Goal: Task Accomplishment & Management: Complete application form

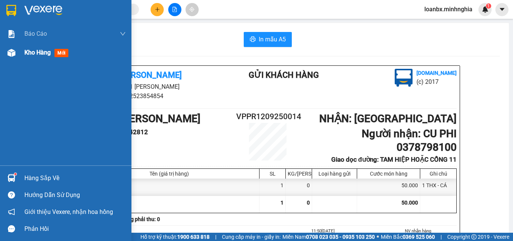
click at [30, 58] on div "Kho hàng mới" at bounding box center [74, 52] width 101 height 19
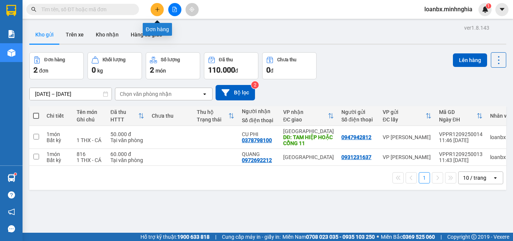
click at [159, 8] on icon "plus" at bounding box center [157, 9] width 5 height 5
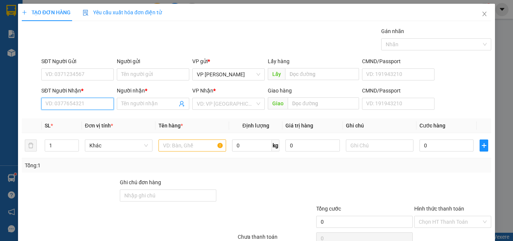
click at [94, 107] on input "SĐT Người Nhận *" at bounding box center [77, 104] width 72 height 12
click at [90, 117] on div "0818552491 - ĐÔNG" at bounding box center [76, 119] width 63 height 8
type input "0818552491"
type input "ĐÔNG"
type input "BX ĐỒNG NAI - CỔNG 11"
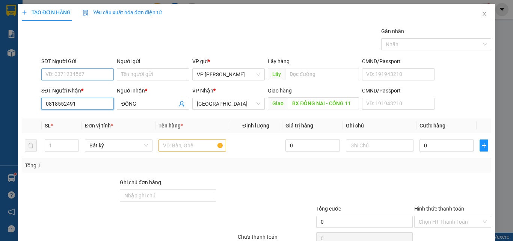
type input "0818552491"
click at [87, 74] on input "SĐT Người Gửi" at bounding box center [77, 74] width 72 height 12
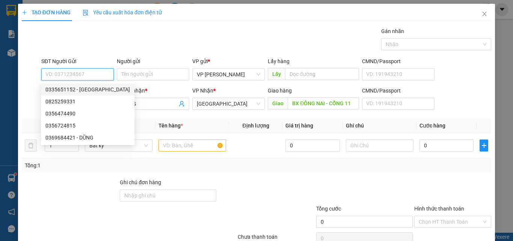
click at [85, 90] on div "0335651152 - BÉ HAI" at bounding box center [87, 89] width 84 height 8
type input "0335651152"
type input "BÉ HAI"
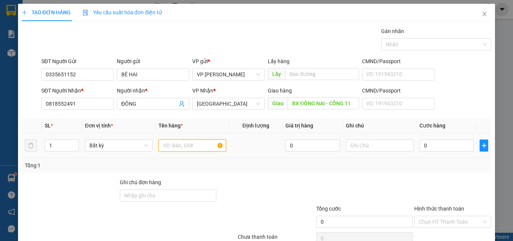
click at [199, 147] on input "text" at bounding box center [192, 145] width 68 height 12
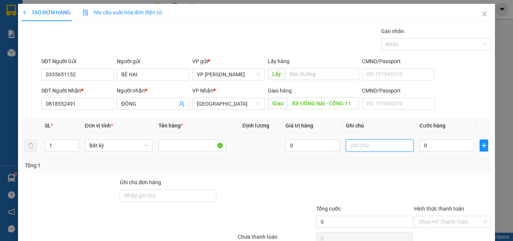
click at [357, 143] on input "text" at bounding box center [380, 145] width 68 height 12
type input "1 TH XỐP - CÁ"
type input "5"
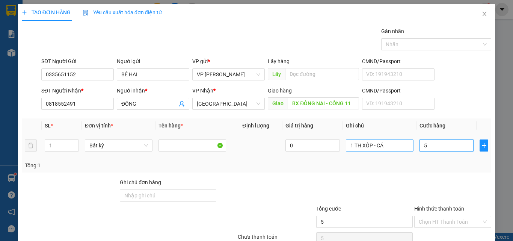
type input "50"
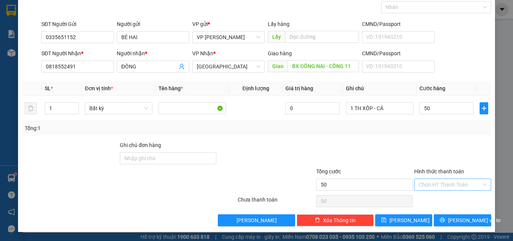
type input "50.000"
click at [424, 185] on input "Hình thức thanh toán" at bounding box center [450, 184] width 63 height 11
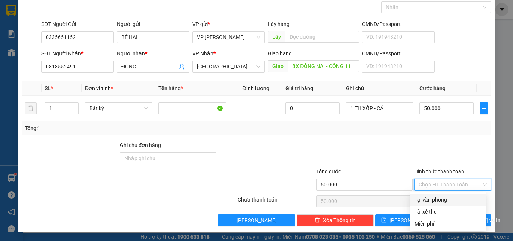
click at [430, 200] on div "Tại văn phòng" at bounding box center [447, 199] width 67 height 8
type input "0"
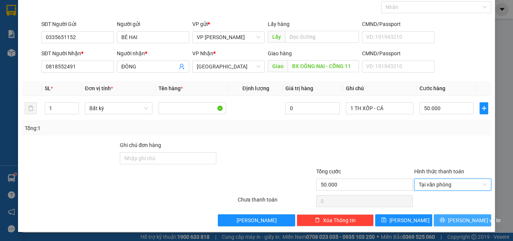
click at [456, 220] on span "[PERSON_NAME] và In" at bounding box center [474, 220] width 53 height 8
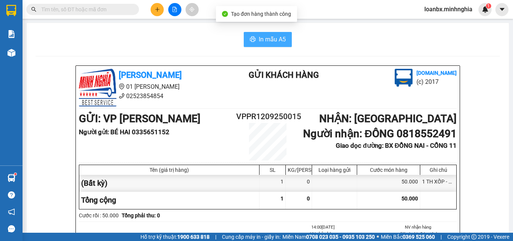
click at [272, 36] on span "In mẫu A5" at bounding box center [272, 39] width 27 height 9
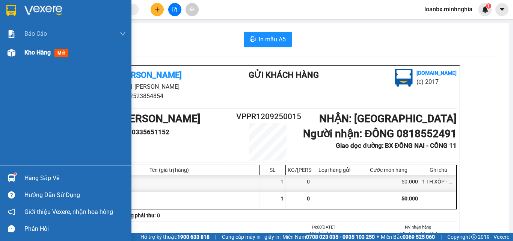
click at [13, 55] on img at bounding box center [12, 53] width 8 height 8
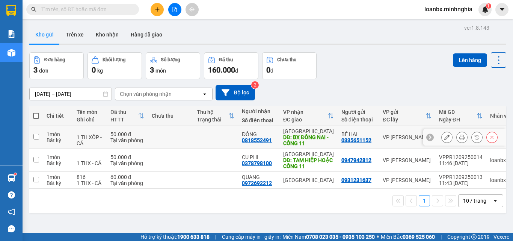
click at [196, 142] on td at bounding box center [215, 137] width 45 height 23
checkbox input "true"
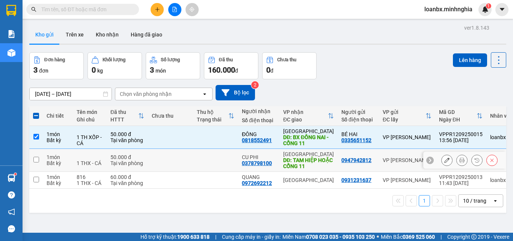
click at [193, 155] on td at bounding box center [215, 160] width 45 height 23
checkbox input "true"
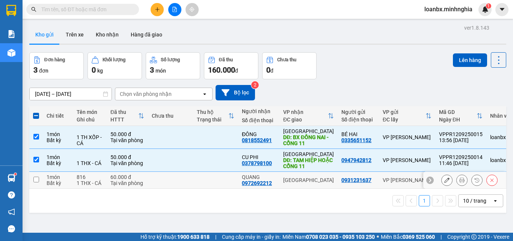
click at [191, 180] on td at bounding box center [170, 180] width 45 height 17
checkbox input "true"
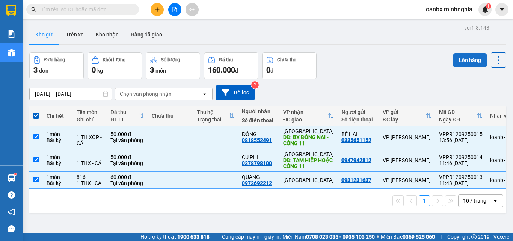
click at [456, 65] on button "Lên hàng" at bounding box center [470, 60] width 34 height 14
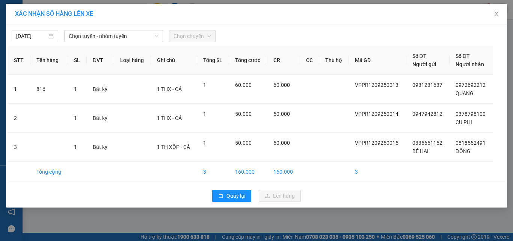
drag, startPoint x: 106, startPoint y: 35, endPoint x: 112, endPoint y: 42, distance: 9.3
click at [106, 35] on span "Chọn tuyến - nhóm tuyến" at bounding box center [114, 35] width 90 height 11
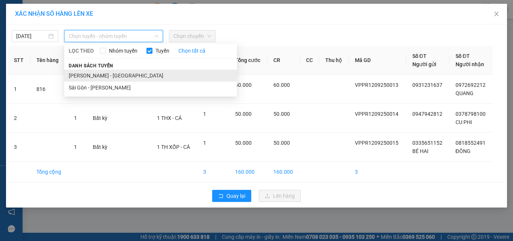
click at [113, 74] on li "[PERSON_NAME] - [GEOGRAPHIC_DATA]" at bounding box center [150, 75] width 173 height 12
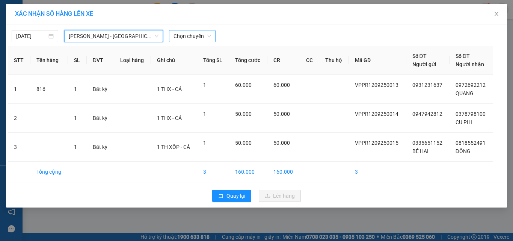
click at [197, 37] on span "Chọn chuyến" at bounding box center [192, 35] width 38 height 11
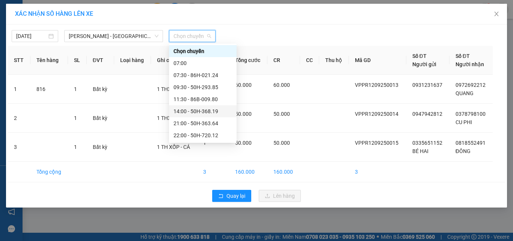
click at [187, 112] on div "14:00 - 50H-368.19" at bounding box center [202, 111] width 59 height 8
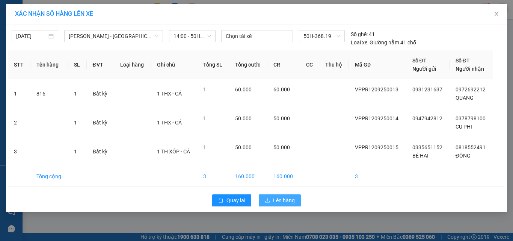
click at [288, 198] on span "Lên hàng" at bounding box center [284, 200] width 22 height 8
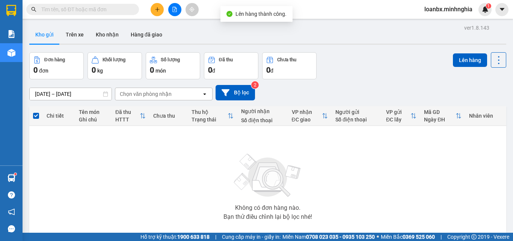
click at [178, 10] on button at bounding box center [174, 9] width 13 height 13
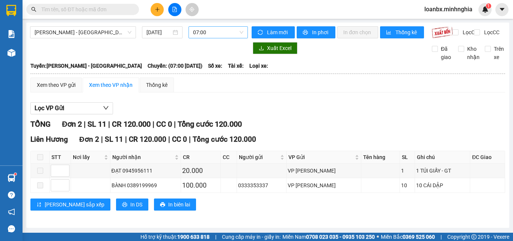
click at [217, 35] on span "07:00" at bounding box center [218, 32] width 50 height 11
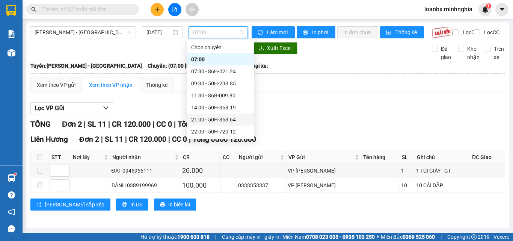
click at [205, 119] on div "21:00 - 50H-363.64" at bounding box center [220, 119] width 59 height 8
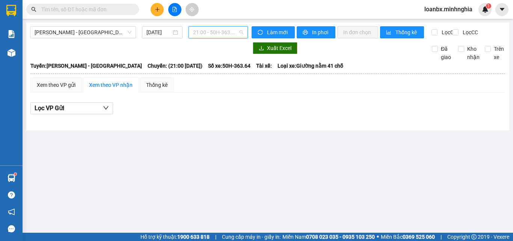
click at [202, 34] on span "21:00 - 50H-363.64" at bounding box center [218, 32] width 50 height 11
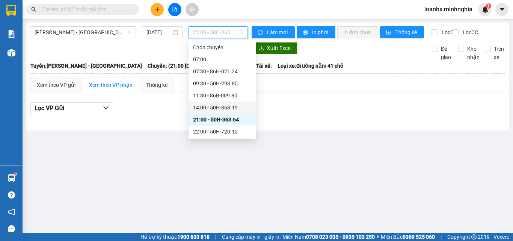
click at [216, 108] on div "14:00 - 50H-368.19" at bounding box center [222, 107] width 59 height 8
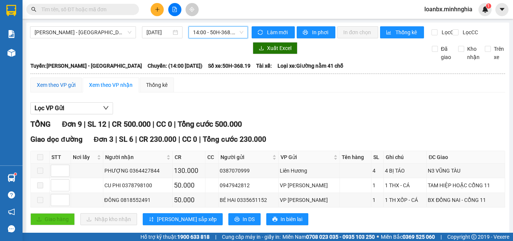
click at [71, 89] on div "Xem theo VP gửi" at bounding box center [56, 85] width 39 height 8
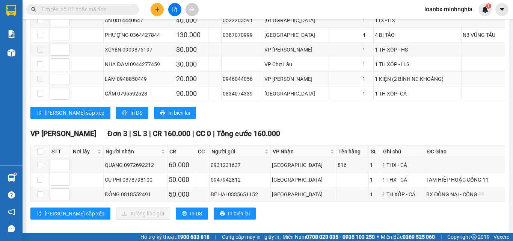
scroll to position [164, 0]
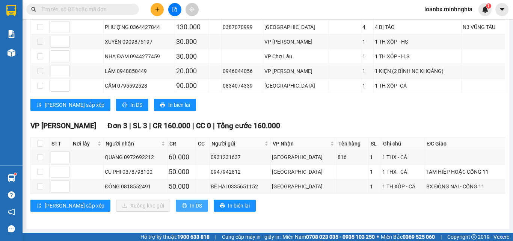
click at [190, 203] on span "In DS" at bounding box center [196, 205] width 12 height 8
click at [190, 204] on span "In DS" at bounding box center [196, 205] width 12 height 8
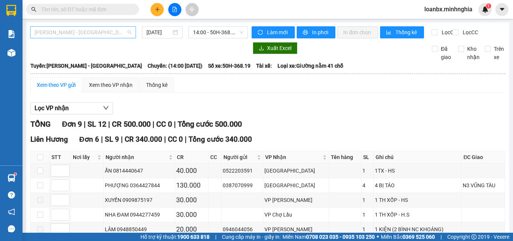
click at [80, 30] on span "[PERSON_NAME] - [GEOGRAPHIC_DATA]" at bounding box center [83, 32] width 97 height 11
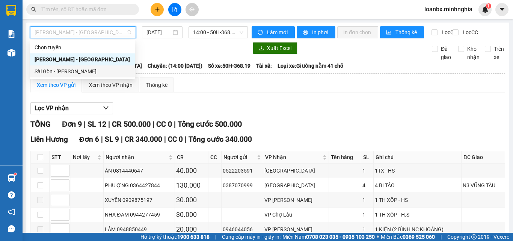
click at [74, 69] on div "Sài Gòn - [PERSON_NAME]" at bounding box center [83, 71] width 96 height 8
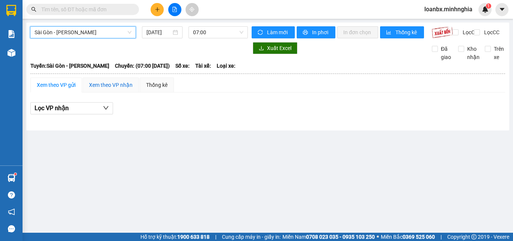
click at [116, 89] on div "Xem theo VP nhận" at bounding box center [111, 85] width 44 height 8
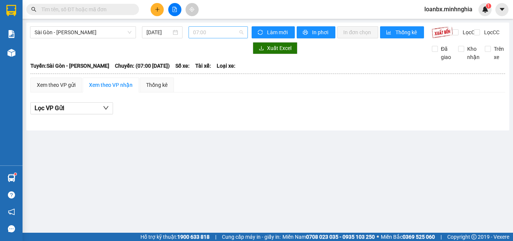
click at [226, 35] on span "07:00" at bounding box center [218, 32] width 50 height 11
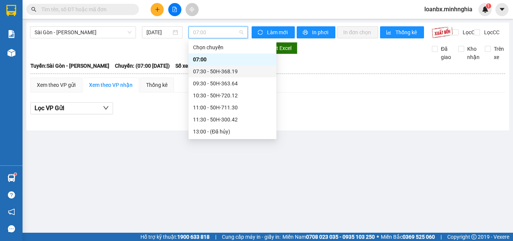
click at [225, 75] on div "07:30 - 50H-368.19" at bounding box center [232, 71] width 79 height 8
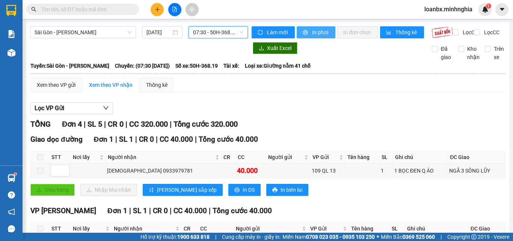
click at [327, 33] on button "In phơi" at bounding box center [316, 32] width 39 height 12
click at [158, 32] on input "[DATE]" at bounding box center [158, 32] width 25 height 8
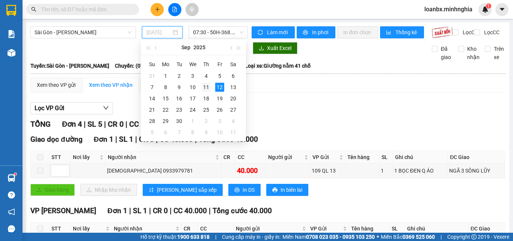
click at [209, 86] on div "11" at bounding box center [206, 87] width 9 height 9
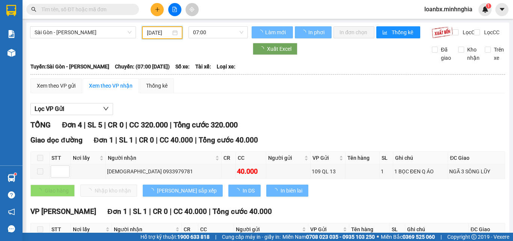
type input "[DATE]"
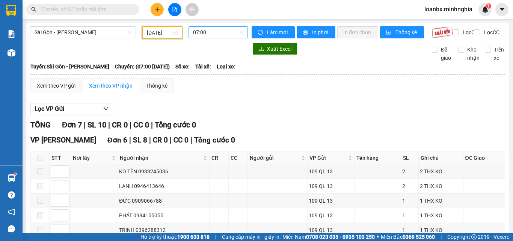
click at [216, 31] on span "07:00" at bounding box center [218, 32] width 50 height 11
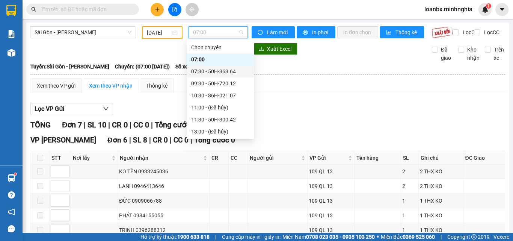
click at [209, 71] on div "07:30 - 50H-363.64" at bounding box center [220, 71] width 59 height 8
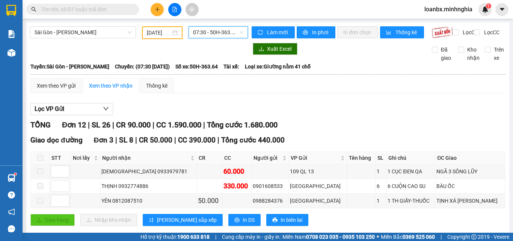
click at [207, 30] on span "07:30 - 50H-363.64" at bounding box center [218, 32] width 50 height 11
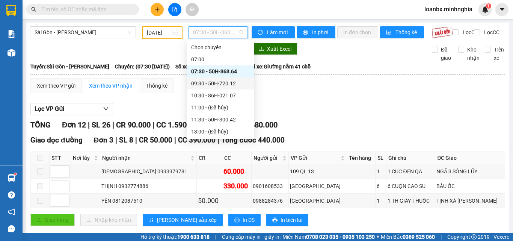
click at [219, 84] on div "09:30 - 50H-720.12" at bounding box center [220, 83] width 59 height 8
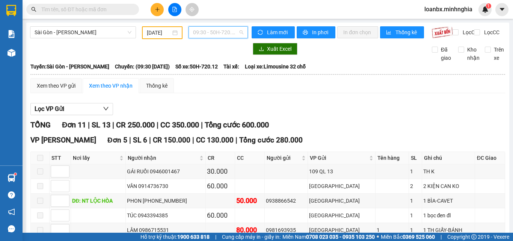
click at [203, 26] on div "09:30 - 50H-720.12" at bounding box center [217, 32] width 59 height 12
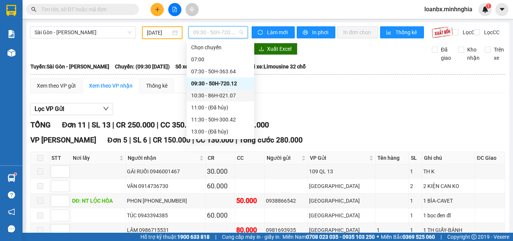
click at [207, 93] on div "10:30 - 86H-021.07" at bounding box center [220, 95] width 59 height 8
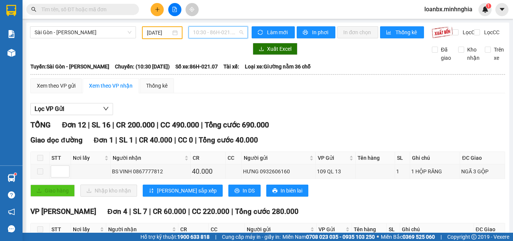
drag, startPoint x: 201, startPoint y: 30, endPoint x: 219, endPoint y: 104, distance: 76.1
click at [201, 30] on span "10:30 - 86H-021.07" at bounding box center [218, 32] width 50 height 11
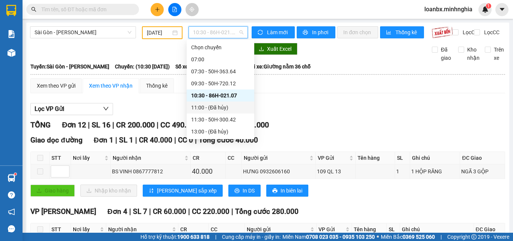
click at [209, 102] on div "11:00 - (Đã hủy)" at bounding box center [221, 107] width 68 height 12
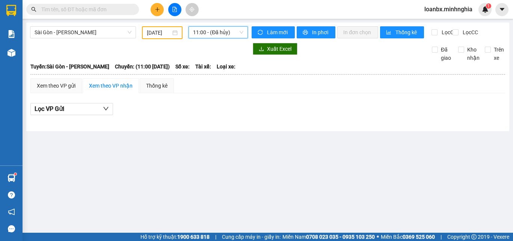
click at [226, 30] on span "11:00 - (Đã hủy)" at bounding box center [218, 32] width 50 height 11
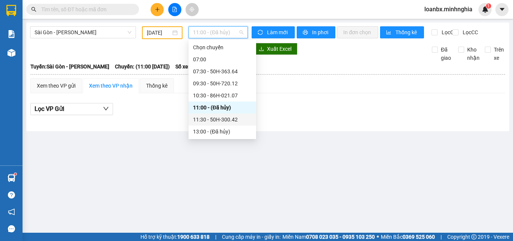
click at [216, 119] on div "11:30 - 50H-300.42" at bounding box center [222, 119] width 59 height 8
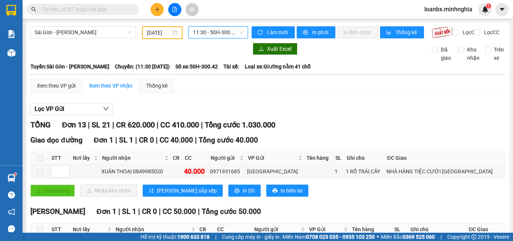
click at [214, 35] on span "11:30 - 50H-300.42" at bounding box center [218, 32] width 50 height 11
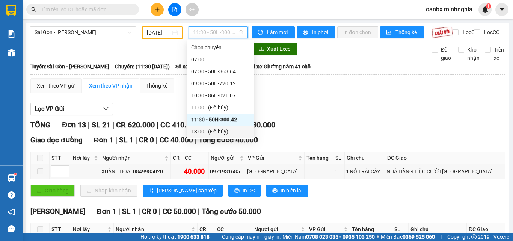
click at [209, 130] on div "13:00 - (Đã hủy)" at bounding box center [220, 131] width 59 height 8
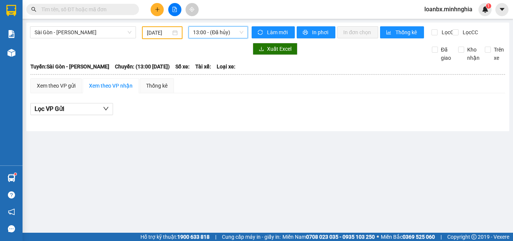
click at [227, 31] on span "13:00 - (Đã hủy)" at bounding box center [218, 32] width 50 height 11
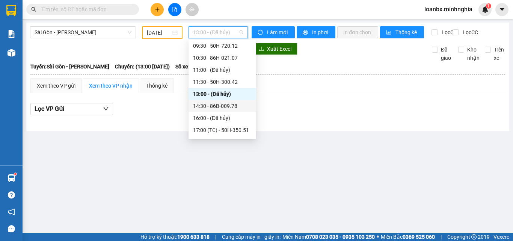
scroll to position [84, 0]
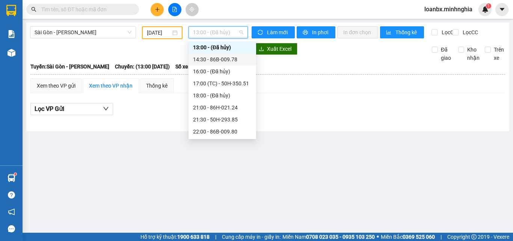
click at [234, 62] on div "14:30 - 86B-009.78" at bounding box center [222, 59] width 59 height 8
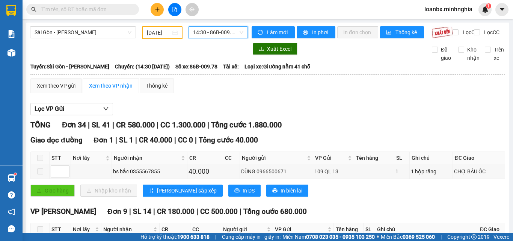
click at [211, 32] on span "14:30 - 86B-009.78" at bounding box center [218, 32] width 50 height 11
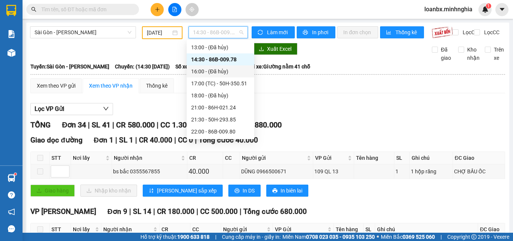
click at [225, 72] on div "16:00 - (Đã hủy)" at bounding box center [220, 71] width 59 height 8
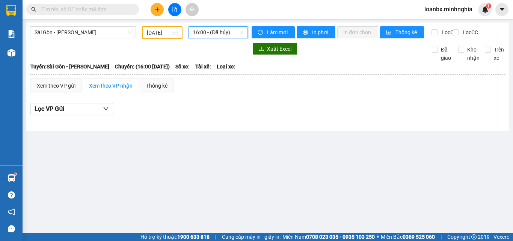
click at [217, 35] on span "16:00 - (Đã hủy)" at bounding box center [218, 32] width 50 height 11
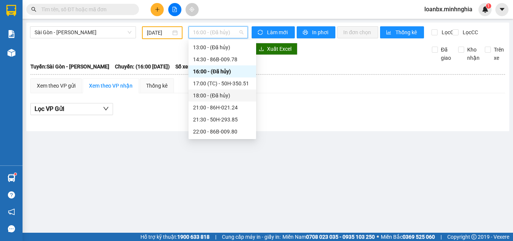
click at [225, 90] on div "18:00 - (Đã hủy)" at bounding box center [222, 95] width 68 height 12
click at [228, 32] on span "18:00 - (Đã hủy)" at bounding box center [218, 32] width 50 height 11
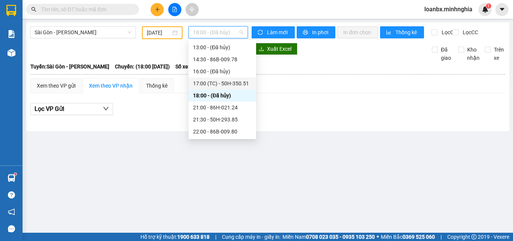
click at [222, 84] on div "17:00 (TC) - 50H-350.51" at bounding box center [222, 83] width 59 height 8
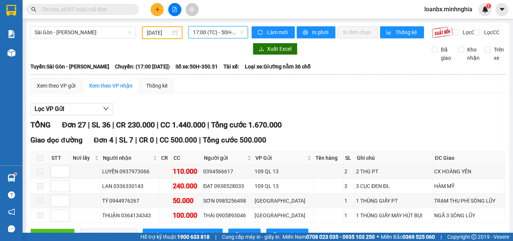
click at [201, 34] on span "17:00 (TC) - 50H-350.51" at bounding box center [218, 32] width 50 height 11
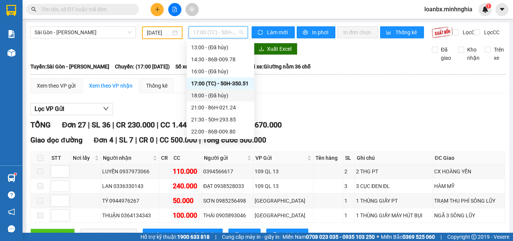
click at [219, 98] on div "18:00 - (Đã hủy)" at bounding box center [220, 95] width 59 height 8
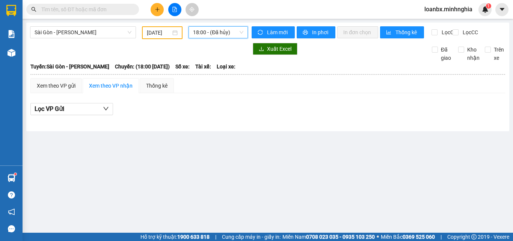
click at [215, 34] on span "18:00 - (Đã hủy)" at bounding box center [218, 32] width 50 height 11
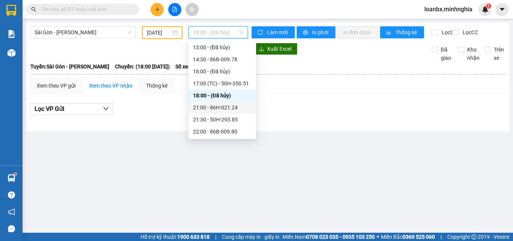
click at [214, 104] on div "21:00 - 86H-021.24" at bounding box center [222, 107] width 59 height 8
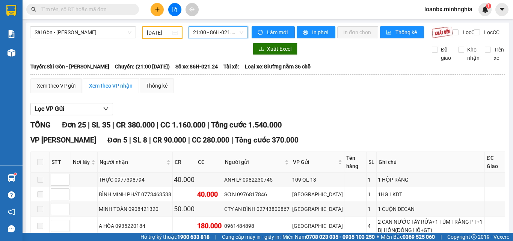
click at [223, 26] on div "21:00 - 86H-021.24" at bounding box center [217, 32] width 59 height 12
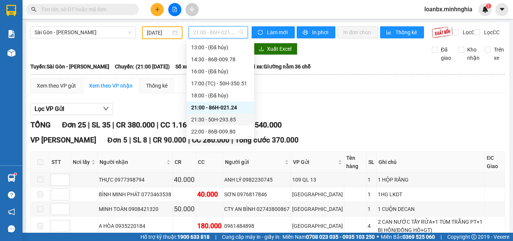
click at [209, 116] on div "21:30 - 50H-293.85" at bounding box center [220, 119] width 59 height 8
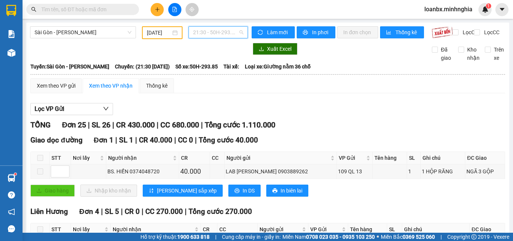
click at [218, 33] on span "21:30 - 50H-293.85" at bounding box center [218, 32] width 50 height 11
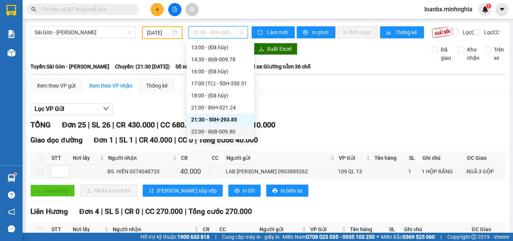
click at [216, 128] on div "22:00 - 86B-009.80" at bounding box center [220, 131] width 59 height 8
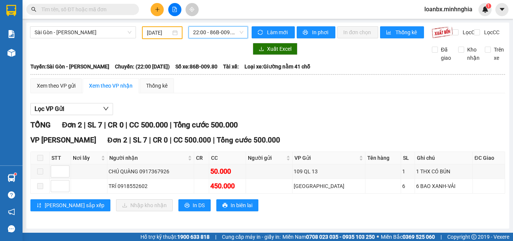
click at [217, 33] on span "22:00 - 86B-009.80" at bounding box center [218, 32] width 50 height 11
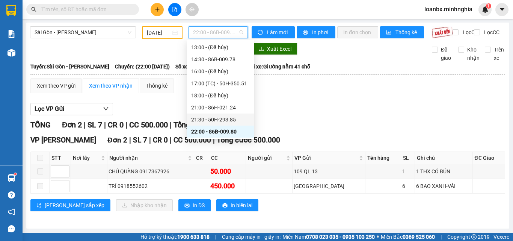
click at [362, 124] on div "Lọc VP Gửi TỔNG Đơn 2 | SL 7 | CR 0 | CC 500.000 | Tổng cước 500.000 VP Phan R…" at bounding box center [267, 159] width 475 height 121
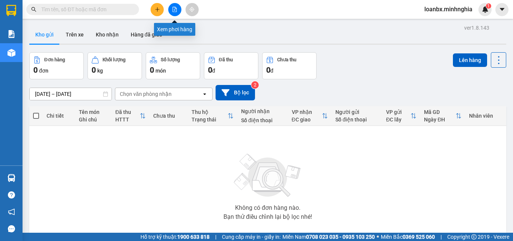
click at [177, 13] on button at bounding box center [174, 9] width 13 height 13
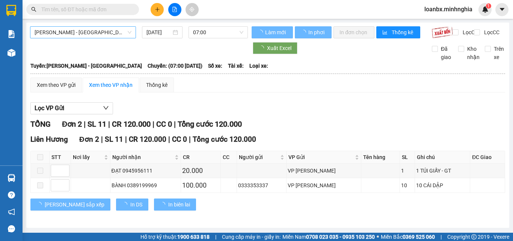
click at [107, 37] on span "[PERSON_NAME] - [GEOGRAPHIC_DATA]" at bounding box center [83, 32] width 97 height 11
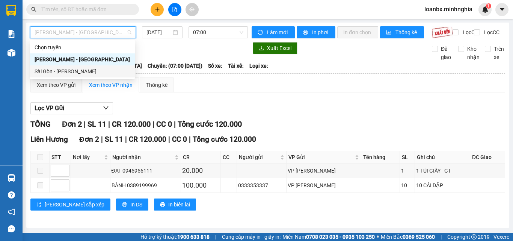
click at [81, 70] on div "Sài Gòn - [PERSON_NAME]" at bounding box center [83, 71] width 96 height 8
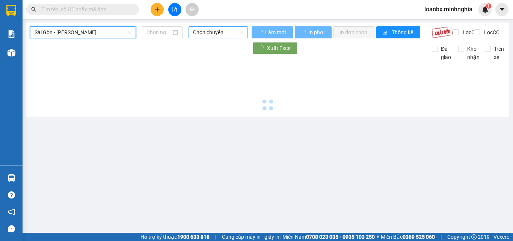
type input "[DATE]"
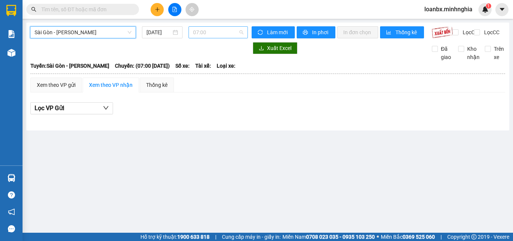
click at [209, 35] on span "07:00" at bounding box center [218, 32] width 50 height 11
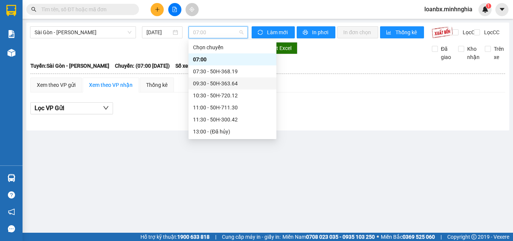
click at [214, 83] on div "09:30 - 50H-363.64" at bounding box center [232, 83] width 79 height 8
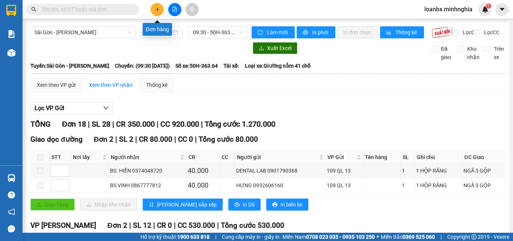
click at [158, 8] on icon "plus" at bounding box center [157, 9] width 5 height 5
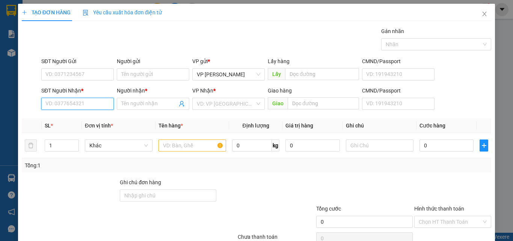
click at [77, 106] on input "SĐT Người Nhận *" at bounding box center [77, 104] width 72 height 12
type input "0383417178"
click at [87, 118] on div "0383417178 - NGỌC" at bounding box center [76, 119] width 63 height 8
type input "NGỌC"
type input "CÂY XĂNG DUY ĐẠT LONG KHÁNH"
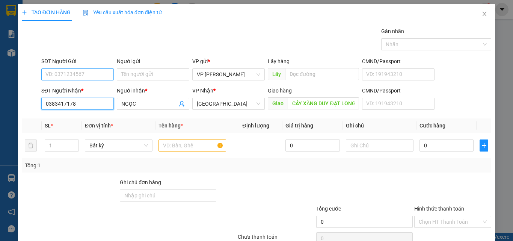
type input "0383417178"
click at [92, 76] on input "SĐT Người Gửi" at bounding box center [77, 74] width 72 height 12
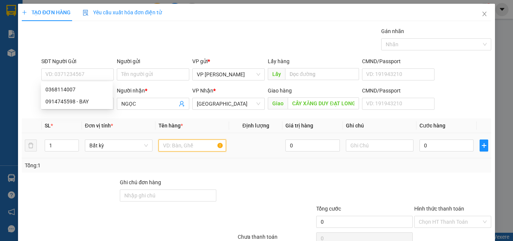
click at [198, 139] on input "text" at bounding box center [192, 145] width 68 height 12
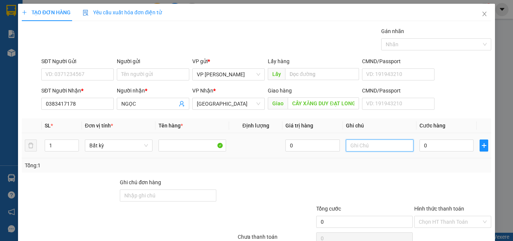
click at [383, 147] on input "text" at bounding box center [380, 145] width 68 height 12
type input "1 BAO TRẮNG - CƠM KHÔ"
click at [448, 142] on input "0" at bounding box center [446, 145] width 54 height 12
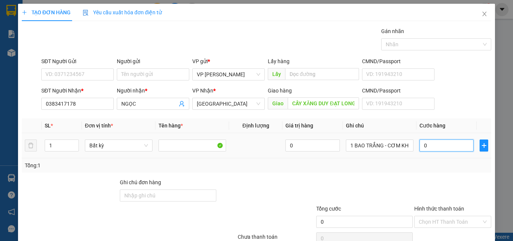
type input "4"
type input "40"
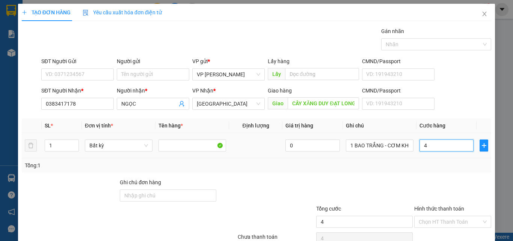
type input "40"
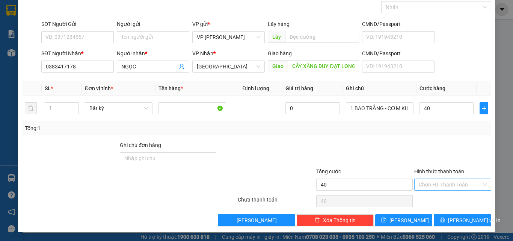
type input "40.000"
click at [446, 187] on input "Hình thức thanh toán" at bounding box center [450, 184] width 63 height 11
click at [442, 192] on div "Transit Pickup Surcharge Ids Transit Deliver Surcharge Ids Transit Deliver Surc…" at bounding box center [256, 108] width 469 height 236
click at [440, 208] on div "Chọn HT Thanh Toán" at bounding box center [452, 200] width 78 height 15
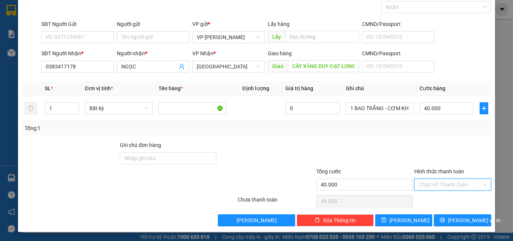
click at [446, 190] on input "Hình thức thanh toán" at bounding box center [450, 184] width 63 height 11
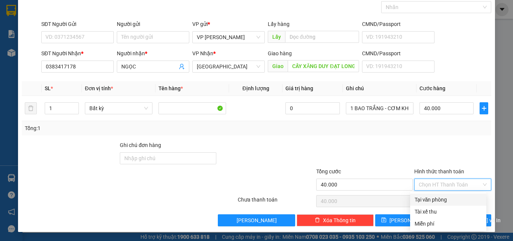
click at [441, 200] on div "Tại văn phòng" at bounding box center [447, 199] width 67 height 8
type input "0"
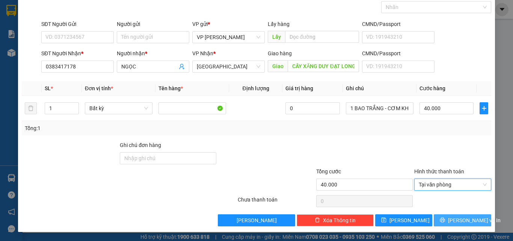
click at [458, 215] on button "[PERSON_NAME] và In" at bounding box center [462, 220] width 57 height 12
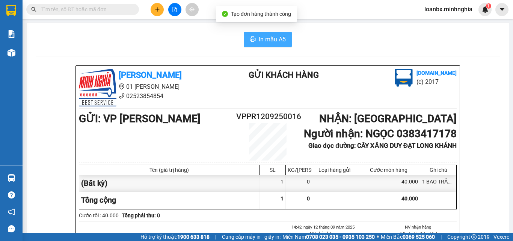
click at [266, 41] on span "In mẫu A5" at bounding box center [272, 39] width 27 height 9
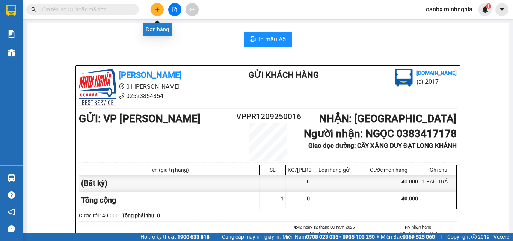
click at [151, 12] on button at bounding box center [157, 9] width 13 height 13
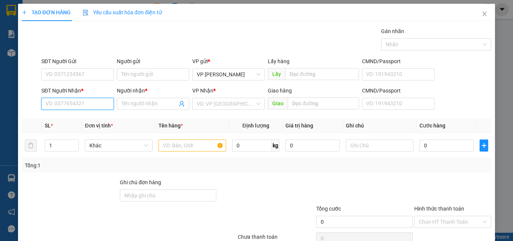
click at [60, 103] on input "SĐT Người Nhận *" at bounding box center [77, 104] width 72 height 12
click at [75, 116] on div "0867579760 - VINH" at bounding box center [76, 119] width 63 height 8
type input "0867579760"
type input "VINH"
type input "0867579760"
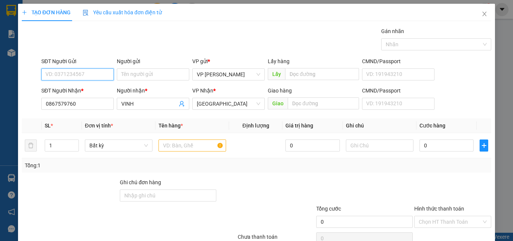
click at [92, 75] on input "SĐT Người Gửi" at bounding box center [77, 74] width 72 height 12
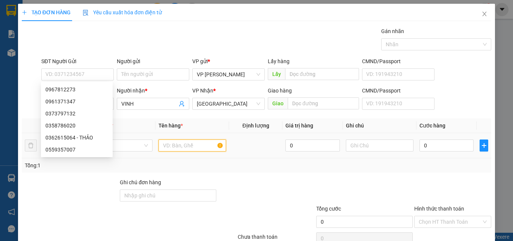
click at [188, 151] on input "text" at bounding box center [192, 145] width 68 height 12
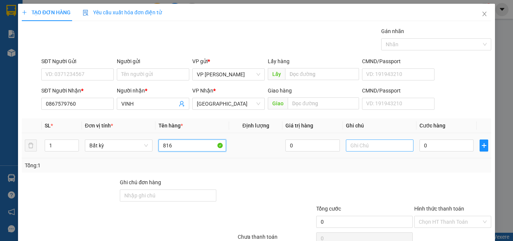
type input "816"
click at [388, 149] on input "text" at bounding box center [380, 145] width 68 height 12
type input "1 TH XỐP - CÁ"
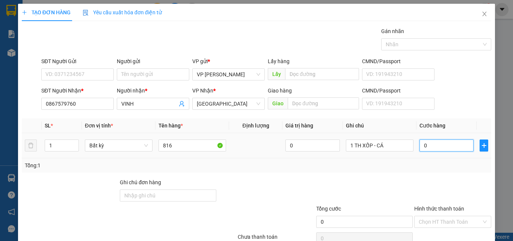
click at [435, 146] on input "0" at bounding box center [446, 145] width 54 height 12
type input "4"
type input "40"
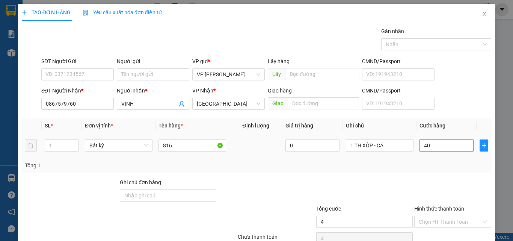
type input "40"
click at [435, 146] on input "40" at bounding box center [446, 145] width 54 height 12
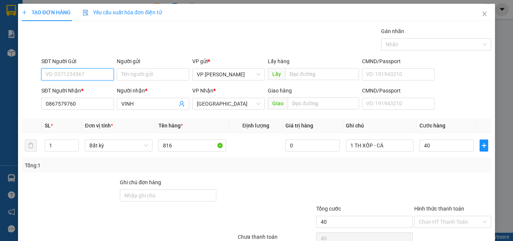
type input "40.000"
click at [93, 77] on input "SĐT Người Gửi" at bounding box center [77, 74] width 72 height 12
click at [86, 77] on input "034461" at bounding box center [77, 74] width 72 height 12
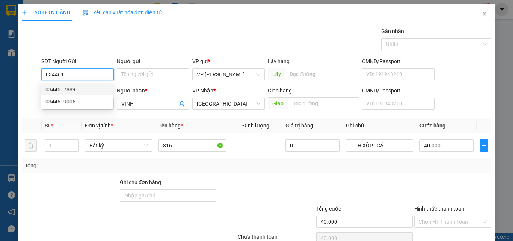
click at [79, 90] on div "0344617889" at bounding box center [76, 89] width 63 height 8
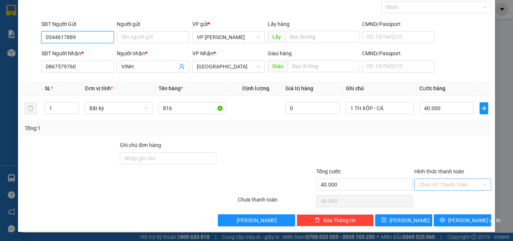
type input "0344617889"
click at [442, 187] on input "Hình thức thanh toán" at bounding box center [450, 184] width 63 height 11
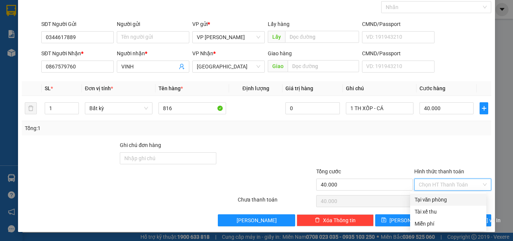
click at [438, 193] on div "Transit Pickup Surcharge Ids Transit Deliver Surcharge Ids Transit Deliver Surc…" at bounding box center [256, 108] width 469 height 236
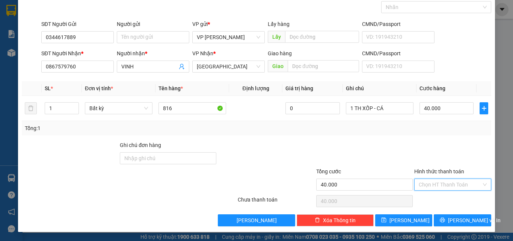
drag, startPoint x: 440, startPoint y: 187, endPoint x: 432, endPoint y: 202, distance: 16.5
click at [440, 187] on input "Hình thức thanh toán" at bounding box center [450, 184] width 63 height 11
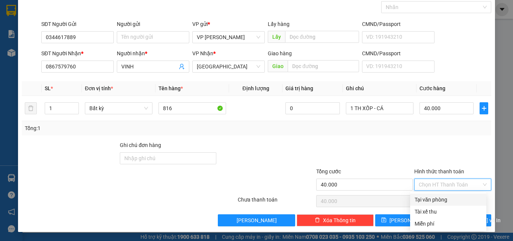
click at [432, 202] on div "Tại văn phòng" at bounding box center [447, 199] width 67 height 8
type input "0"
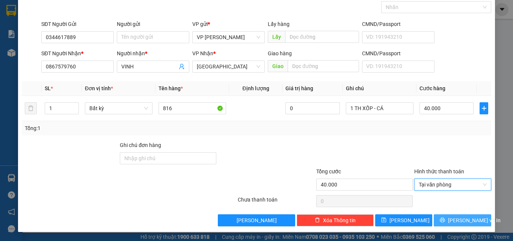
click at [464, 219] on span "[PERSON_NAME] và In" at bounding box center [474, 220] width 53 height 8
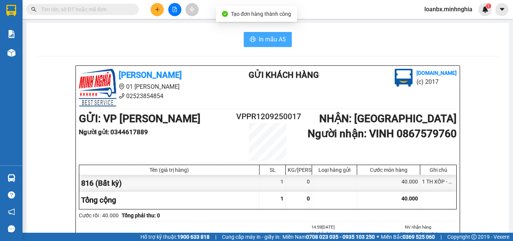
click at [264, 43] on span "In mẫu A5" at bounding box center [272, 39] width 27 height 9
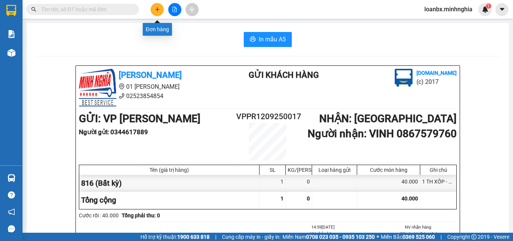
click at [162, 14] on button at bounding box center [157, 9] width 13 height 13
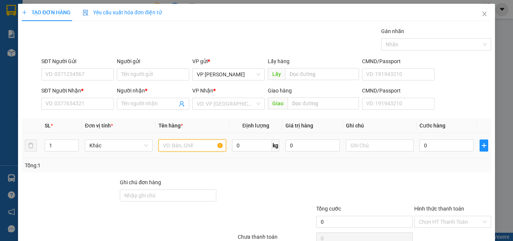
click at [180, 147] on input "text" at bounding box center [192, 145] width 68 height 12
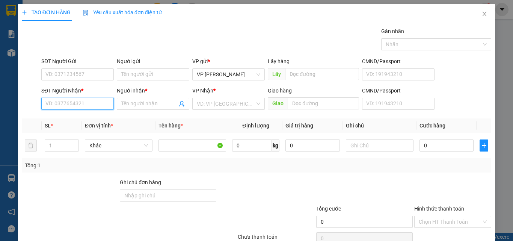
click at [90, 102] on input "SĐT Người Nhận *" at bounding box center [77, 104] width 72 height 12
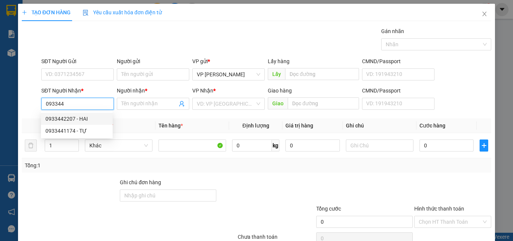
click at [90, 119] on div "0933442207 - HAI" at bounding box center [76, 119] width 63 height 8
type input "0933442207"
type input "HAI"
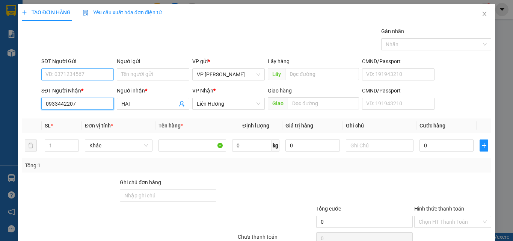
type input "0933442207"
click at [99, 73] on input "SĐT Người Gửi" at bounding box center [77, 74] width 72 height 12
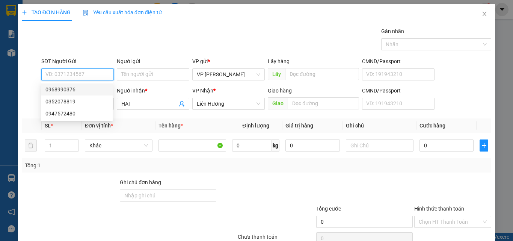
click at [86, 88] on div "0968990376" at bounding box center [76, 89] width 63 height 8
type input "0968990376"
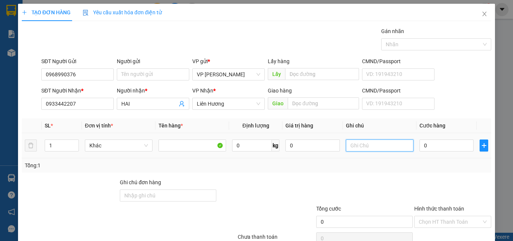
click at [369, 144] on input "text" at bounding box center [380, 145] width 68 height 12
type input "1 TH XỐP - MỰC"
type input "02"
type input "2"
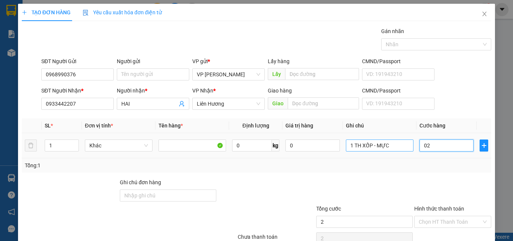
type input "020"
type input "20"
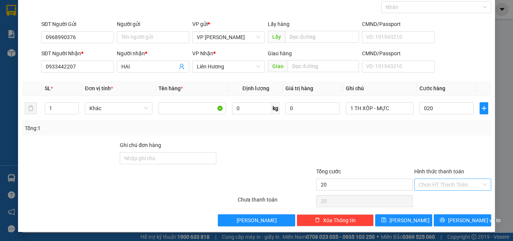
type input "20.000"
click at [439, 186] on input "Hình thức thanh toán" at bounding box center [450, 184] width 63 height 11
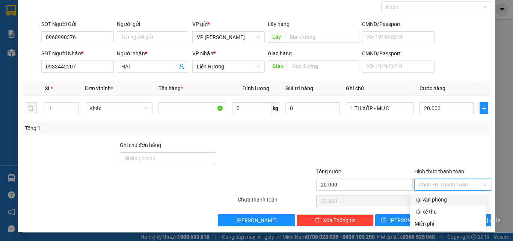
click at [437, 201] on div "Tại văn phòng" at bounding box center [447, 199] width 67 height 8
type input "0"
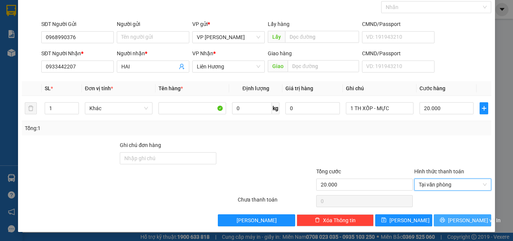
click at [454, 222] on span "[PERSON_NAME] và In" at bounding box center [474, 220] width 53 height 8
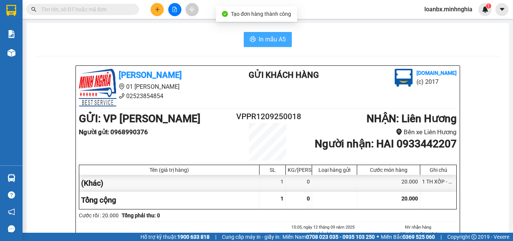
click at [276, 41] on span "In mẫu A5" at bounding box center [272, 39] width 27 height 9
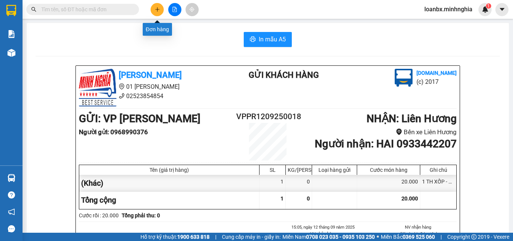
click at [159, 11] on icon "plus" at bounding box center [157, 9] width 5 height 5
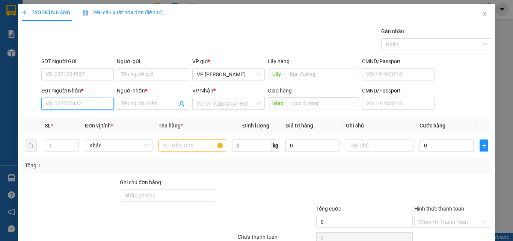
click at [84, 104] on input "SĐT Người Nhận *" at bounding box center [77, 104] width 72 height 12
click at [187, 148] on input "text" at bounding box center [192, 145] width 68 height 12
type input "816"
click at [91, 102] on input "SĐT Người Nhận *" at bounding box center [77, 104] width 72 height 12
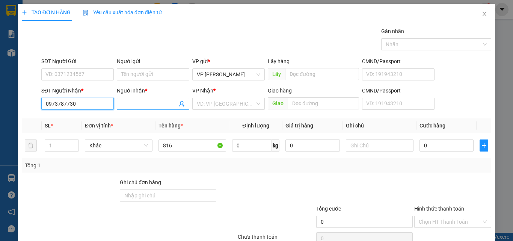
type input "0973787730"
click at [142, 104] on input "Người nhận *" at bounding box center [149, 103] width 56 height 8
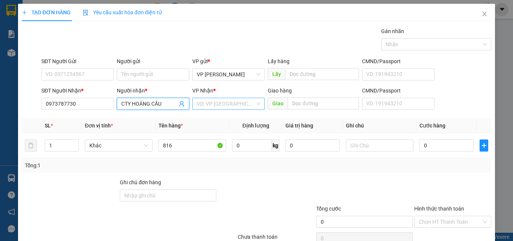
drag, startPoint x: 142, startPoint y: 99, endPoint x: 209, endPoint y: 102, distance: 67.3
click at [209, 102] on div "SĐT Người Nhận * 0973787730 Người nhận * CTY HOÀNG CẦU CTY HOÀNG CẦU VP Nhận * …" at bounding box center [266, 99] width 453 height 26
type input "CTY HOÀNG CẦU"
click at [209, 102] on input "search" at bounding box center [226, 103] width 58 height 11
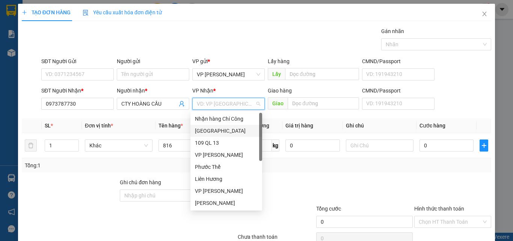
click at [211, 131] on div "[GEOGRAPHIC_DATA]" at bounding box center [226, 131] width 63 height 8
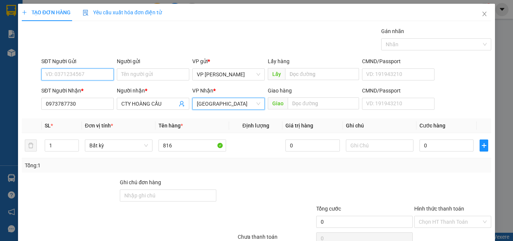
click at [87, 71] on input "SĐT Người Gửi" at bounding box center [77, 74] width 72 height 12
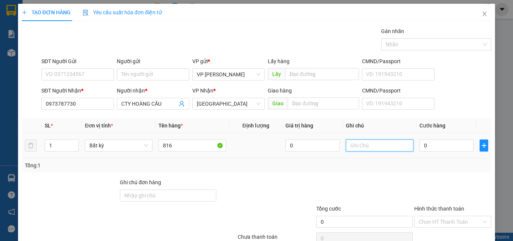
click at [348, 145] on input "text" at bounding box center [380, 145] width 68 height 12
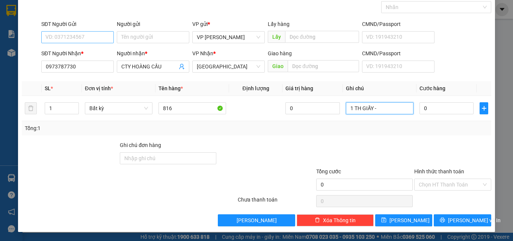
type input "1 TH GIẤY -"
click at [79, 36] on input "SĐT Người Gửi" at bounding box center [77, 37] width 72 height 12
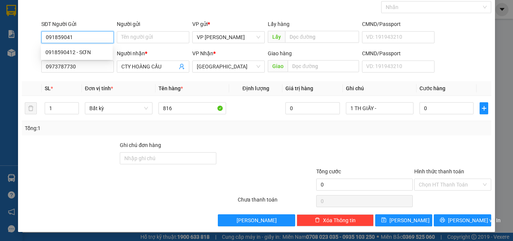
type input "0918590412"
click at [82, 51] on div "0918590412 - SƠN" at bounding box center [76, 52] width 63 height 8
type input "SƠN"
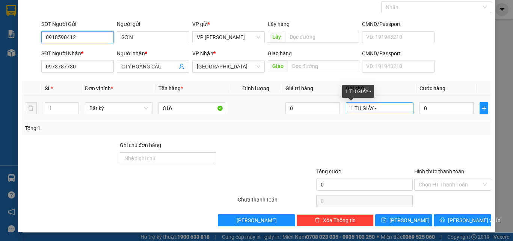
type input "0918590412"
click at [395, 109] on input "1 TH GIẤY -" at bounding box center [380, 108] width 68 height 12
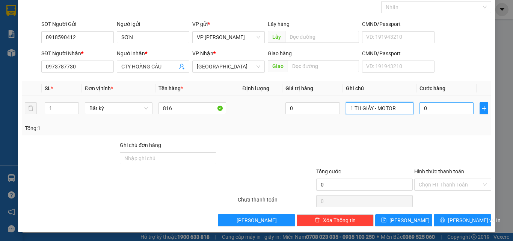
type input "1 TH GIẤY - MOTOR"
click at [457, 109] on input "0" at bounding box center [446, 108] width 54 height 12
type input "5"
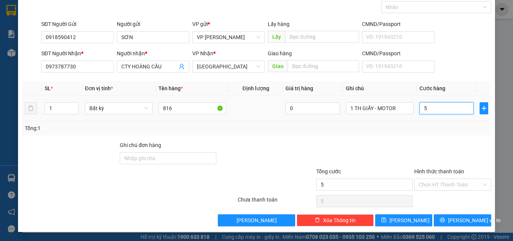
type input "50"
type input "50.000"
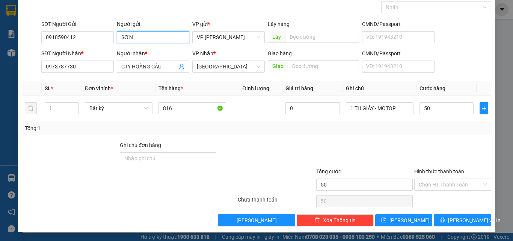
type input "50.000"
click at [119, 38] on input "SƠN" at bounding box center [153, 37] width 72 height 12
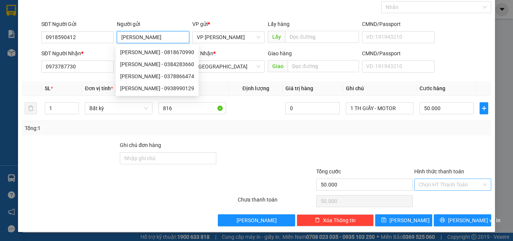
type input "[PERSON_NAME]"
drag, startPoint x: 433, startPoint y: 187, endPoint x: 427, endPoint y: 196, distance: 11.1
click at [434, 187] on input "Hình thức thanh toán" at bounding box center [450, 184] width 63 height 11
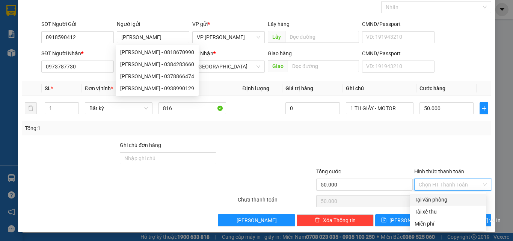
drag, startPoint x: 427, startPoint y: 196, endPoint x: 471, endPoint y: 228, distance: 54.4
click at [427, 197] on div "Tại văn phòng" at bounding box center [447, 199] width 67 height 8
type input "0"
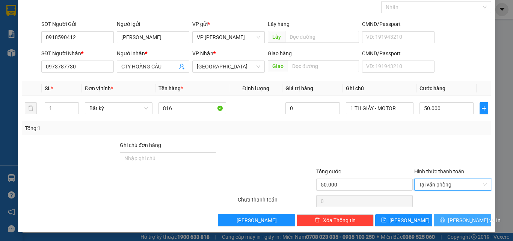
click at [468, 218] on span "[PERSON_NAME] và In" at bounding box center [474, 220] width 53 height 8
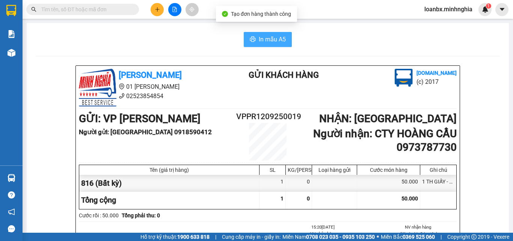
click at [259, 37] on span "In mẫu A5" at bounding box center [272, 39] width 27 height 9
click at [151, 8] on button at bounding box center [157, 9] width 13 height 13
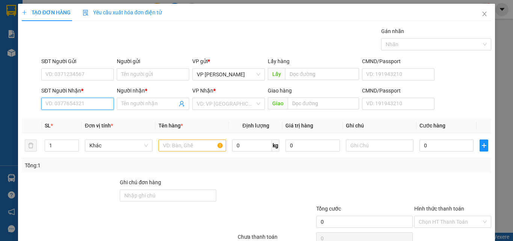
click at [85, 104] on input "SĐT Người Nhận *" at bounding box center [77, 104] width 72 height 12
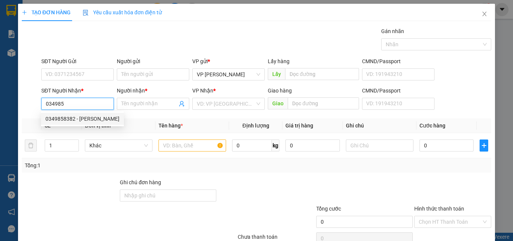
click at [86, 118] on div "0349858382 - thanh tuyền" at bounding box center [82, 119] width 74 height 8
type input "0349858382"
type input "thanh tuyền"
type input "0349858382"
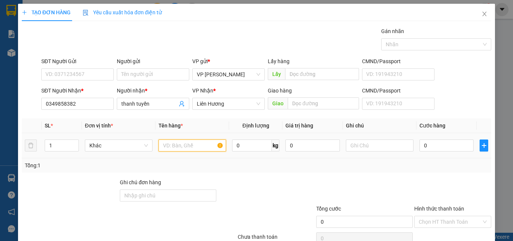
click at [206, 147] on input "text" at bounding box center [192, 145] width 68 height 12
click at [387, 136] on td at bounding box center [380, 145] width 74 height 25
click at [387, 139] on div at bounding box center [380, 145] width 68 height 15
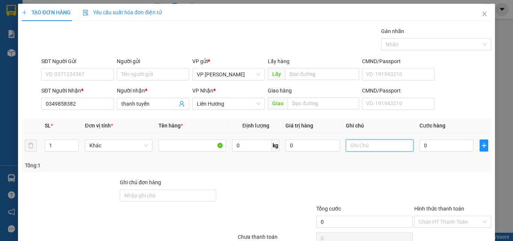
click at [384, 144] on input "text" at bounding box center [380, 145] width 68 height 12
type input "1 TH GIẤY - ĐỒ KHÔ"
type input "2"
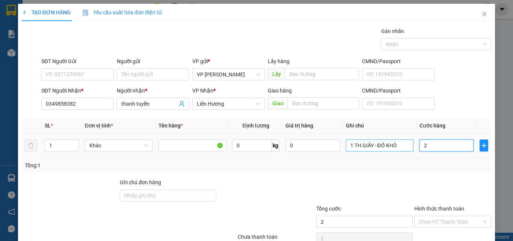
type input "20"
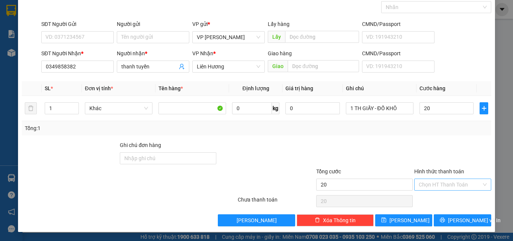
type input "20.000"
click at [439, 188] on input "Hình thức thanh toán" at bounding box center [450, 184] width 63 height 11
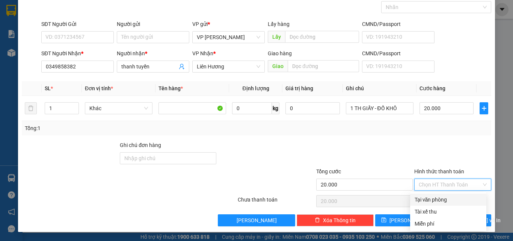
click at [432, 197] on div "Tại văn phòng" at bounding box center [447, 199] width 67 height 8
type input "0"
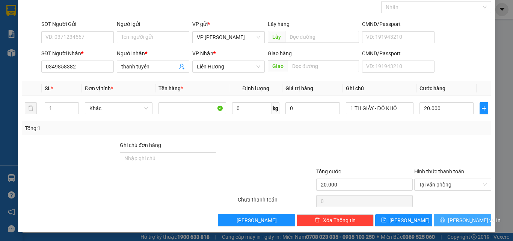
click at [467, 222] on span "[PERSON_NAME] và In" at bounding box center [474, 220] width 53 height 8
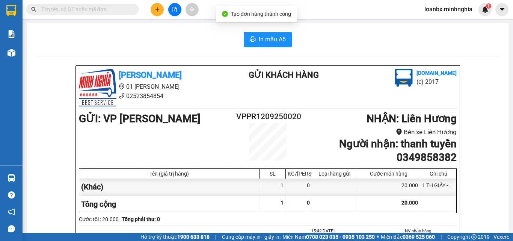
click at [256, 44] on button "In mẫu A5" at bounding box center [268, 39] width 48 height 15
click at [118, 8] on input "text" at bounding box center [85, 9] width 89 height 8
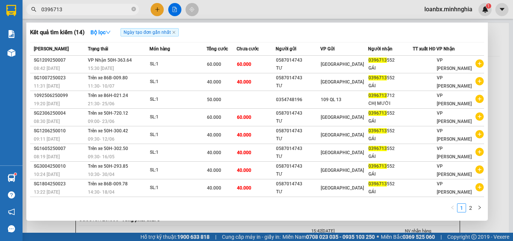
type input "0396713"
click at [233, 3] on div at bounding box center [256, 120] width 513 height 241
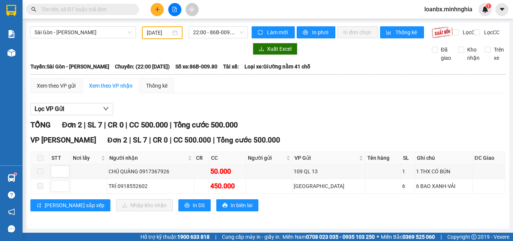
click at [159, 32] on input "[DATE]" at bounding box center [159, 33] width 24 height 8
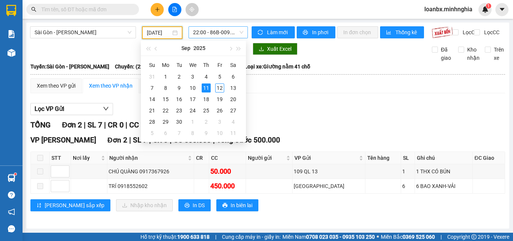
click at [232, 32] on span "22:00 - 86B-009.80" at bounding box center [218, 32] width 50 height 11
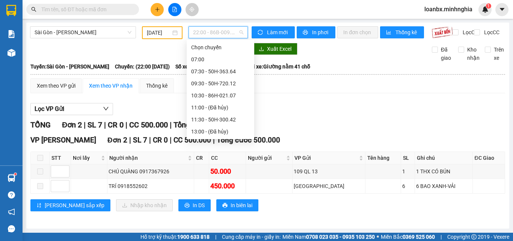
click at [159, 36] on input "[DATE]" at bounding box center [159, 33] width 24 height 8
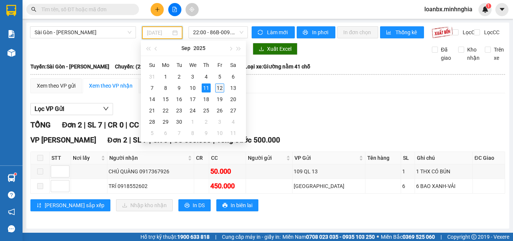
click at [219, 86] on div "12" at bounding box center [219, 87] width 9 height 9
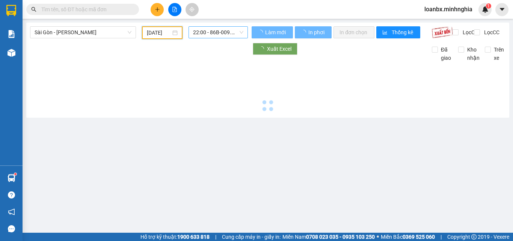
type input "[DATE]"
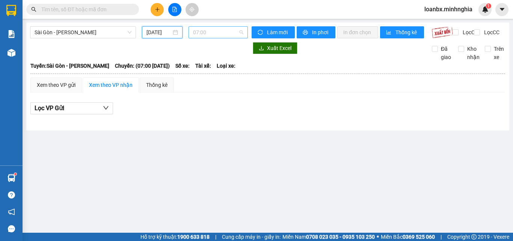
click at [219, 35] on span "07:00" at bounding box center [218, 32] width 50 height 11
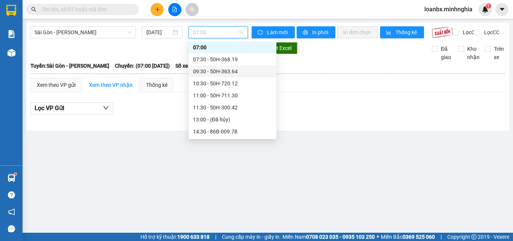
click at [223, 71] on div "09:30 - 50H-363.64" at bounding box center [232, 71] width 79 height 8
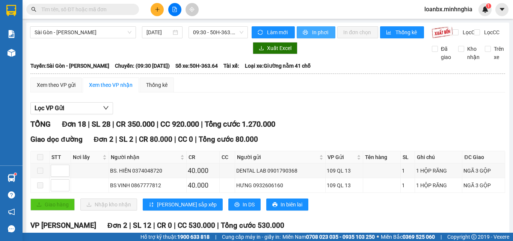
click at [312, 35] on span "In phơi" at bounding box center [320, 32] width 17 height 8
click at [107, 11] on input "text" at bounding box center [85, 9] width 89 height 8
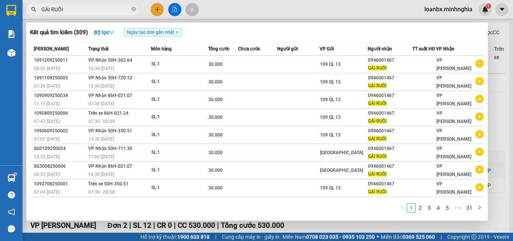
click at [262, 7] on div at bounding box center [256, 120] width 513 height 241
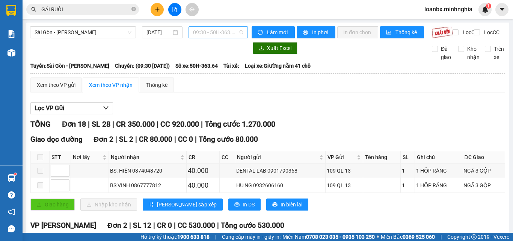
click at [206, 31] on span "09:30 - 50H-363.64" at bounding box center [218, 32] width 50 height 11
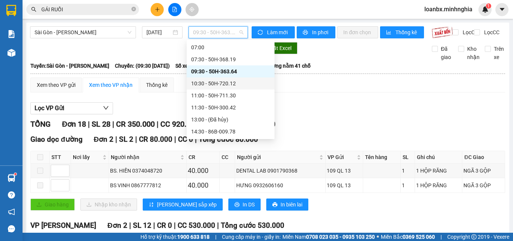
click at [228, 83] on div "10:30 - 50H-720.12" at bounding box center [230, 83] width 79 height 8
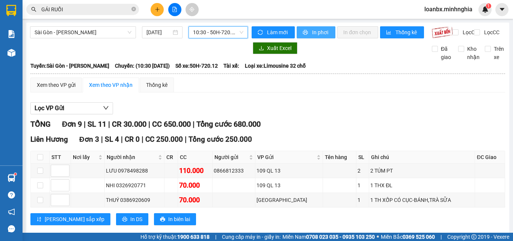
click at [317, 33] on span "In phơi" at bounding box center [320, 32] width 17 height 8
click at [69, 10] on input "GÁI RUỒI" at bounding box center [85, 9] width 89 height 8
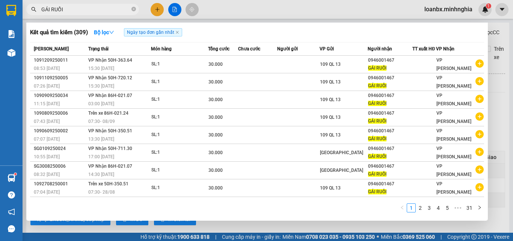
click at [69, 10] on input "GÁI RUỒI" at bounding box center [85, 9] width 89 height 8
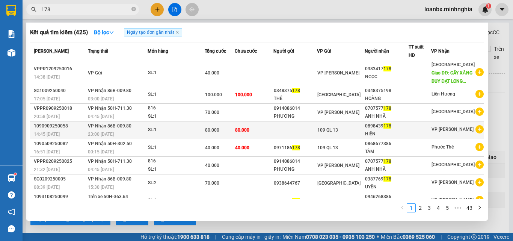
type input "178"
click at [131, 138] on div "23:00 [DATE]" at bounding box center [117, 134] width 59 height 8
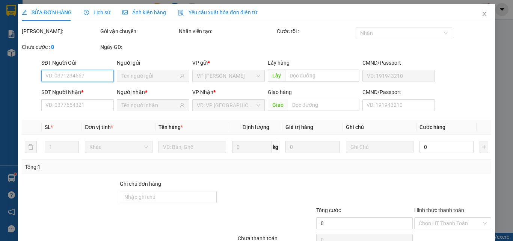
type input "0898439178"
type input "HIỀN"
type input "80.000"
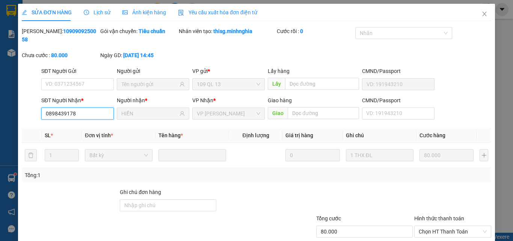
click at [73, 107] on input "0898439178" at bounding box center [77, 113] width 72 height 12
click at [481, 13] on icon "close" at bounding box center [484, 14] width 6 height 6
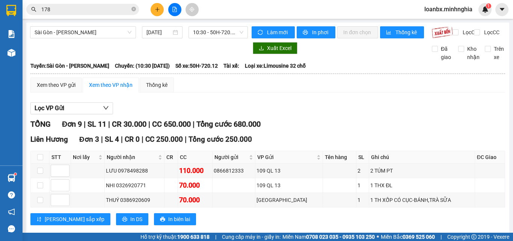
click at [62, 6] on input "178" at bounding box center [85, 9] width 89 height 8
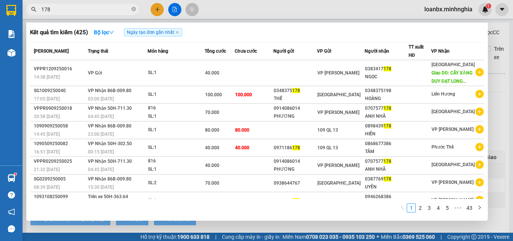
click at [62, 6] on input "178" at bounding box center [85, 9] width 89 height 8
paste input "0898439"
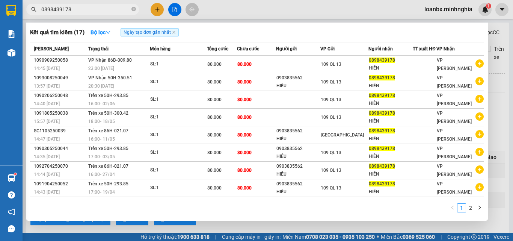
type input "0898439178"
click at [237, 11] on div at bounding box center [256, 120] width 513 height 241
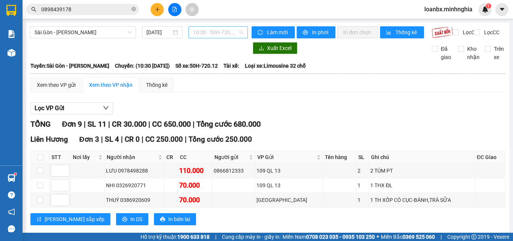
click at [208, 29] on span "10:30 - 50H-720.12" at bounding box center [218, 32] width 50 height 11
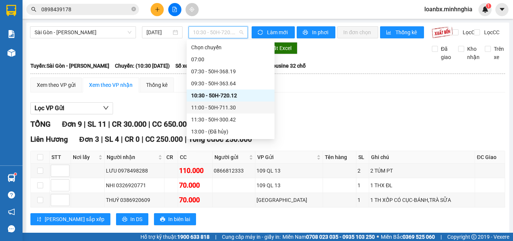
click at [203, 104] on div "11:00 - 50H-711.30" at bounding box center [230, 107] width 79 height 8
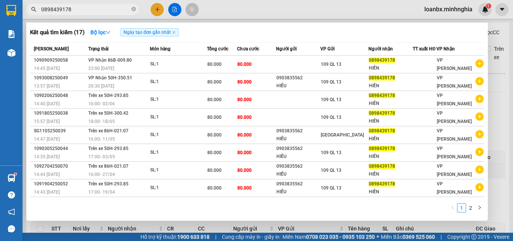
drag, startPoint x: 78, startPoint y: 12, endPoint x: 72, endPoint y: 12, distance: 5.6
click at [72, 12] on input "0898439178" at bounding box center [85, 9] width 89 height 8
drag, startPoint x: 75, startPoint y: 10, endPoint x: 21, endPoint y: 10, distance: 54.4
click at [21, 10] on section "Kết quả tìm kiếm ( 17 ) Bộ lọc Ngày tạo đơn gần nhất Mã ĐH Trạng thái Món hàng …" at bounding box center [256, 120] width 513 height 241
click at [134, 10] on icon "close-circle" at bounding box center [133, 9] width 5 height 5
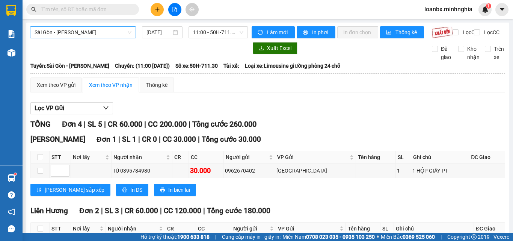
drag, startPoint x: 68, startPoint y: 34, endPoint x: 66, endPoint y: 38, distance: 4.0
click at [66, 37] on span "Sài Gòn - [PERSON_NAME]" at bounding box center [83, 32] width 97 height 11
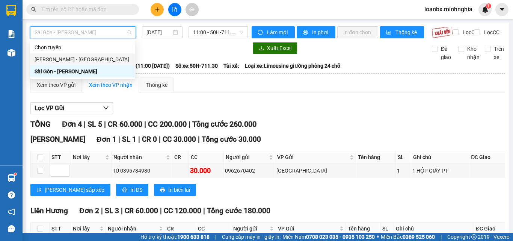
click at [55, 58] on div "[PERSON_NAME] - [GEOGRAPHIC_DATA]" at bounding box center [83, 59] width 96 height 8
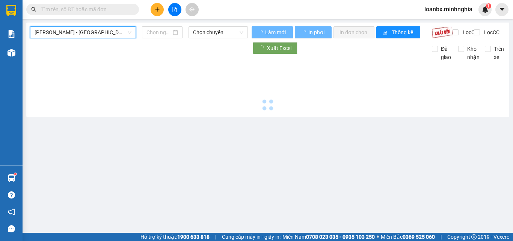
type input "[DATE]"
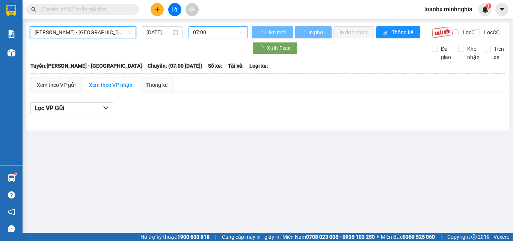
click at [211, 35] on span "07:00" at bounding box center [218, 32] width 50 height 11
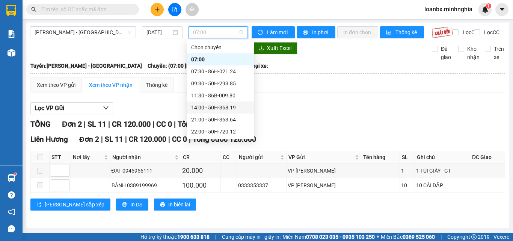
click at [209, 109] on div "14:00 - 50H-368.19" at bounding box center [220, 107] width 59 height 8
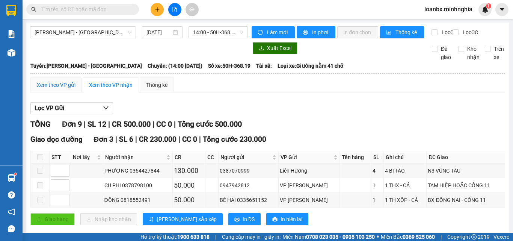
drag, startPoint x: 50, startPoint y: 92, endPoint x: 60, endPoint y: 92, distance: 10.2
click at [50, 89] on div "Xem theo VP gửi" at bounding box center [56, 85] width 39 height 8
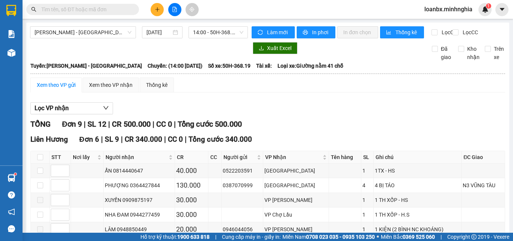
scroll to position [164, 0]
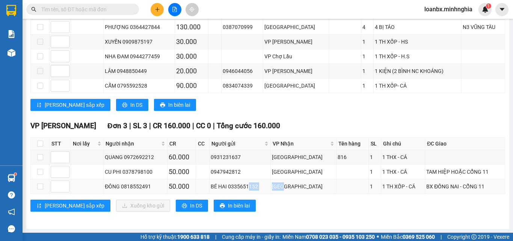
drag, startPoint x: 255, startPoint y: 187, endPoint x: 381, endPoint y: 192, distance: 126.2
click at [366, 191] on tr "ĐÔNG 0818552491 50.000 BÉ HAI 0335651152 [GEOGRAPHIC_DATA] 1 1 TH XỐP - CÁ BX Đ…" at bounding box center [268, 186] width 474 height 15
click at [404, 199] on div "VP [GEOGRAPHIC_DATA] 3 | SL 3 | CR 160.000 | CC 0 | Tổng cước 160.000 STT Nơi l…" at bounding box center [267, 168] width 475 height 97
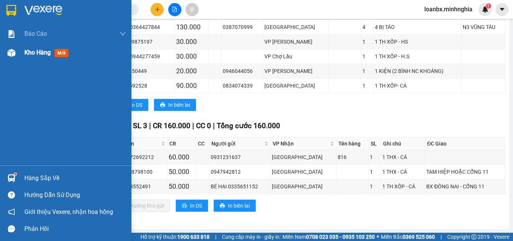
click at [12, 53] on img at bounding box center [12, 53] width 8 height 8
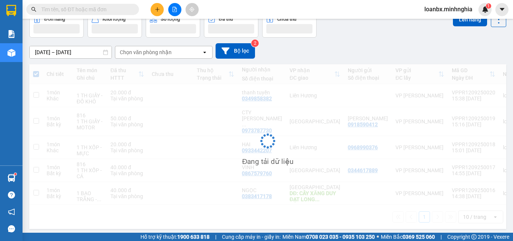
scroll to position [42, 0]
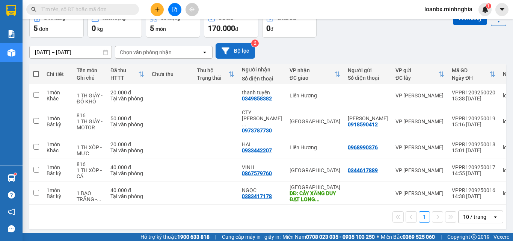
click at [240, 49] on button "Bộ lọc" at bounding box center [235, 50] width 39 height 15
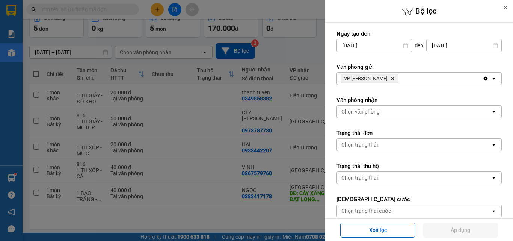
click at [436, 39] on div "[DATE]" at bounding box center [463, 45] width 75 height 13
click at [447, 48] on input "[DATE]" at bounding box center [464, 45] width 75 height 12
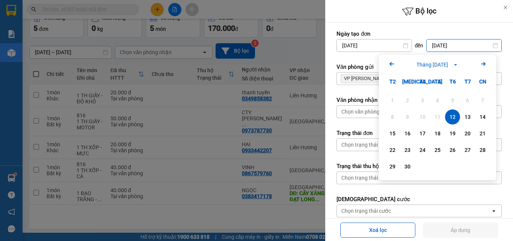
click at [454, 116] on div "12" at bounding box center [452, 116] width 11 height 9
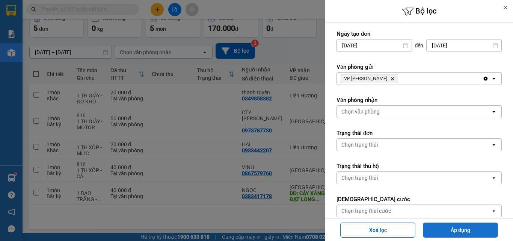
click at [457, 235] on button "Áp dụng" at bounding box center [460, 229] width 75 height 15
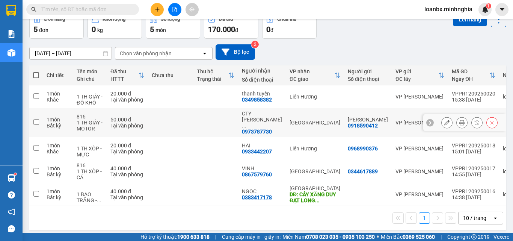
scroll to position [0, 0]
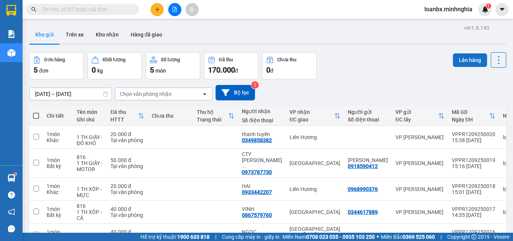
click at [460, 59] on button "Lên hàng" at bounding box center [470, 60] width 34 height 14
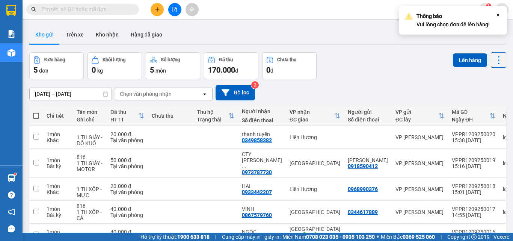
click at [254, 87] on sup "2" at bounding box center [255, 85] width 8 height 8
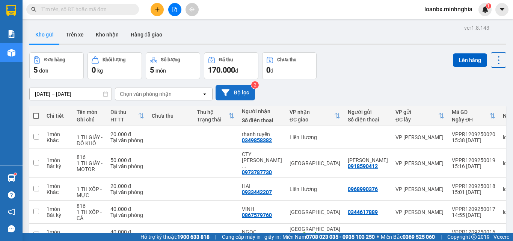
click at [222, 95] on icon at bounding box center [226, 93] width 8 height 8
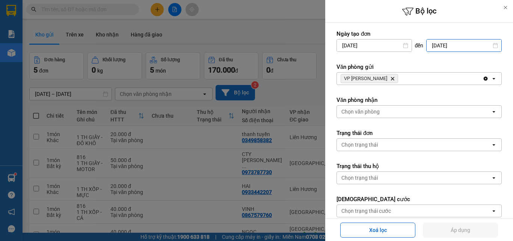
click at [447, 45] on input "[DATE]" at bounding box center [464, 45] width 75 height 12
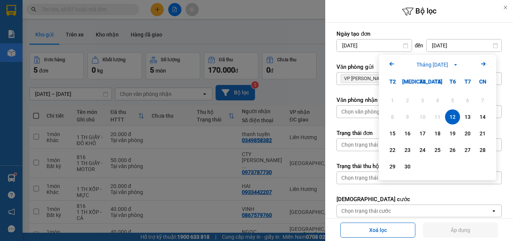
click at [451, 116] on div "12" at bounding box center [452, 116] width 11 height 9
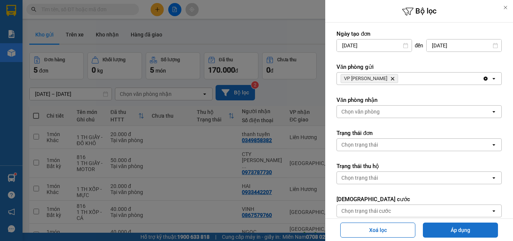
click at [455, 232] on button "Áp dụng" at bounding box center [460, 229] width 75 height 15
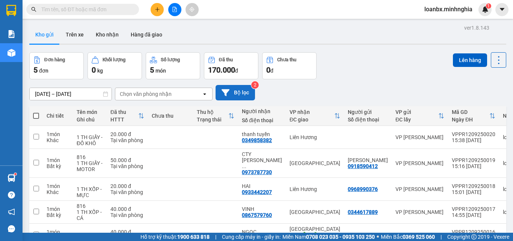
click at [156, 7] on icon "plus" at bounding box center [157, 9] width 5 height 5
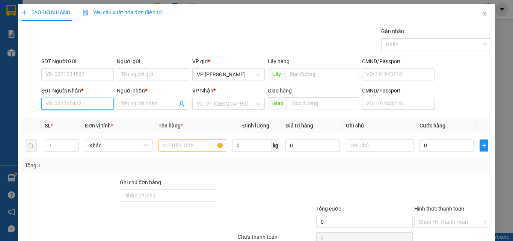
click at [63, 106] on input "SĐT Người Nhận *" at bounding box center [77, 104] width 72 height 12
click at [70, 119] on div "0987669925 - TRANG" at bounding box center [76, 119] width 63 height 8
type input "0987669925"
type input "TRANG"
type input "0987669925"
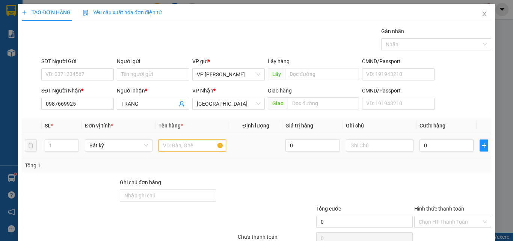
click at [180, 144] on input "text" at bounding box center [192, 145] width 68 height 12
type input "816"
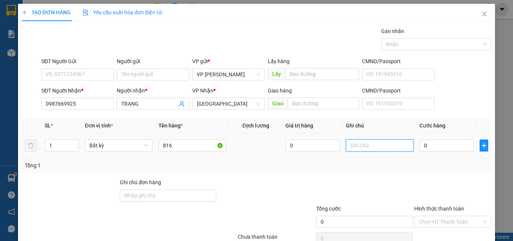
click at [365, 142] on input "text" at bounding box center [380, 145] width 68 height 12
paste input "0898439178"
drag, startPoint x: 371, startPoint y: 146, endPoint x: 313, endPoint y: 146, distance: 57.8
click at [314, 146] on tr "1 Bất kỳ 816 0 0898439178 0" at bounding box center [256, 145] width 469 height 25
type input "1 THX - CÁ"
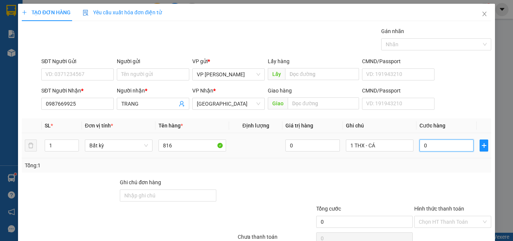
click at [426, 146] on input "0" at bounding box center [446, 145] width 54 height 12
type input "6"
type input "60"
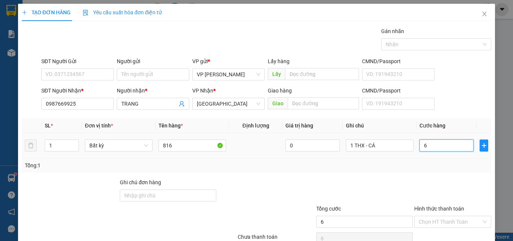
type input "60"
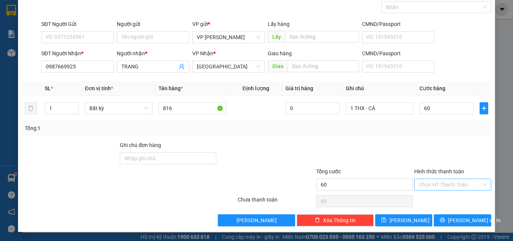
type input "60.000"
click at [435, 188] on input "Hình thức thanh toán" at bounding box center [450, 184] width 63 height 11
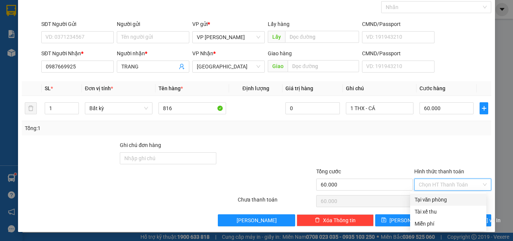
click at [433, 202] on div "Tại văn phòng" at bounding box center [447, 199] width 67 height 8
type input "0"
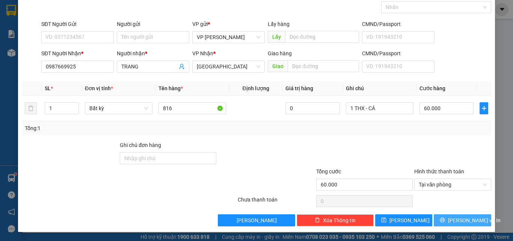
click at [442, 218] on button "[PERSON_NAME] và In" at bounding box center [462, 220] width 57 height 12
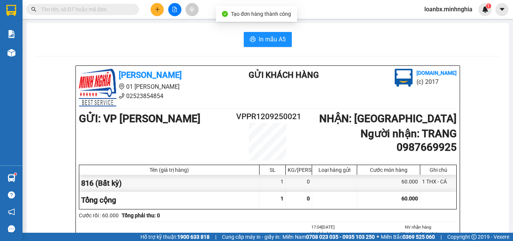
click at [276, 38] on span "In mẫu A5" at bounding box center [272, 39] width 27 height 9
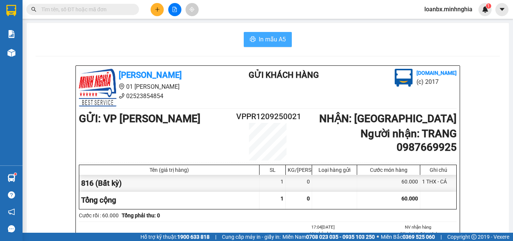
click at [264, 37] on span "In mẫu A5" at bounding box center [272, 39] width 27 height 9
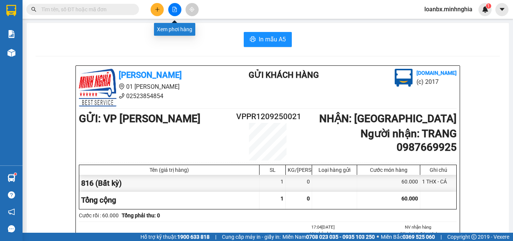
click at [179, 7] on button at bounding box center [174, 9] width 13 height 13
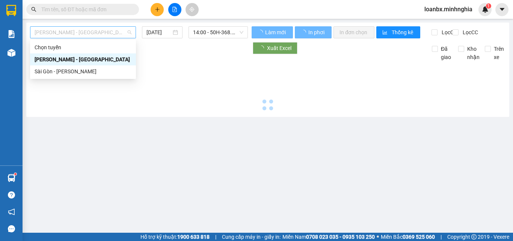
click at [64, 36] on span "[PERSON_NAME] - [GEOGRAPHIC_DATA]" at bounding box center [83, 32] width 97 height 11
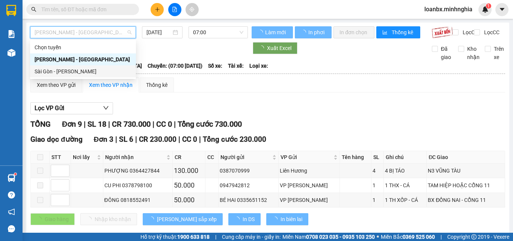
drag, startPoint x: 59, startPoint y: 69, endPoint x: 153, endPoint y: 48, distance: 96.8
click at [59, 69] on div "Sài Gòn - [PERSON_NAME]" at bounding box center [83, 71] width 97 height 8
type input "[DATE]"
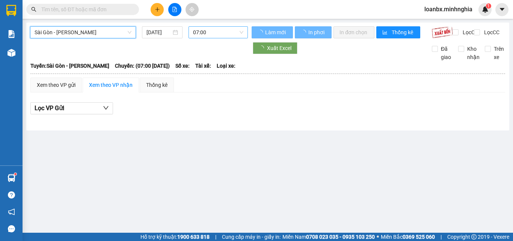
click at [203, 34] on span "07:00" at bounding box center [218, 32] width 50 height 11
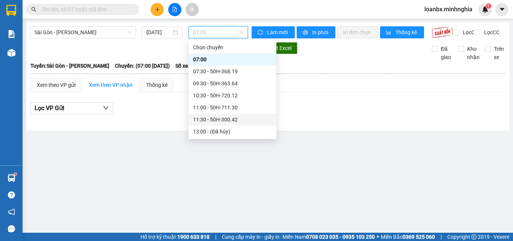
click at [200, 116] on div "11:30 - 50H-300.42" at bounding box center [232, 119] width 79 height 8
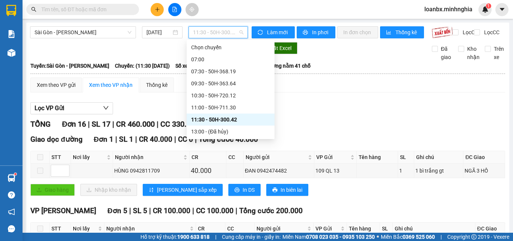
click at [203, 34] on span "11:30 - 50H-300.42" at bounding box center [218, 32] width 50 height 11
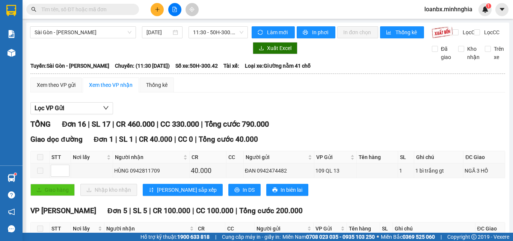
click at [73, 8] on input "text" at bounding box center [85, 9] width 89 height 8
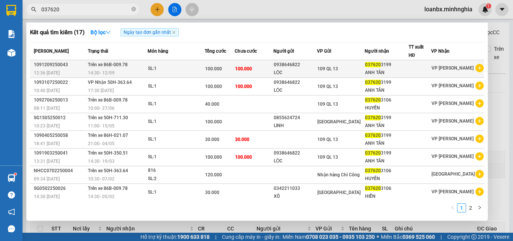
type input "037620"
click at [341, 63] on td "109 QL 13" at bounding box center [341, 69] width 48 height 18
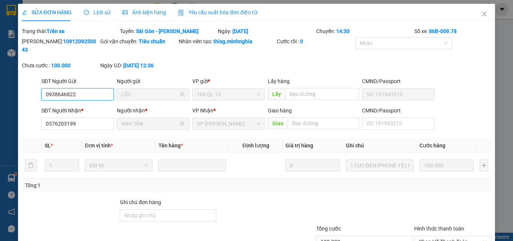
type input "0938646822"
type input "LỘC"
type input "0376203199"
type input "ANH TÂN"
type input "100.000"
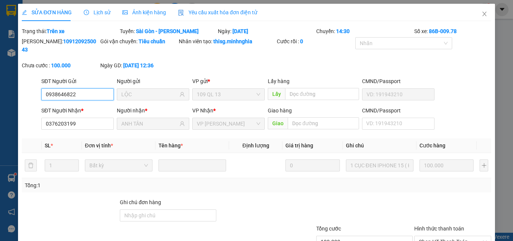
type input "100.000"
click at [484, 17] on span "Close" at bounding box center [484, 14] width 21 height 21
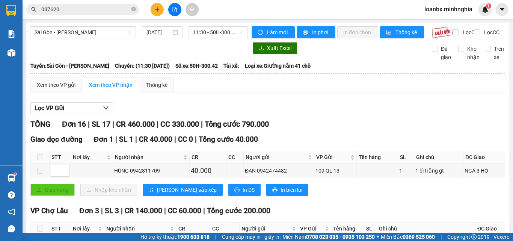
click at [154, 10] on button at bounding box center [157, 9] width 13 height 13
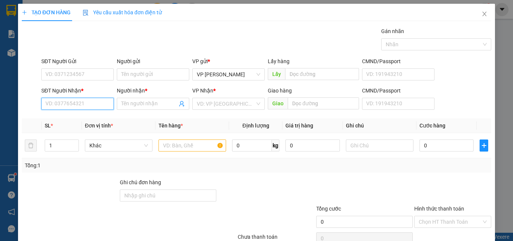
click at [65, 102] on input "SĐT Người Nhận *" at bounding box center [77, 104] width 72 height 12
click at [73, 89] on div "SĐT Người Nhận *" at bounding box center [77, 90] width 72 height 8
click at [73, 98] on input "SĐT Người Nhận *" at bounding box center [77, 104] width 72 height 12
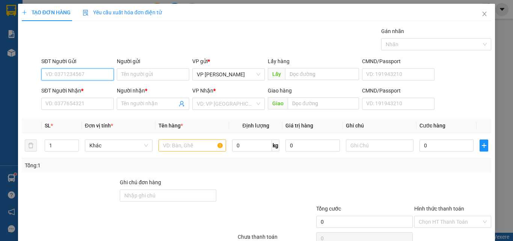
click at [74, 76] on input "SĐT Người Gửi" at bounding box center [77, 74] width 72 height 12
drag, startPoint x: 44, startPoint y: 76, endPoint x: 22, endPoint y: 77, distance: 21.8
click at [22, 77] on div "SĐT Người Gửi 197 197 Người gửi Tên người gửi VP gửi * VP [PERSON_NAME] Lấy hàn…" at bounding box center [256, 70] width 471 height 26
drag, startPoint x: 45, startPoint y: 77, endPoint x: 28, endPoint y: 74, distance: 17.9
click at [29, 74] on div "SĐT Người Gửi 197 Người gửi Tên người gửi VP gửi * VP [PERSON_NAME] Lấy hàng Lấ…" at bounding box center [256, 70] width 471 height 26
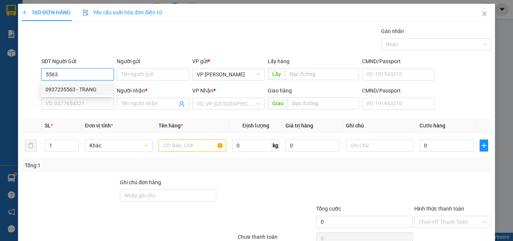
click at [97, 88] on div "0937235563 - TRANG" at bounding box center [76, 89] width 63 height 8
type input "0937235563"
type input "TRANG"
type input "0833601272"
type input "ÔN"
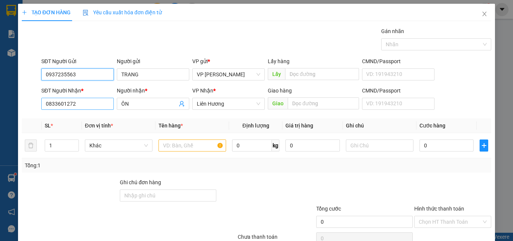
type input "0937235563"
drag, startPoint x: 88, startPoint y: 102, endPoint x: 38, endPoint y: 105, distance: 50.0
click at [39, 105] on div "SĐT Người Nhận * 0833601272 0833601272 Người nhận * ÔN VP Nhận * Liên Hương Gia…" at bounding box center [256, 99] width 471 height 26
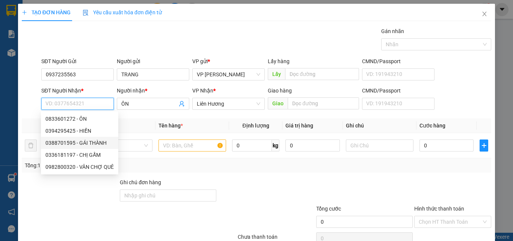
click at [97, 140] on div "0388701595 - GÁI THÀNH" at bounding box center [79, 143] width 68 height 8
type input "0388701595"
type input "GÁI [PERSON_NAME]"
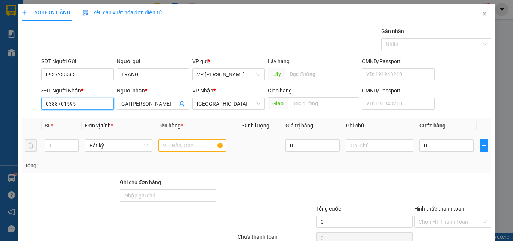
type input "0388701595"
drag, startPoint x: 172, startPoint y: 149, endPoint x: 193, endPoint y: 145, distance: 21.9
click at [172, 149] on input "text" at bounding box center [192, 145] width 68 height 12
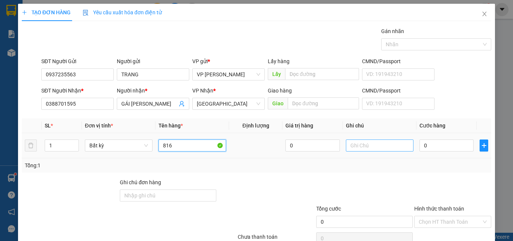
type input "816"
drag, startPoint x: 385, startPoint y: 141, endPoint x: 378, endPoint y: 139, distance: 7.5
click at [384, 141] on input "text" at bounding box center [380, 145] width 68 height 12
drag, startPoint x: 377, startPoint y: 139, endPoint x: 353, endPoint y: 144, distance: 24.2
click at [353, 144] on input "text" at bounding box center [380, 145] width 68 height 12
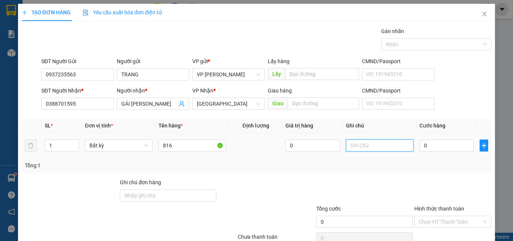
paste input "0898439178"
drag, startPoint x: 388, startPoint y: 151, endPoint x: 309, endPoint y: 145, distance: 79.0
click at [312, 146] on tr "1 Bất kỳ 816 0 0898439178 0" at bounding box center [256, 145] width 469 height 25
type input "1 THX - CÁ"
click at [425, 144] on input "0" at bounding box center [446, 145] width 54 height 12
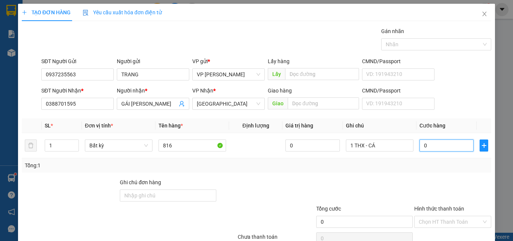
type input "8"
type input "80"
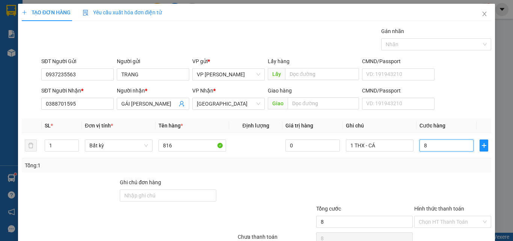
type input "80"
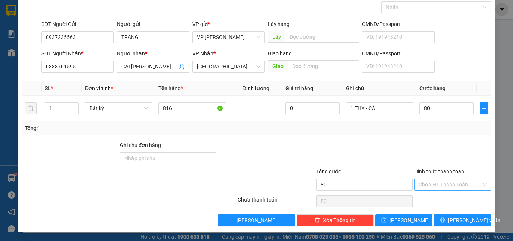
type input "80.000"
click at [450, 184] on input "Hình thức thanh toán" at bounding box center [450, 184] width 63 height 11
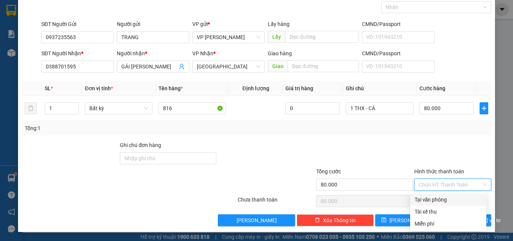
click at [434, 201] on div "Tại văn phòng" at bounding box center [447, 199] width 67 height 8
type input "0"
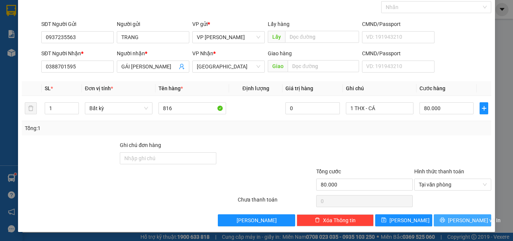
click at [453, 220] on span "[PERSON_NAME] và In" at bounding box center [474, 220] width 53 height 8
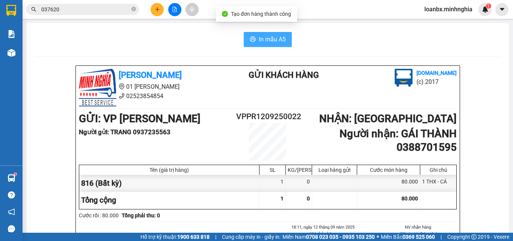
click at [273, 34] on button "In mẫu A5" at bounding box center [268, 39] width 48 height 15
click at [174, 7] on icon "file-add" at bounding box center [175, 9] width 4 height 5
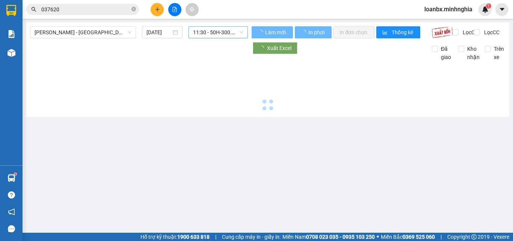
click at [214, 33] on span "11:30 - 50H-300.42" at bounding box center [218, 32] width 50 height 11
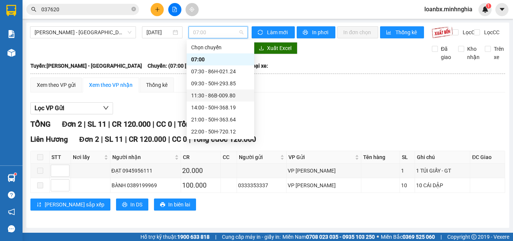
click at [220, 98] on div "11:30 - 86B-009.80" at bounding box center [220, 95] width 59 height 8
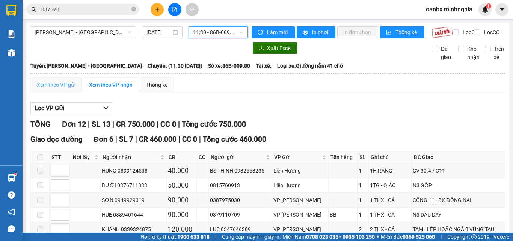
click at [53, 86] on div "Xem theo VP gửi" at bounding box center [55, 84] width 51 height 15
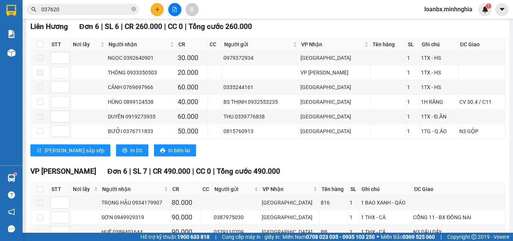
scroll to position [208, 0]
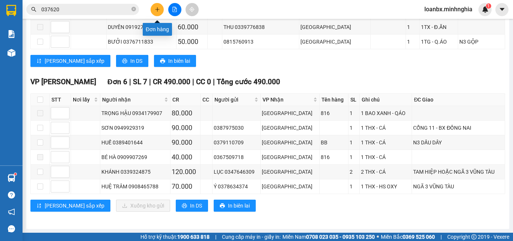
click at [159, 14] on button at bounding box center [157, 9] width 13 height 13
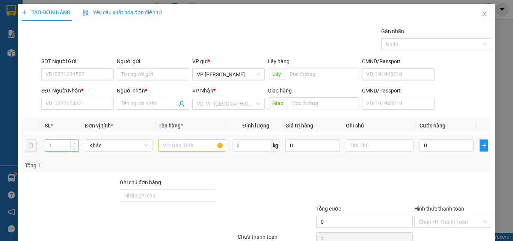
type input "2"
drag, startPoint x: 70, startPoint y: 142, endPoint x: 90, endPoint y: 141, distance: 20.7
click at [70, 142] on span "Increase Value" at bounding box center [74, 143] width 8 height 6
click at [173, 142] on input "text" at bounding box center [192, 145] width 68 height 12
type input "816"
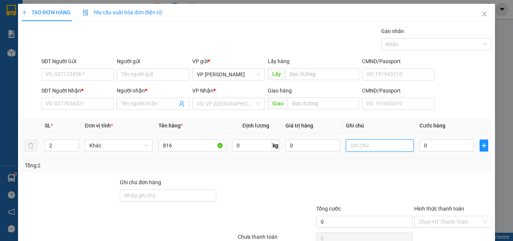
click at [350, 146] on input "text" at bounding box center [380, 145] width 68 height 12
type input "2 THG - CÁ KHÔ, QÁO"
click at [433, 152] on div "0" at bounding box center [446, 145] width 54 height 15
click at [433, 145] on input "0" at bounding box center [446, 145] width 54 height 12
type input "7"
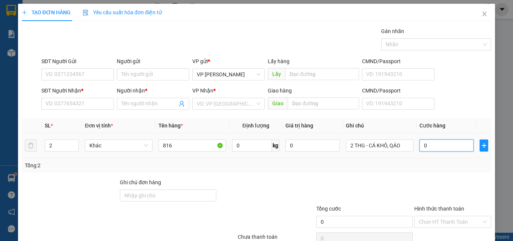
type input "7"
type input "70"
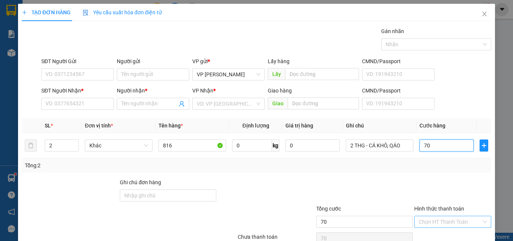
scroll to position [37, 0]
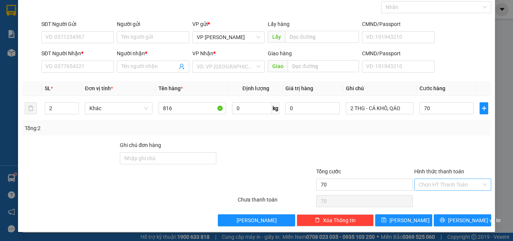
type input "70.000"
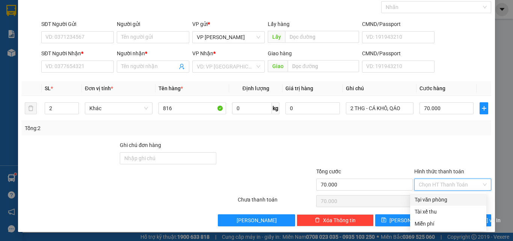
click at [431, 187] on input "Hình thức thanh toán" at bounding box center [450, 184] width 63 height 11
click at [431, 196] on div "Tại văn phòng" at bounding box center [447, 199] width 67 height 8
type input "0"
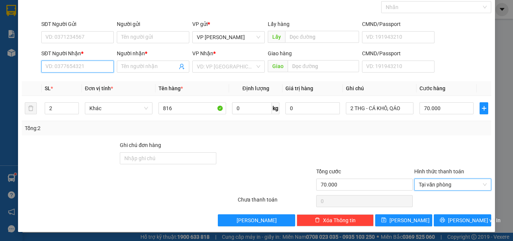
click at [45, 61] on input "SĐT Người Nhận *" at bounding box center [77, 66] width 72 height 12
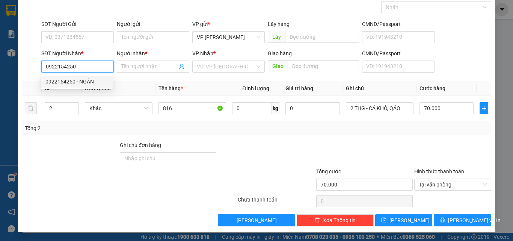
type input "0922154250"
click at [84, 88] on div "0922154250 0922154250 - NGÂN" at bounding box center [77, 81] width 72 height 15
drag, startPoint x: 79, startPoint y: 69, endPoint x: 77, endPoint y: 81, distance: 12.6
click at [77, 81] on body "Kết quả tìm kiếm ( 17 ) Bộ lọc Ngày tạo đơn gần nhất Mã ĐH Trạng thái Món hàng …" at bounding box center [256, 120] width 513 height 241
click at [77, 81] on div "0922154250 - NGÂN" at bounding box center [76, 81] width 63 height 8
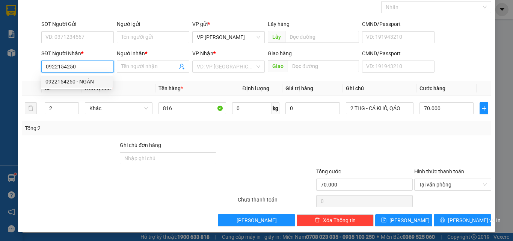
type input "NGÂN"
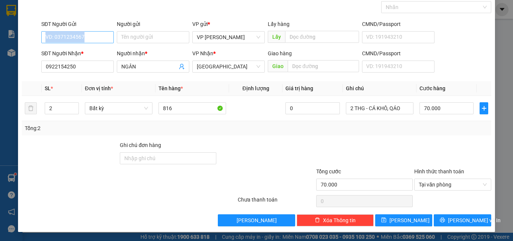
click at [83, 43] on div "SĐT Người Gửi VD: 0371234567" at bounding box center [77, 33] width 72 height 26
click at [84, 40] on input "SĐT Người Gửi" at bounding box center [77, 37] width 72 height 12
click at [71, 51] on div "0845625095" at bounding box center [76, 52] width 63 height 8
type input "0845625095"
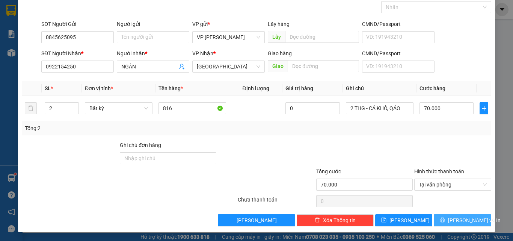
click at [449, 220] on button "[PERSON_NAME] và In" at bounding box center [462, 220] width 57 height 12
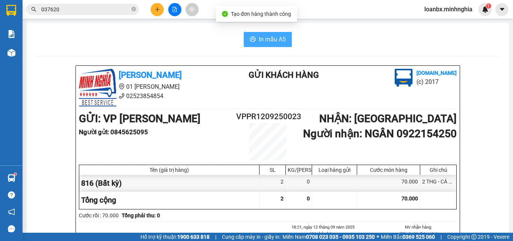
click at [250, 39] on icon "printer" at bounding box center [253, 39] width 6 height 6
click at [164, 15] on div at bounding box center [174, 9] width 56 height 13
click at [157, 11] on icon "plus" at bounding box center [157, 9] width 5 height 5
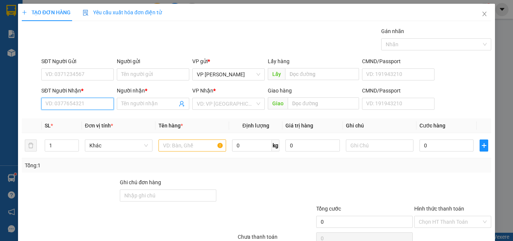
click at [71, 98] on input "SĐT Người Nhận *" at bounding box center [77, 104] width 72 height 12
click at [164, 144] on input "text" at bounding box center [192, 145] width 68 height 12
type input "816"
click at [77, 106] on input "SĐT Người Nhận *" at bounding box center [77, 104] width 72 height 12
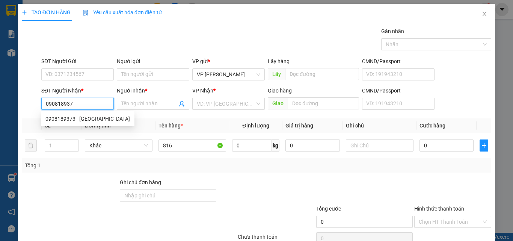
type input "0908189373"
click at [71, 122] on div "0908189373 - [GEOGRAPHIC_DATA]" at bounding box center [87, 119] width 84 height 8
type input "Ý"
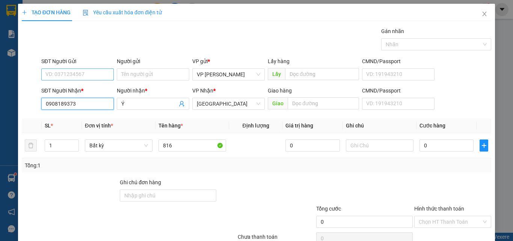
type input "0908189373"
click at [64, 77] on input "SĐT Người Gửi" at bounding box center [77, 74] width 72 height 12
drag, startPoint x: 64, startPoint y: 72, endPoint x: 77, endPoint y: 84, distance: 16.7
click at [77, 84] on form "SĐT Người Gửi 0379952613 0379952613 Người gửi Tên người gửi VP gửi * VP [PERSON…" at bounding box center [256, 85] width 469 height 56
click at [77, 79] on input "0379952613" at bounding box center [77, 74] width 72 height 12
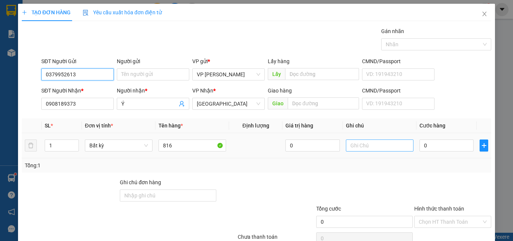
type input "0379952613"
click at [358, 148] on input "text" at bounding box center [380, 145] width 68 height 12
paste input "0898439178"
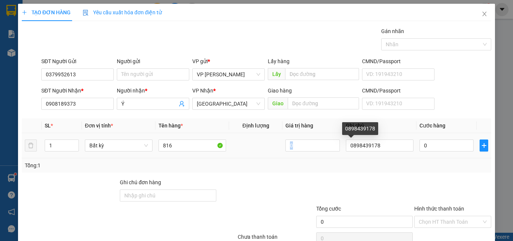
drag, startPoint x: 378, startPoint y: 143, endPoint x: 313, endPoint y: 138, distance: 65.6
click at [312, 137] on tr "1 Bất kỳ 816 0 0898439178 0" at bounding box center [256, 145] width 469 height 25
drag, startPoint x: 390, startPoint y: 144, endPoint x: 327, endPoint y: 137, distance: 63.4
click at [327, 137] on tr "1 Bất kỳ 816 0 0898439178 0" at bounding box center [256, 145] width 469 height 25
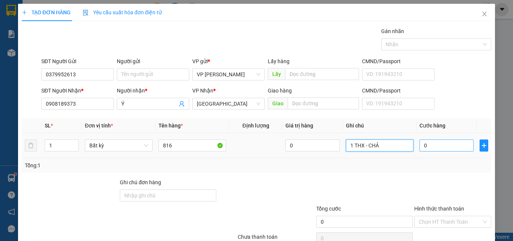
type input "1 THX - CHẢ"
click at [437, 147] on input "0" at bounding box center [446, 145] width 54 height 12
type input "4"
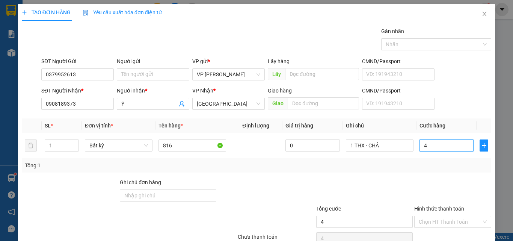
type input "40"
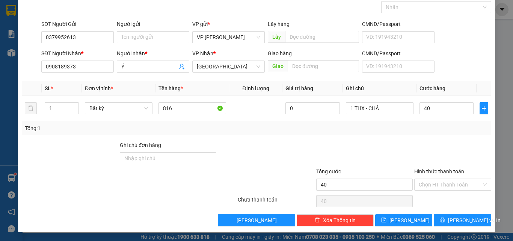
type input "40.000"
click at [448, 190] on div "Hình thức thanh toán Chọn HT Thanh Toán" at bounding box center [452, 180] width 77 height 26
click at [436, 197] on div "Chọn HT Thanh Toán" at bounding box center [452, 200] width 78 height 15
click at [439, 187] on input "Hình thức thanh toán" at bounding box center [450, 184] width 63 height 11
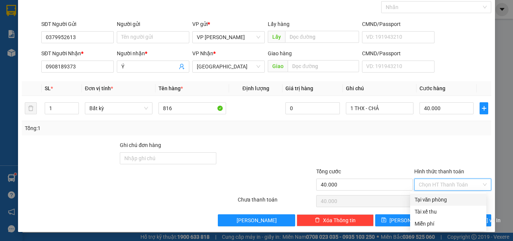
click at [436, 199] on div "Tại văn phòng" at bounding box center [447, 199] width 67 height 8
type input "0"
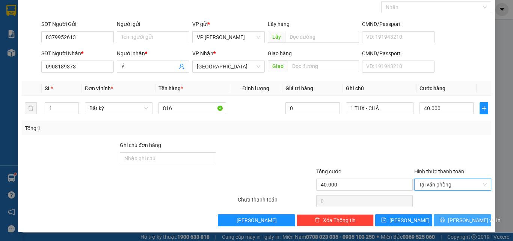
click at [445, 218] on icon "printer" at bounding box center [442, 219] width 5 height 5
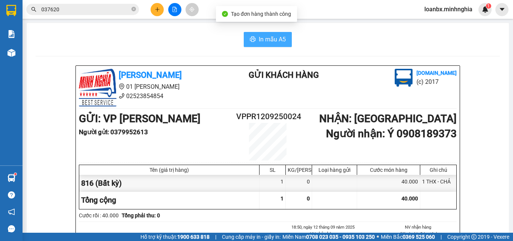
click at [259, 38] on span "In mẫu A5" at bounding box center [272, 39] width 27 height 9
click at [392, 216] on div "Cước rồi : 40.000 Tổng phải thu: 0" at bounding box center [268, 215] width 378 height 8
click at [151, 10] on div at bounding box center [174, 9] width 56 height 13
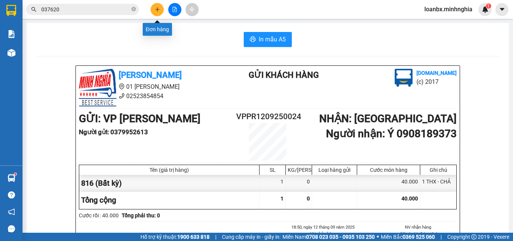
click at [153, 12] on button at bounding box center [157, 9] width 13 height 13
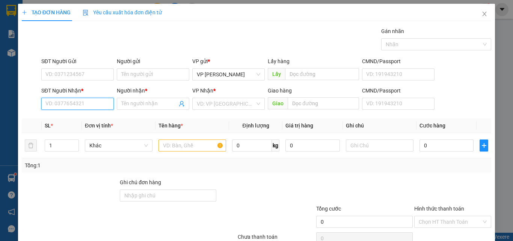
click at [51, 103] on input "SĐT Người Nhận *" at bounding box center [77, 104] width 72 height 12
type input "0328319007"
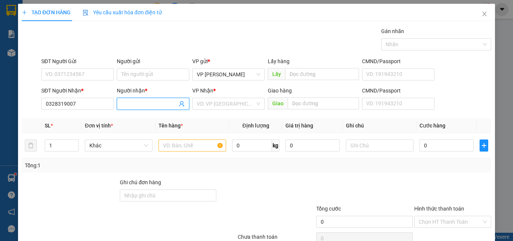
click at [135, 106] on input "Người nhận *" at bounding box center [149, 103] width 56 height 8
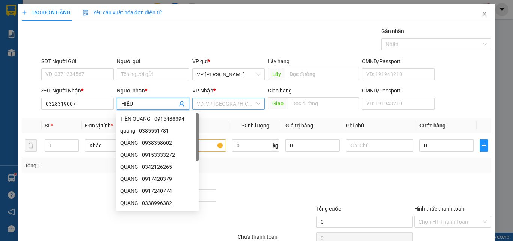
type input "HIẾU"
drag, startPoint x: 199, startPoint y: 100, endPoint x: 203, endPoint y: 108, distance: 8.7
click at [200, 101] on input "search" at bounding box center [226, 103] width 58 height 11
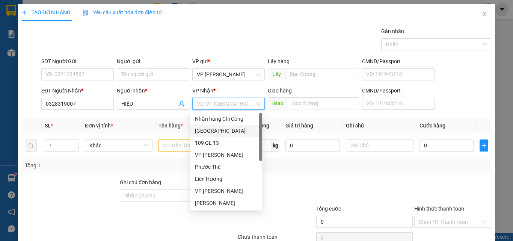
drag, startPoint x: 203, startPoint y: 130, endPoint x: 48, endPoint y: 68, distance: 166.8
click at [201, 130] on div "[GEOGRAPHIC_DATA]" at bounding box center [226, 131] width 63 height 8
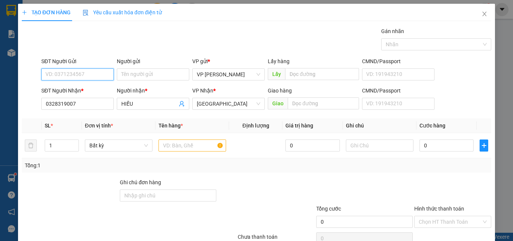
click at [52, 77] on input "SĐT Người Gửi" at bounding box center [77, 74] width 72 height 12
click at [52, 77] on input "0" at bounding box center [77, 74] width 72 height 12
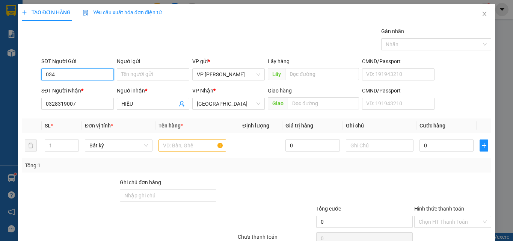
click at [52, 77] on input "034" at bounding box center [77, 74] width 72 height 12
click at [52, 77] on input "9" at bounding box center [77, 74] width 72 height 12
click at [52, 77] on input "99" at bounding box center [77, 74] width 72 height 12
type input "9"
click at [52, 77] on input "03499" at bounding box center [77, 74] width 72 height 12
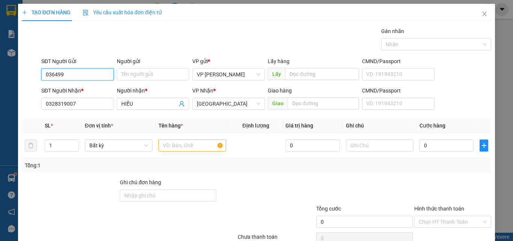
click at [52, 77] on input "036499" at bounding box center [77, 74] width 72 height 12
type input "1"
click at [52, 77] on input "1" at bounding box center [77, 74] width 72 height 12
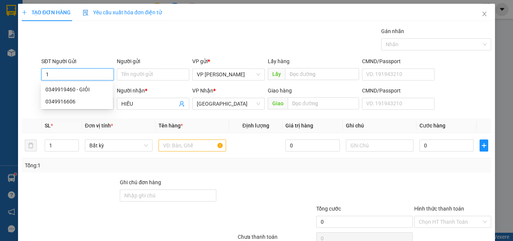
click at [52, 77] on input "1" at bounding box center [77, 74] width 72 height 12
click at [52, 77] on input "034" at bounding box center [77, 74] width 72 height 12
click at [52, 77] on input "60" at bounding box center [77, 74] width 72 height 12
type input "6"
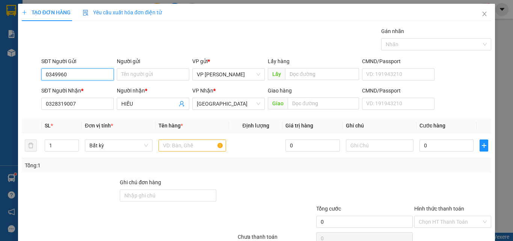
click at [70, 78] on input "0349960" at bounding box center [77, 74] width 72 height 12
type input "0349961790"
click at [174, 137] on td at bounding box center [192, 145] width 74 height 25
click at [175, 148] on input "text" at bounding box center [192, 145] width 68 height 12
type input "1"
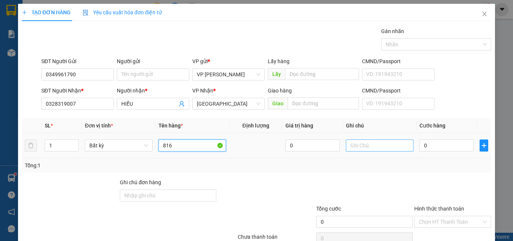
type input "816"
click at [368, 145] on input "text" at bounding box center [380, 145] width 68 height 12
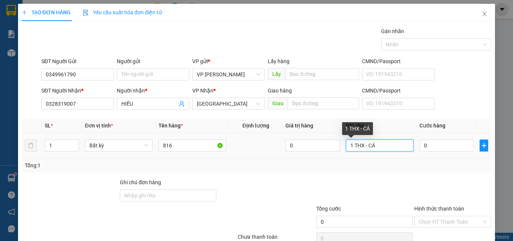
drag, startPoint x: 375, startPoint y: 144, endPoint x: 309, endPoint y: 136, distance: 67.0
click at [309, 136] on tr "1 Bất kỳ 816 0 1 THX - CÁ 0" at bounding box center [256, 145] width 469 height 25
click at [383, 147] on input "1 THX - CÁ" at bounding box center [380, 145] width 68 height 12
drag, startPoint x: 378, startPoint y: 148, endPoint x: 366, endPoint y: 150, distance: 11.9
click at [366, 150] on input "1 THX - CÁ" at bounding box center [380, 145] width 68 height 12
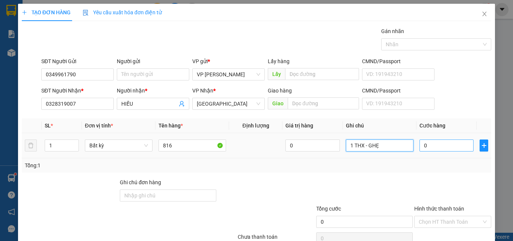
type input "1 THX - GHẸ"
click at [439, 149] on input "0" at bounding box center [446, 145] width 54 height 12
type input "3"
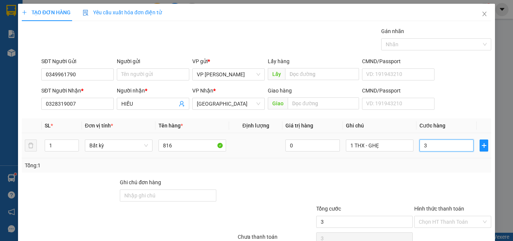
type input "30"
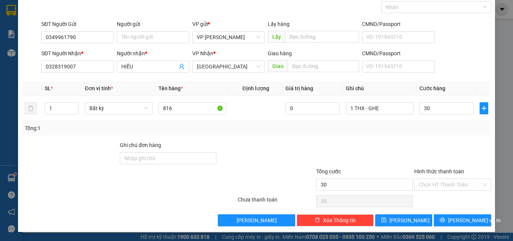
type input "30.000"
click at [435, 194] on div "Chọn HT Thanh Toán" at bounding box center [452, 200] width 78 height 15
click at [437, 190] on div "Hình thức thanh toán Chọn HT Thanh Toán" at bounding box center [452, 180] width 77 height 26
click at [431, 198] on div "Chọn HT Thanh Toán" at bounding box center [452, 200] width 78 height 15
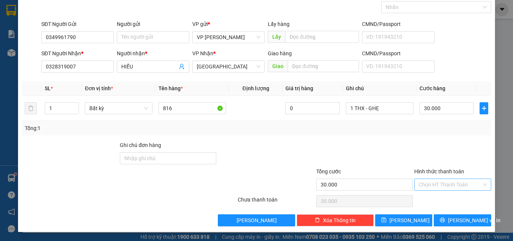
click at [436, 190] on input "Hình thức thanh toán" at bounding box center [450, 184] width 63 height 11
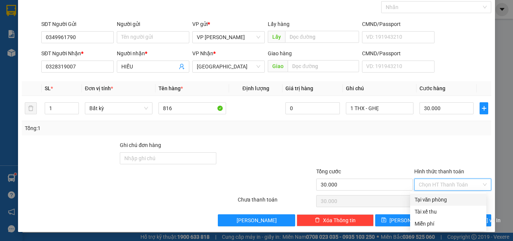
click at [431, 197] on div "Tại văn phòng" at bounding box center [447, 199] width 67 height 8
type input "0"
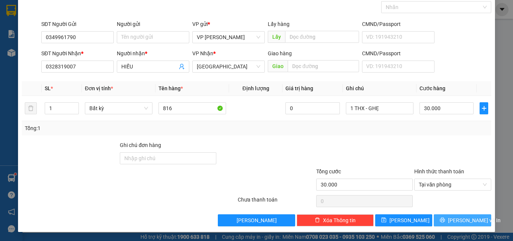
click at [454, 217] on span "[PERSON_NAME] và In" at bounding box center [474, 220] width 53 height 8
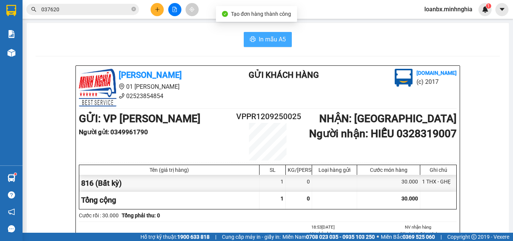
click at [274, 42] on span "In mẫu A5" at bounding box center [272, 39] width 27 height 9
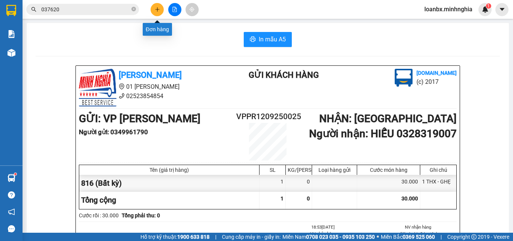
click at [157, 14] on button at bounding box center [157, 9] width 13 height 13
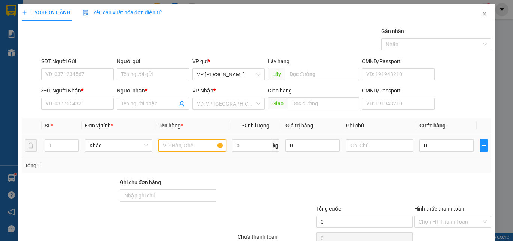
click at [181, 145] on input "text" at bounding box center [192, 145] width 68 height 12
type input "1"
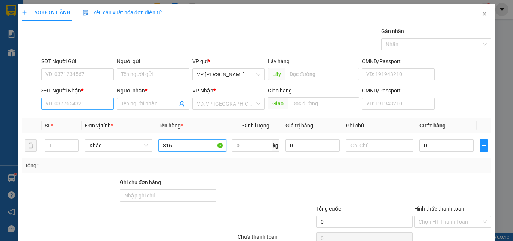
type input "816"
click at [43, 104] on input "SĐT Người Nhận *" at bounding box center [77, 104] width 72 height 12
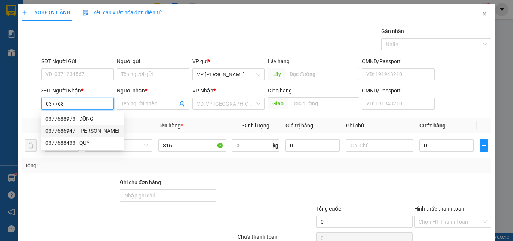
click at [90, 132] on div "0377686947 - [PERSON_NAME]" at bounding box center [82, 131] width 74 height 8
type input "0377686947"
type input "KHÁNH"
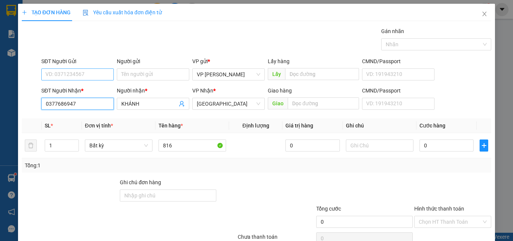
type input "0377686947"
click at [78, 69] on input "SĐT Người Gửi" at bounding box center [77, 74] width 72 height 12
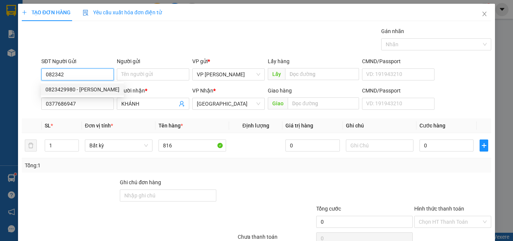
drag, startPoint x: 85, startPoint y: 87, endPoint x: 172, endPoint y: 140, distance: 101.4
click at [85, 88] on div "0823429980 - [PERSON_NAME]" at bounding box center [82, 89] width 74 height 8
type input "0823429980"
type input "TUẤN ANH"
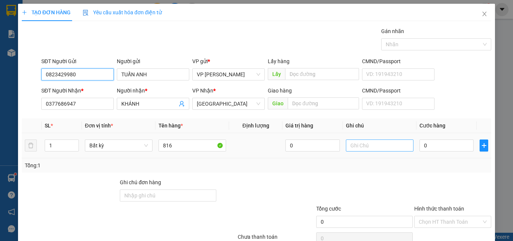
type input "0823429980"
click at [349, 146] on input "text" at bounding box center [380, 145] width 68 height 12
paste input "1 THX - CÁ"
type input "1 THX - CÁ"
click at [429, 142] on div "0" at bounding box center [446, 145] width 54 height 15
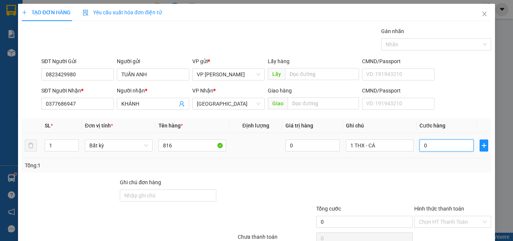
click at [429, 144] on input "0" at bounding box center [446, 145] width 54 height 12
type input "4"
type input "40"
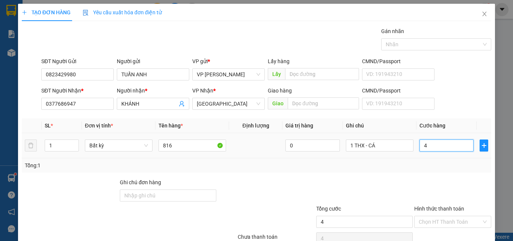
type input "40"
type input "40.000"
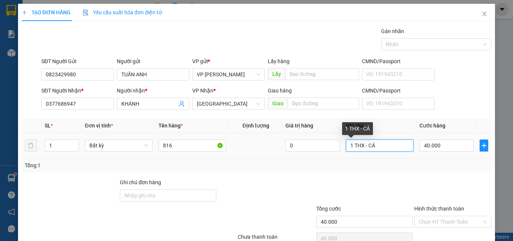
drag, startPoint x: 380, startPoint y: 147, endPoint x: 369, endPoint y: 148, distance: 11.3
click at [369, 148] on input "1 THX - CÁ" at bounding box center [380, 145] width 68 height 12
click at [376, 148] on input "1 THX - CÁ" at bounding box center [380, 145] width 68 height 12
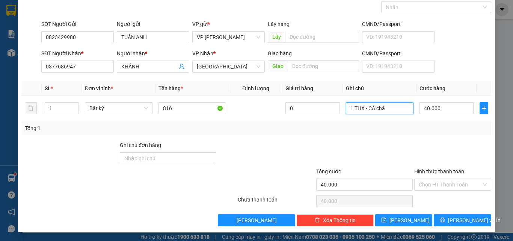
type input "1 THX - CÁ chả"
click at [438, 194] on div "Chọn HT Thanh Toán" at bounding box center [452, 200] width 78 height 15
click at [443, 181] on input "Hình thức thanh toán" at bounding box center [450, 184] width 63 height 11
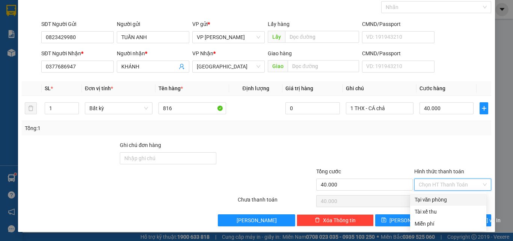
click at [437, 201] on div "Tại văn phòng" at bounding box center [447, 199] width 67 height 8
type input "0"
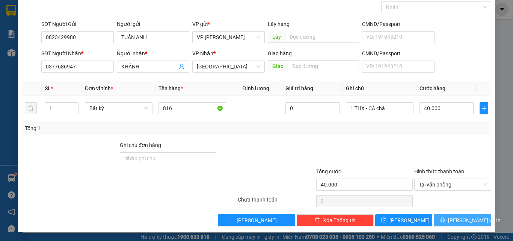
drag, startPoint x: 445, startPoint y: 213, endPoint x: 447, endPoint y: 222, distance: 8.5
click at [446, 217] on div "Transit Pickup Surcharge Ids Transit Deliver Surcharge Ids Transit Deliver Surc…" at bounding box center [256, 108] width 469 height 236
click at [450, 219] on button "[PERSON_NAME] và In" at bounding box center [462, 220] width 57 height 12
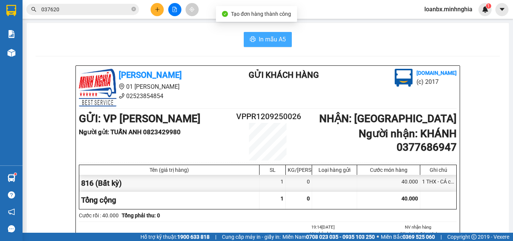
click at [264, 39] on span "In mẫu A5" at bounding box center [272, 39] width 27 height 9
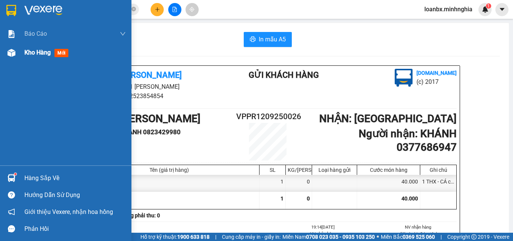
click at [12, 51] on img at bounding box center [12, 53] width 8 height 8
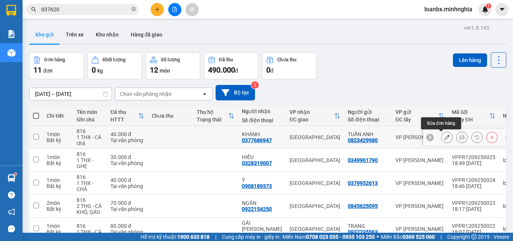
click at [444, 137] on icon at bounding box center [446, 136] width 5 height 5
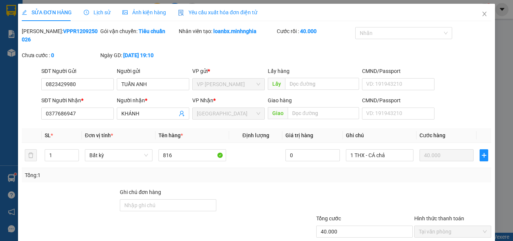
type input "0823429980"
type input "0377686947"
type input "40.000"
drag, startPoint x: 149, startPoint y: 106, endPoint x: 92, endPoint y: 106, distance: 57.1
click at [92, 106] on div "SĐT Người Nhận * 0377686947 Người nhận * [PERSON_NAME] VP Nhận * [GEOGRAPHIC_DA…" at bounding box center [266, 109] width 453 height 26
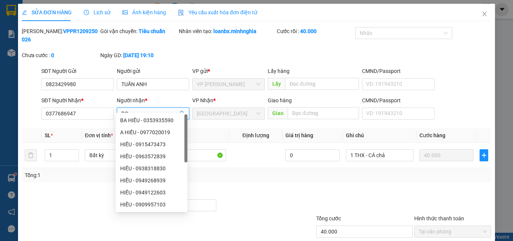
type input "BOY"
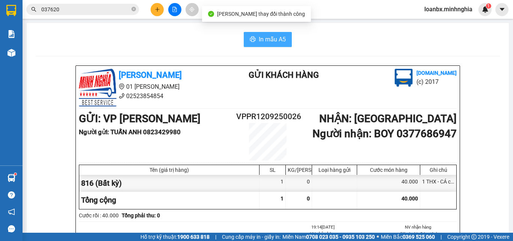
click at [271, 41] on span "In mẫu A5" at bounding box center [272, 39] width 27 height 9
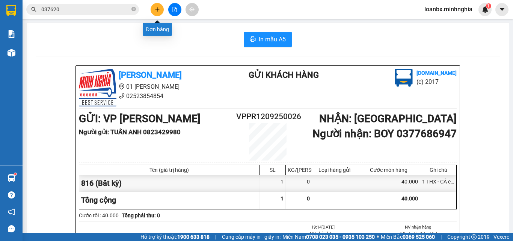
click at [158, 7] on icon "plus" at bounding box center [157, 9] width 5 height 5
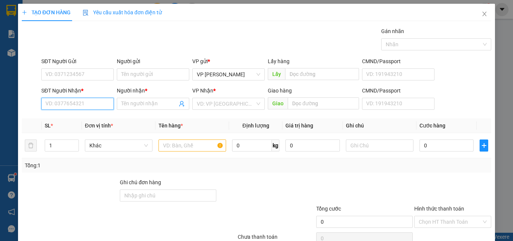
click at [64, 101] on input "SĐT Người Nhận *" at bounding box center [77, 104] width 72 height 12
type input "0977801802"
click at [80, 118] on div "0977801802 - LÂM" at bounding box center [76, 119] width 63 height 8
type input "LÂM"
type input "0977801802"
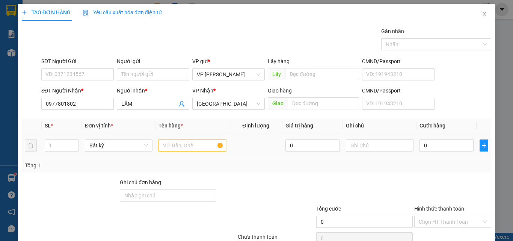
drag, startPoint x: 166, startPoint y: 142, endPoint x: 169, endPoint y: 136, distance: 7.2
click at [166, 142] on input "text" at bounding box center [192, 145] width 68 height 12
type input "816"
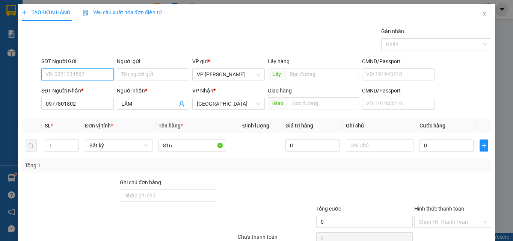
click at [47, 72] on input "SĐT Người Gửi" at bounding box center [77, 74] width 72 height 12
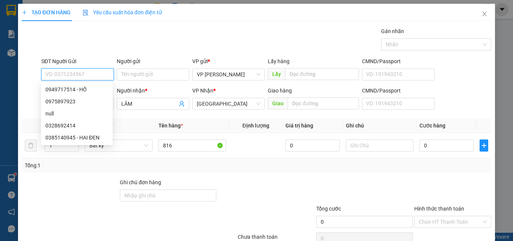
click at [44, 71] on input "SĐT Người Gửi" at bounding box center [77, 74] width 72 height 12
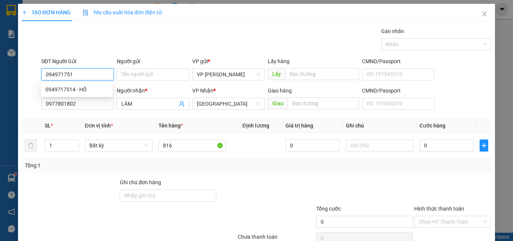
type input "0949717514"
click at [87, 87] on div "0949717514 - HỒ" at bounding box center [76, 89] width 63 height 8
type input "HỒ"
type input "0949717514"
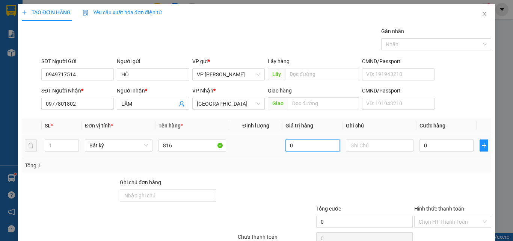
drag, startPoint x: 319, startPoint y: 150, endPoint x: 323, endPoint y: 149, distance: 3.9
click at [321, 149] on input "0" at bounding box center [312, 145] width 54 height 12
drag, startPoint x: 369, startPoint y: 143, endPoint x: 354, endPoint y: 108, distance: 38.8
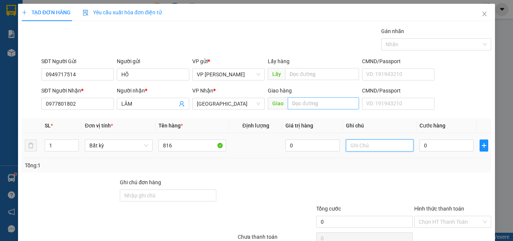
click at [371, 143] on input "text" at bounding box center [380, 145] width 68 height 12
paste input "1 THX - CÁ"
type input "1 THX - CÁ"
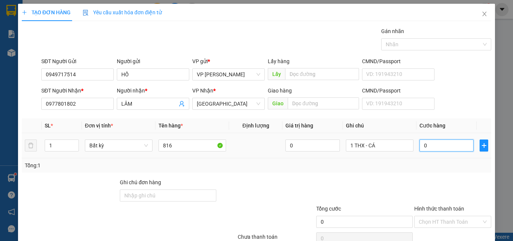
click at [431, 146] on input "0" at bounding box center [446, 145] width 54 height 12
type input "8"
type input "80"
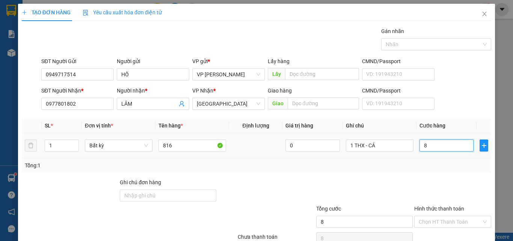
type input "80"
type input "80.000"
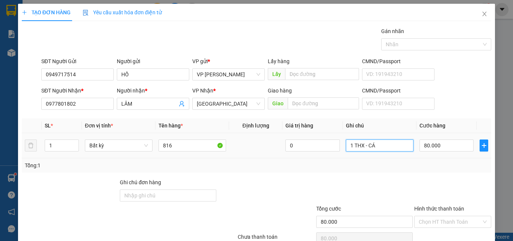
drag, startPoint x: 387, startPoint y: 148, endPoint x: 369, endPoint y: 152, distance: 19.1
click at [369, 152] on div "1 THX - CÁ" at bounding box center [380, 145] width 68 height 15
click at [375, 147] on input "1 THX - CÁ" at bounding box center [380, 145] width 68 height 12
type input "1 THX - CÁ, MU"
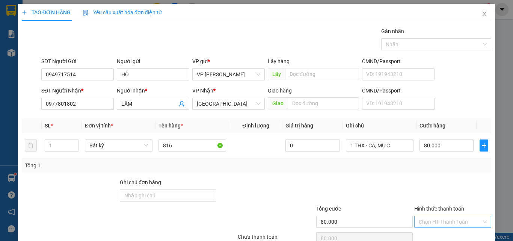
click at [444, 216] on input "Hình thức thanh toán" at bounding box center [450, 221] width 63 height 11
click at [433, 231] on div "Tại văn phòng" at bounding box center [448, 237] width 76 height 12
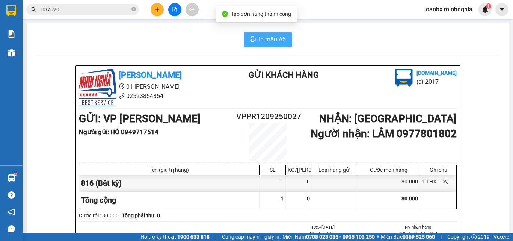
click at [255, 36] on button "In mẫu A5" at bounding box center [268, 39] width 48 height 15
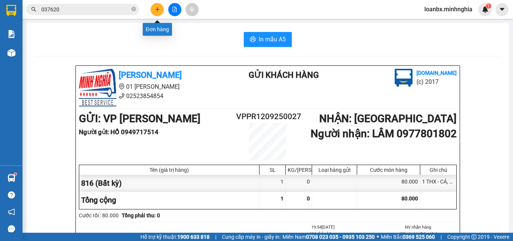
click at [158, 12] on button at bounding box center [157, 9] width 13 height 13
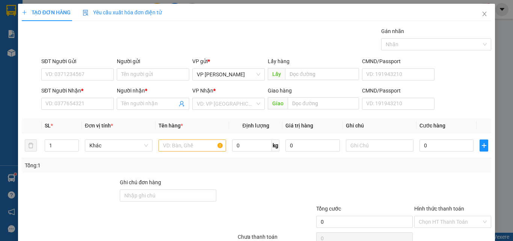
click at [55, 97] on div "SĐT Người Nhận *" at bounding box center [77, 91] width 72 height 11
click at [55, 96] on div "SĐT Người Nhận *" at bounding box center [77, 91] width 72 height 11
click at [56, 102] on input "SĐT Người Nhận *" at bounding box center [77, 104] width 72 height 12
type input "0392826477"
click at [122, 107] on input "Người nhận *" at bounding box center [149, 103] width 56 height 8
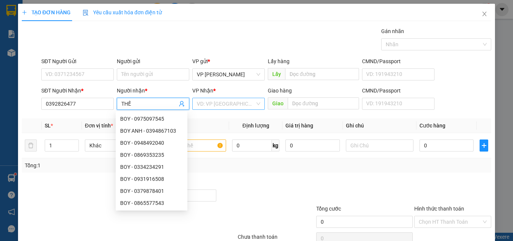
type input "THẾ"
click at [215, 101] on input "search" at bounding box center [226, 103] width 58 height 11
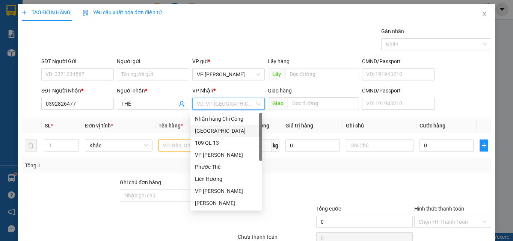
click at [202, 128] on div "[GEOGRAPHIC_DATA]" at bounding box center [226, 131] width 63 height 8
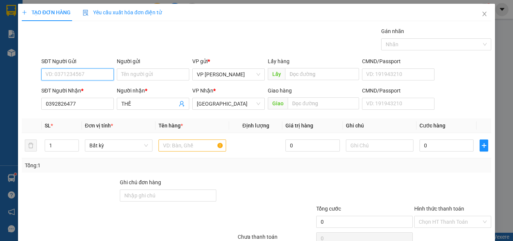
click at [75, 79] on input "SĐT Người Gửi" at bounding box center [77, 74] width 72 height 12
type input "0353910461"
click at [90, 91] on div "0353910461 - THƯƠNG" at bounding box center [76, 89] width 63 height 8
type input "THƯƠNG"
type input "0353910461"
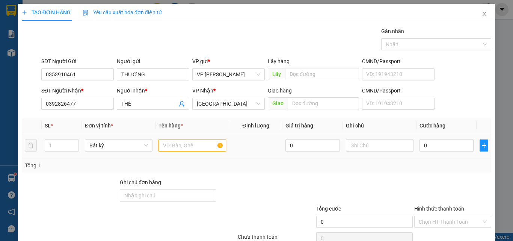
click at [175, 151] on input "text" at bounding box center [192, 145] width 68 height 12
type input "816"
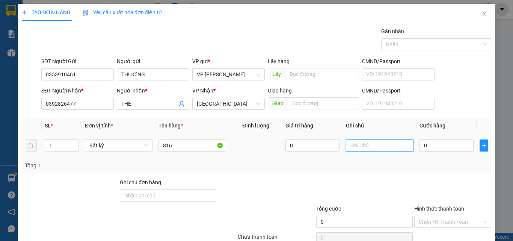
click at [387, 142] on input "text" at bounding box center [380, 145] width 68 height 12
type input "2"
type input "1 THX - ĐỒ ĂN"
click at [421, 142] on input "0" at bounding box center [446, 145] width 54 height 12
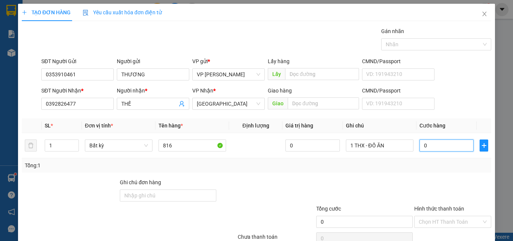
type input "4"
type input "40"
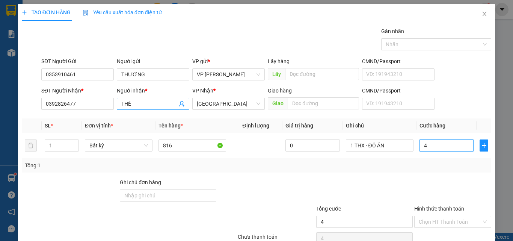
type input "40"
click at [461, 204] on div "Hình thức thanh toán Chọn HT Thanh Toán" at bounding box center [452, 217] width 77 height 26
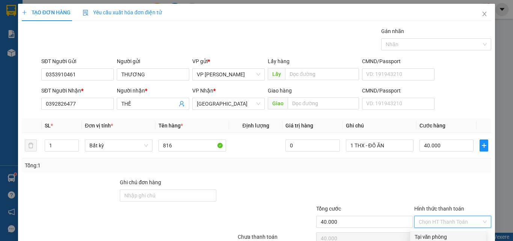
click at [433, 232] on div "Tại văn phòng" at bounding box center [447, 236] width 67 height 8
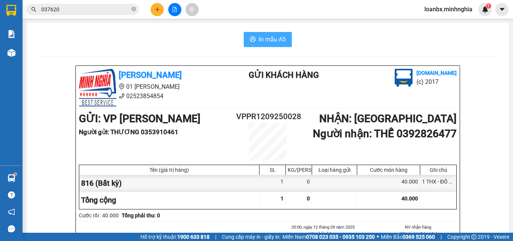
click at [270, 32] on button "In mẫu A5" at bounding box center [268, 39] width 48 height 15
click at [158, 11] on icon "plus" at bounding box center [157, 9] width 5 height 5
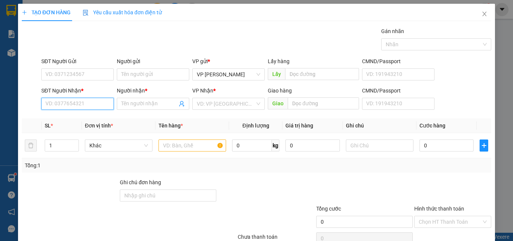
click at [49, 106] on input "SĐT Người Nhận *" at bounding box center [77, 104] width 72 height 12
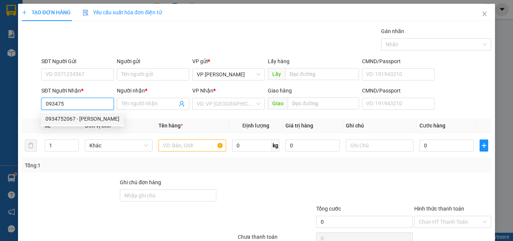
drag, startPoint x: 90, startPoint y: 119, endPoint x: 97, endPoint y: 119, distance: 6.8
click at [91, 119] on div "0934752067 - [PERSON_NAME]" at bounding box center [82, 119] width 74 height 8
type input "0934752067"
type input "ANH PHÚC"
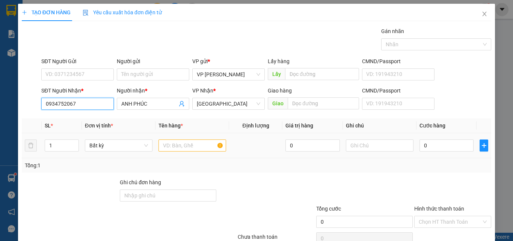
type input "0934752067"
click at [181, 150] on input "text" at bounding box center [192, 145] width 68 height 12
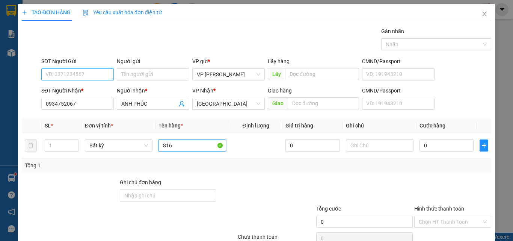
type input "816"
click at [99, 68] on input "SĐT Người Gửi" at bounding box center [77, 74] width 72 height 12
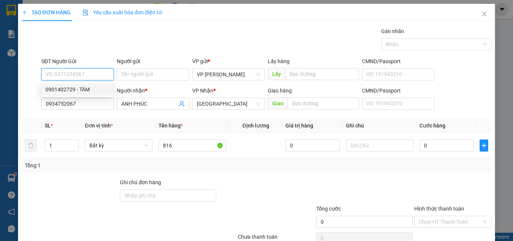
click at [81, 94] on div "0901402729 - TÂM" at bounding box center [77, 89] width 72 height 12
type input "0901402729"
type input "TÂM"
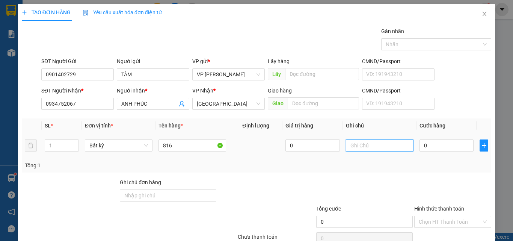
click at [376, 150] on input "text" at bounding box center [380, 145] width 68 height 12
click at [374, 148] on input "text" at bounding box center [380, 145] width 68 height 12
paste input "1 THX - CÁ"
type input "1 THX - CÁ"
drag, startPoint x: 413, startPoint y: 142, endPoint x: 416, endPoint y: 145, distance: 4.2
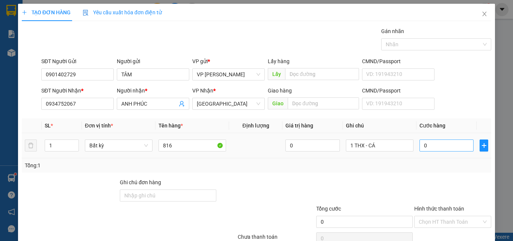
click at [416, 142] on td "0" at bounding box center [446, 145] width 60 height 25
click at [419, 145] on input "0" at bounding box center [446, 145] width 54 height 12
type input "8"
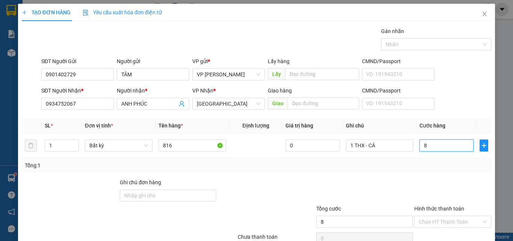
type input "80"
click at [449, 204] on div "Hình thức thanh toán Chọn HT Thanh Toán" at bounding box center [452, 217] width 77 height 26
click at [445, 216] on input "Hình thức thanh toán" at bounding box center [450, 221] width 63 height 11
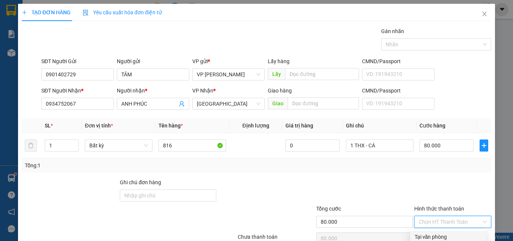
drag, startPoint x: 434, startPoint y: 200, endPoint x: 440, endPoint y: 209, distance: 11.3
click at [434, 232] on div "Tại văn phòng" at bounding box center [447, 236] width 67 height 8
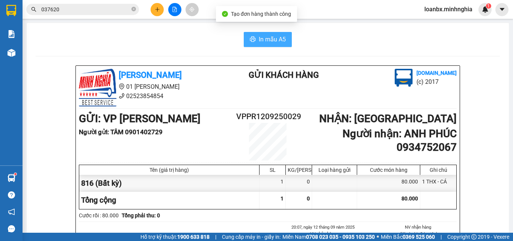
drag, startPoint x: 272, startPoint y: 30, endPoint x: 271, endPoint y: 34, distance: 3.8
click at [271, 45] on button "In mẫu A5" at bounding box center [268, 39] width 48 height 15
drag, startPoint x: 277, startPoint y: 33, endPoint x: 276, endPoint y: 38, distance: 5.0
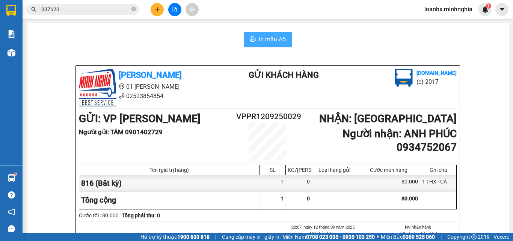
click at [277, 36] on button "In mẫu A5" at bounding box center [268, 39] width 48 height 15
click at [276, 38] on span "In mẫu A5" at bounding box center [272, 39] width 27 height 9
click at [23, 52] on main "In mẫu A5 [PERSON_NAME] 01 Đinh Tiên Hoàng 02523854854 Gửi khách hàng [DOMAIN_N…" at bounding box center [256, 116] width 513 height 232
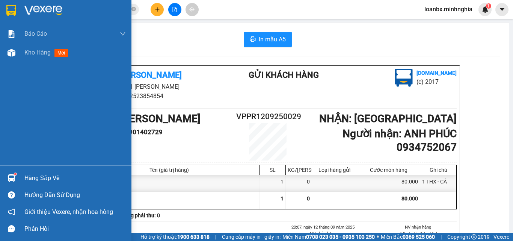
drag, startPoint x: 31, startPoint y: 48, endPoint x: 374, endPoint y: 240, distance: 392.8
click at [32, 49] on span "Kho hàng" at bounding box center [37, 52] width 26 height 7
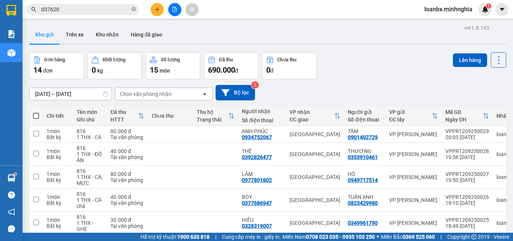
click at [464, 53] on button "Lên hàng" at bounding box center [470, 60] width 34 height 14
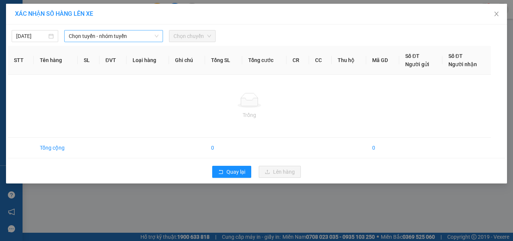
drag, startPoint x: 103, startPoint y: 37, endPoint x: 105, endPoint y: 42, distance: 4.9
click at [105, 42] on div "Chọn tuyến - nhóm tuyến" at bounding box center [113, 36] width 99 height 12
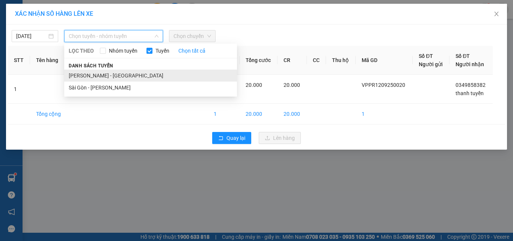
click at [100, 70] on div "Danh sách tuyến [GEOGRAPHIC_DATA] - [GEOGRAPHIC_DATA] [GEOGRAPHIC_DATA] - [GEOG…" at bounding box center [150, 77] width 173 height 32
click at [103, 76] on li "[PERSON_NAME] - [GEOGRAPHIC_DATA]" at bounding box center [150, 75] width 173 height 12
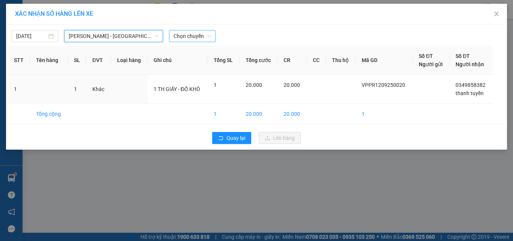
click at [197, 40] on span "Chọn chuyến" at bounding box center [192, 35] width 38 height 11
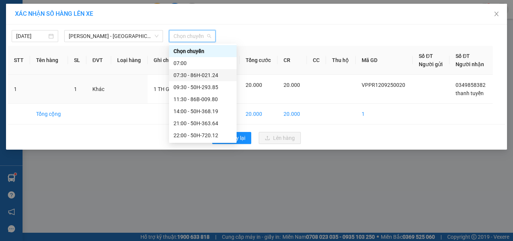
click at [185, 69] on div "07:30 - 86H-021.24" at bounding box center [203, 75] width 68 height 12
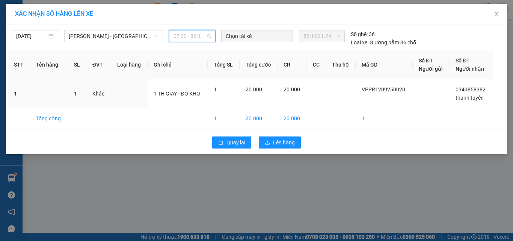
drag, startPoint x: 196, startPoint y: 34, endPoint x: 194, endPoint y: 45, distance: 11.2
click at [196, 33] on span "07:30 - 86H-021.24" at bounding box center [192, 35] width 38 height 11
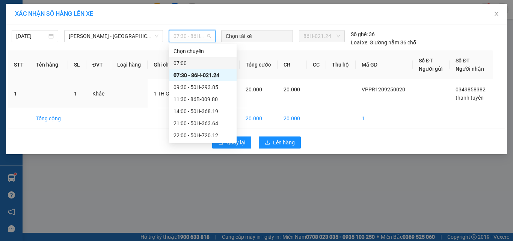
click at [188, 62] on div "07:00" at bounding box center [202, 63] width 59 height 8
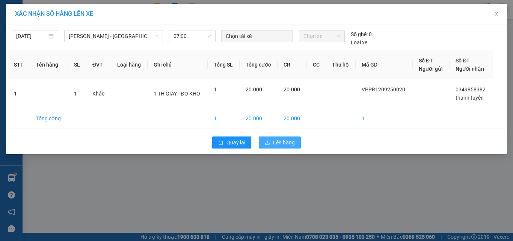
click at [278, 143] on span "Lên hàng" at bounding box center [284, 142] width 22 height 8
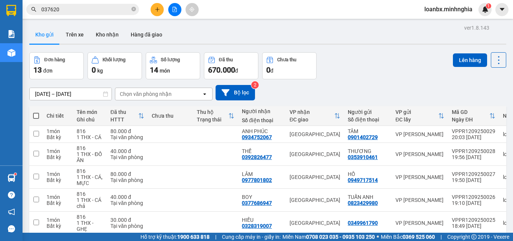
click at [180, 12] on button at bounding box center [174, 9] width 13 height 13
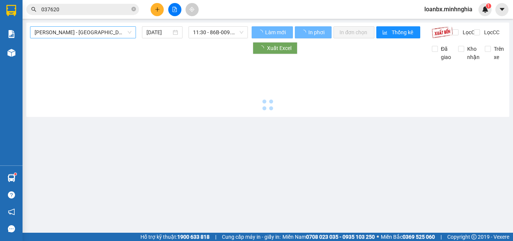
drag, startPoint x: 180, startPoint y: 12, endPoint x: 75, endPoint y: 38, distance: 108.1
click at [169, 12] on button at bounding box center [174, 9] width 13 height 13
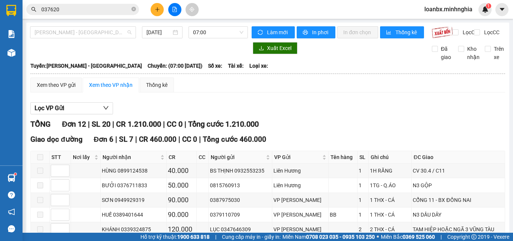
drag, startPoint x: 71, startPoint y: 33, endPoint x: 67, endPoint y: 40, distance: 8.2
click at [70, 34] on span "[PERSON_NAME] - [GEOGRAPHIC_DATA]" at bounding box center [83, 32] width 97 height 11
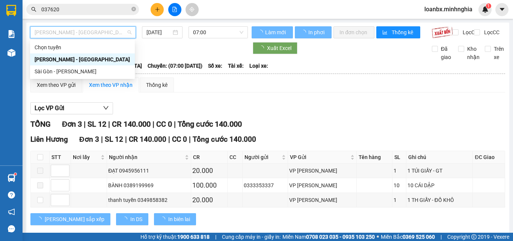
click at [48, 69] on div "Sài Gòn - [PERSON_NAME]" at bounding box center [83, 71] width 96 height 8
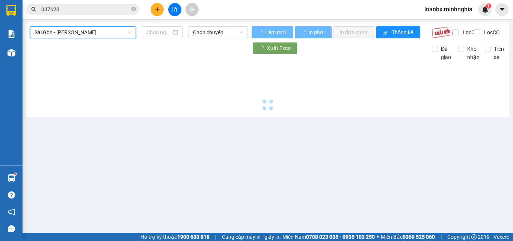
type input "[DATE]"
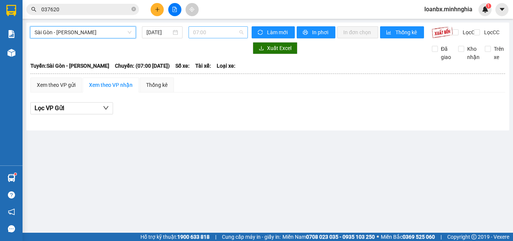
click at [213, 33] on span "07:00" at bounding box center [218, 32] width 50 height 11
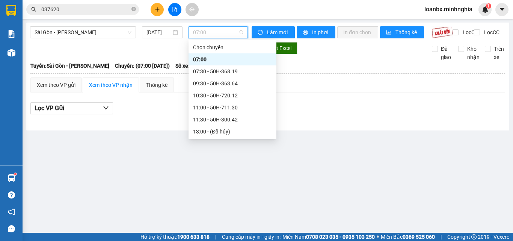
click at [228, 139] on div "14:30 - 86B-009.78" at bounding box center [232, 143] width 79 height 8
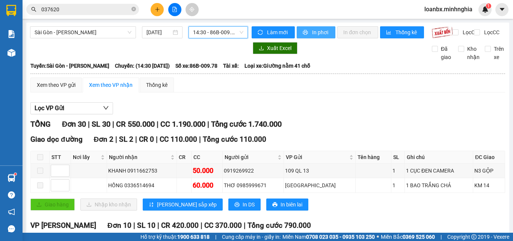
click at [310, 36] on button "In phơi" at bounding box center [316, 32] width 39 height 12
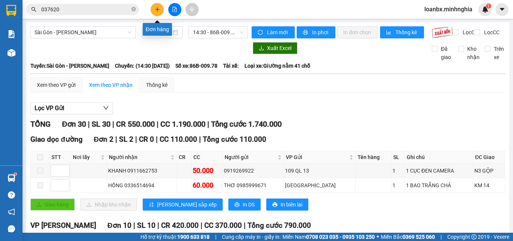
click at [156, 13] on button at bounding box center [157, 9] width 13 height 13
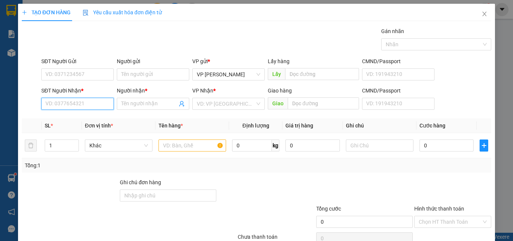
click at [42, 104] on input "SĐT Người Nhận *" at bounding box center [77, 104] width 72 height 12
click at [84, 121] on div "0934179907 - TRỌNG HẬU" at bounding box center [76, 119] width 63 height 8
type input "0934179907"
type input "TRỌNG HẬU"
type input "0934179907"
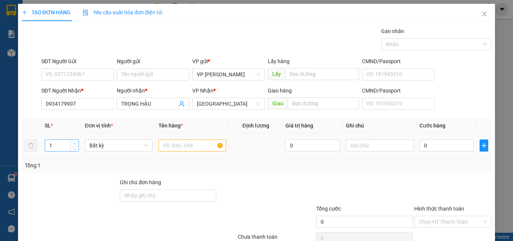
type input "2"
click at [73, 143] on icon "up" at bounding box center [74, 143] width 3 height 3
click at [183, 140] on input "text" at bounding box center [192, 145] width 68 height 12
type input "8"
type input "7"
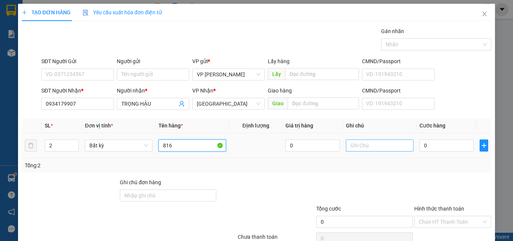
type input "816"
click at [382, 150] on input "text" at bounding box center [380, 145] width 68 height 12
type input "1 CỤC ĐEN 1 TÚM XANH - QÁO"
click at [429, 151] on div "0" at bounding box center [446, 145] width 54 height 15
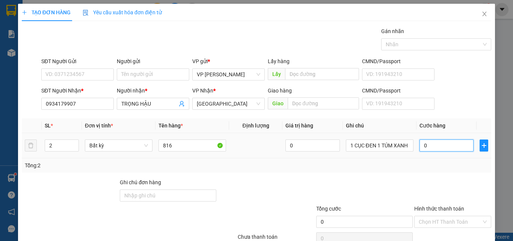
click at [430, 149] on input "0" at bounding box center [446, 145] width 54 height 12
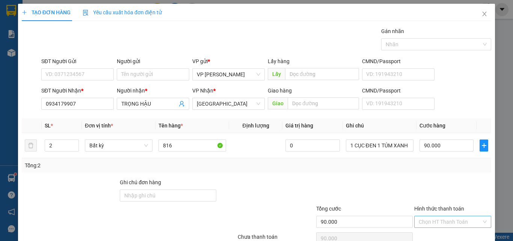
click at [441, 216] on input "Hình thức thanh toán" at bounding box center [450, 221] width 63 height 11
drag, startPoint x: 434, startPoint y: 199, endPoint x: 440, endPoint y: 208, distance: 11.0
click at [434, 232] on div "Tại văn phòng" at bounding box center [447, 236] width 67 height 8
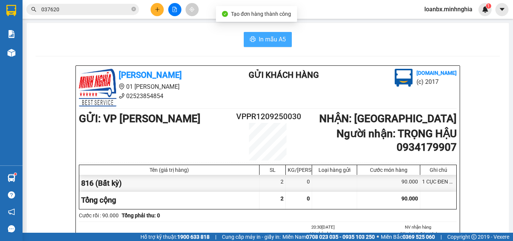
click at [271, 44] on button "In mẫu A5" at bounding box center [268, 39] width 48 height 15
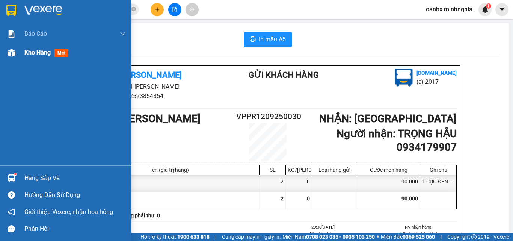
click at [10, 54] on img at bounding box center [12, 53] width 8 height 8
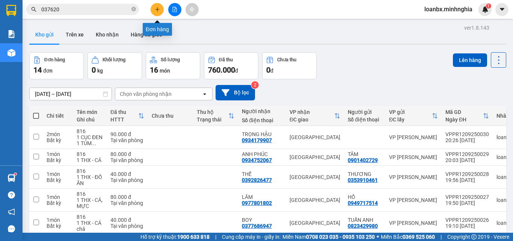
click at [154, 11] on button at bounding box center [157, 9] width 13 height 13
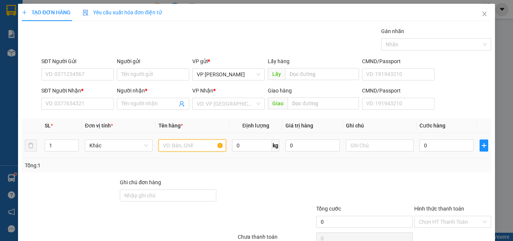
click at [188, 144] on input "text" at bounding box center [192, 145] width 68 height 12
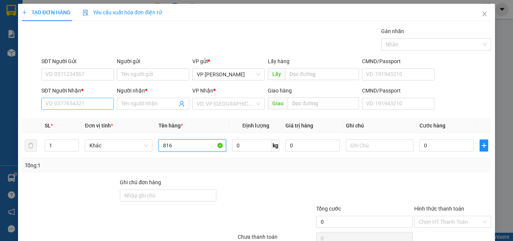
type input "816"
click at [66, 108] on input "SĐT Người Nhận *" at bounding box center [77, 104] width 72 height 12
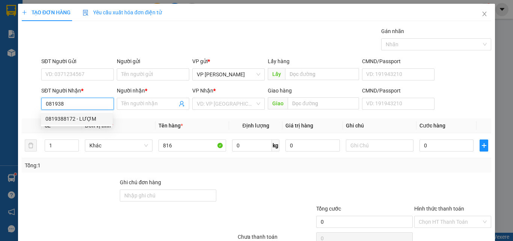
click at [80, 117] on div "0819388172 - LƯỢM" at bounding box center [76, 119] width 63 height 8
type input "0819388172"
type input "LƯỢM"
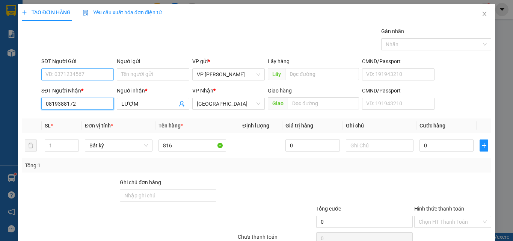
type input "0819388172"
click at [70, 75] on input "SĐT Người Gửi" at bounding box center [77, 74] width 72 height 12
type input "0977719082"
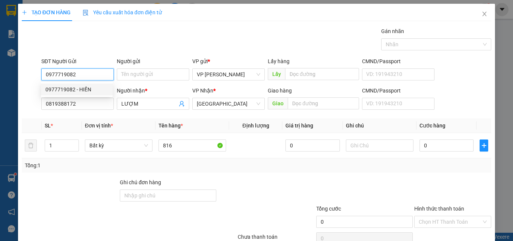
click at [85, 89] on div "0977719082 - HIỀN" at bounding box center [76, 89] width 63 height 8
type input "HIỀN"
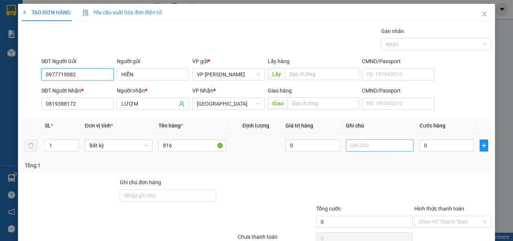
type input "0977719082"
click at [354, 143] on input "text" at bounding box center [380, 145] width 68 height 12
paste input "1 THX - CÁ"
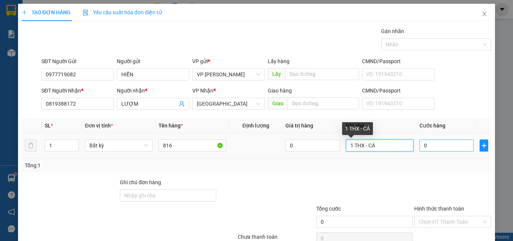
type input "1 THX - CÁ"
click at [432, 144] on input "0" at bounding box center [446, 145] width 54 height 12
type input "4"
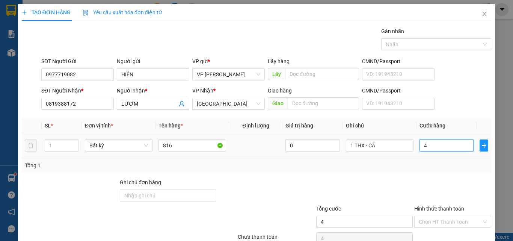
type input "40"
type input "40.000"
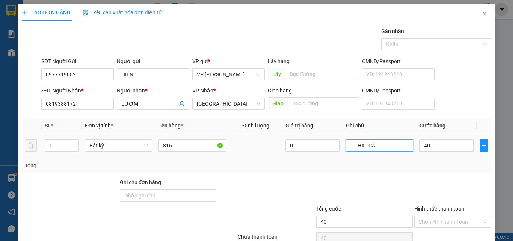
type input "40.000"
click at [392, 148] on input "1 THX - CÁ" at bounding box center [380, 145] width 68 height 12
type input "1 THX - CÁ"
click at [461, 204] on div "Hình thức thanh toán" at bounding box center [452, 209] width 77 height 11
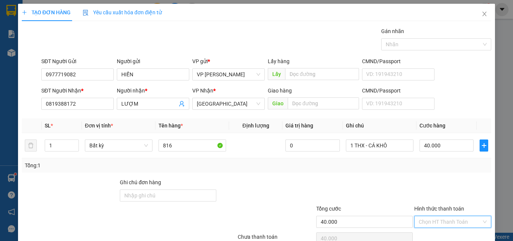
drag, startPoint x: 460, startPoint y: 185, endPoint x: 449, endPoint y: 197, distance: 16.2
click at [458, 216] on input "Hình thức thanh toán" at bounding box center [450, 221] width 63 height 11
click at [443, 232] on div "Tại văn phòng" at bounding box center [447, 236] width 67 height 8
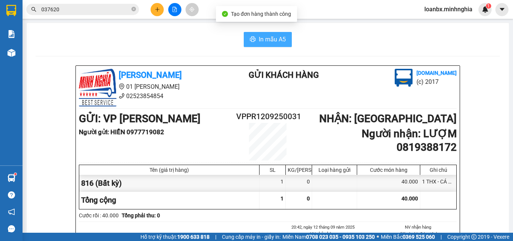
click at [269, 39] on span "In mẫu A5" at bounding box center [272, 39] width 27 height 9
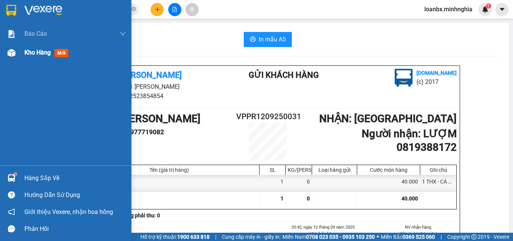
click at [0, 55] on div "Kho hàng mới" at bounding box center [65, 52] width 131 height 19
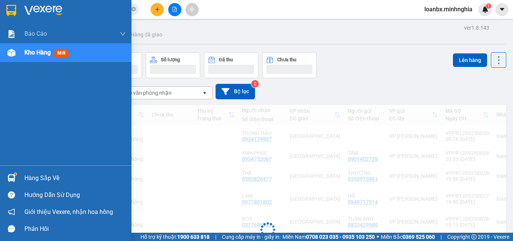
click at [17, 56] on div at bounding box center [11, 52] width 13 height 13
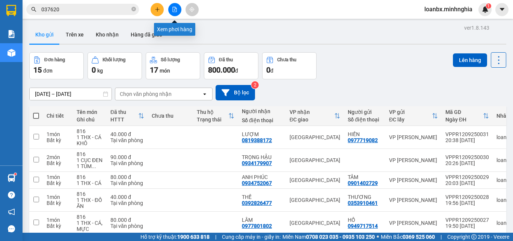
click at [173, 10] on icon "file-add" at bounding box center [174, 9] width 5 height 5
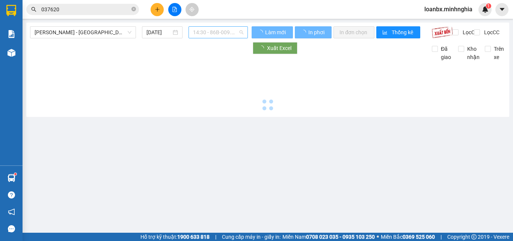
click at [222, 31] on span "14:30 - 86B-009.78" at bounding box center [218, 32] width 50 height 11
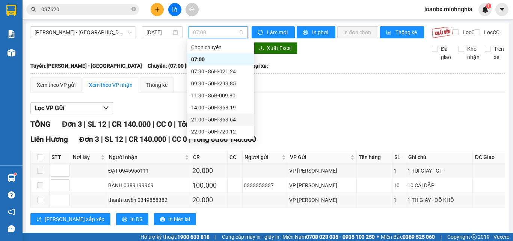
drag, startPoint x: 230, startPoint y: 55, endPoint x: 220, endPoint y: 57, distance: 10.8
click at [230, 113] on div "21:00 - 50H-363.64" at bounding box center [221, 119] width 68 height 12
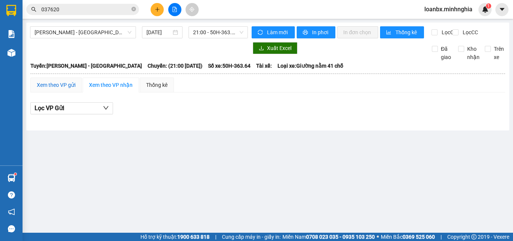
click at [59, 89] on div "Xem theo VP gửi" at bounding box center [56, 85] width 39 height 8
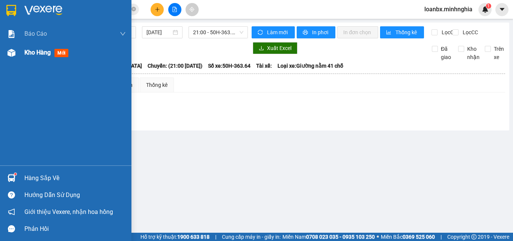
click at [12, 59] on div "Kho hàng mới" at bounding box center [65, 52] width 131 height 19
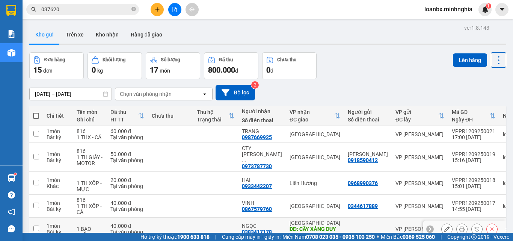
click at [261, 223] on div "NGỌC" at bounding box center [262, 226] width 40 height 6
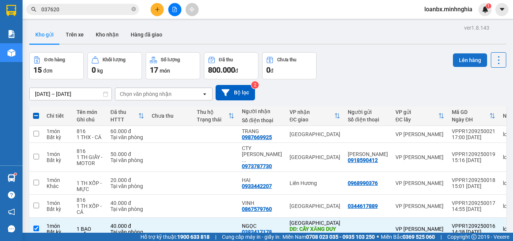
click at [462, 59] on button "Lên hàng" at bounding box center [470, 60] width 34 height 14
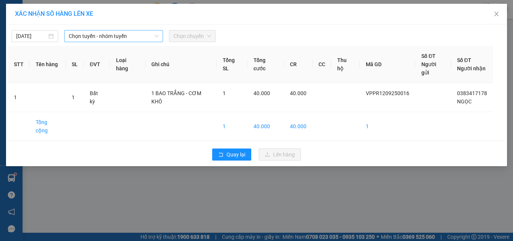
drag, startPoint x: 110, startPoint y: 35, endPoint x: 111, endPoint y: 41, distance: 6.4
click at [111, 35] on span "Chọn tuyến - nhóm tuyến" at bounding box center [114, 35] width 90 height 11
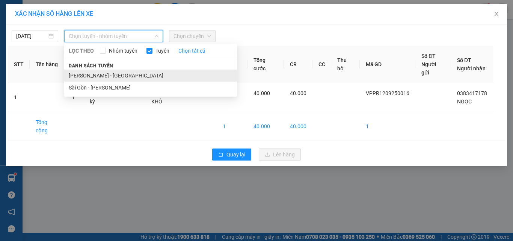
click at [101, 74] on li "[PERSON_NAME] - [GEOGRAPHIC_DATA]" at bounding box center [150, 75] width 173 height 12
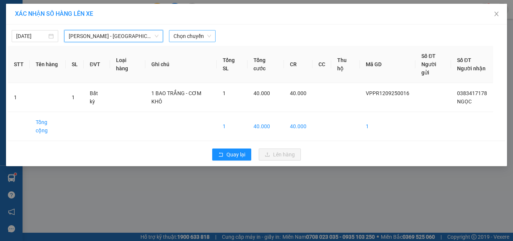
click at [202, 36] on span "Chọn chuyến" at bounding box center [192, 35] width 38 height 11
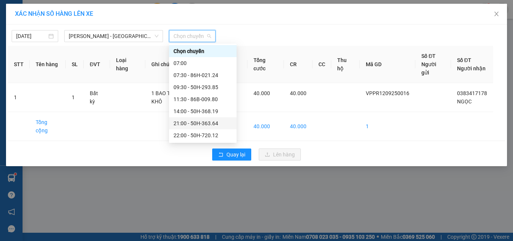
click at [204, 119] on div "21:00 - 50H-363.64" at bounding box center [202, 123] width 59 height 8
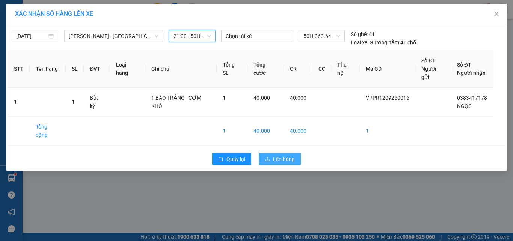
click at [287, 153] on button "Lên hàng" at bounding box center [280, 159] width 42 height 12
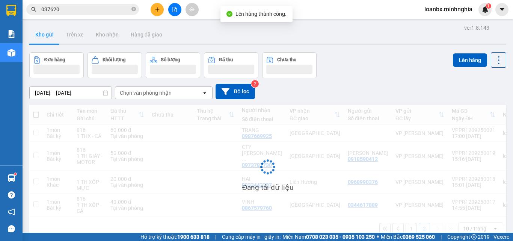
click at [174, 8] on icon "file-add" at bounding box center [174, 9] width 5 height 5
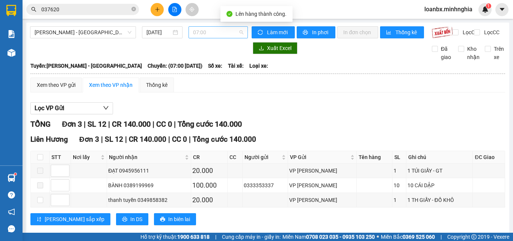
click at [218, 34] on span "07:00" at bounding box center [218, 32] width 50 height 11
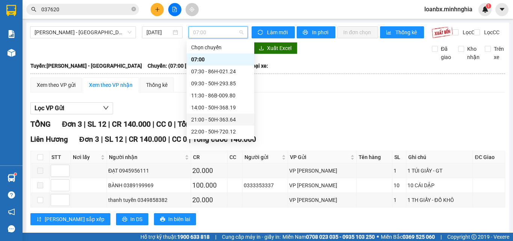
click at [218, 115] on div "21:00 - 50H-363.64" at bounding box center [220, 119] width 59 height 8
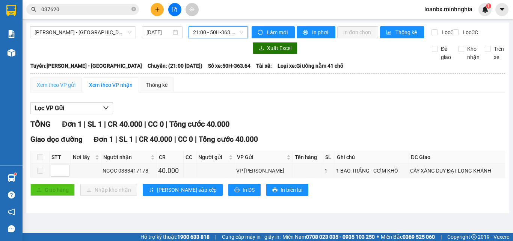
click at [65, 85] on div "Xem theo VP gửi" at bounding box center [55, 84] width 51 height 15
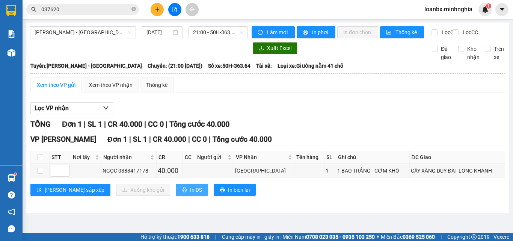
click at [190, 194] on span "In DS" at bounding box center [196, 189] width 12 height 8
click at [152, 9] on button at bounding box center [157, 9] width 13 height 13
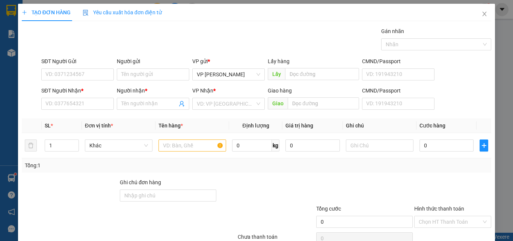
click at [54, 112] on div "SĐT Người Nhận * VD: 0377654321" at bounding box center [77, 99] width 72 height 26
click at [56, 104] on input "SĐT Người Nhận *" at bounding box center [77, 104] width 72 height 12
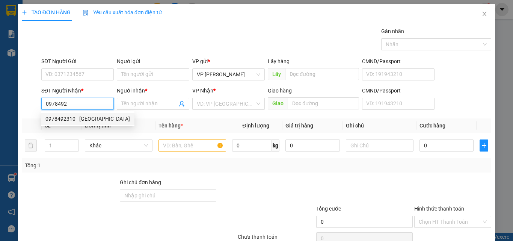
click at [94, 120] on div "0978492310 - [GEOGRAPHIC_DATA]" at bounding box center [87, 119] width 84 height 8
type input "0978492310"
type input "VIỆT HOA"
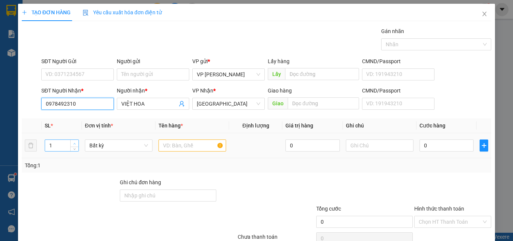
type input "0978492310"
type input "2"
click at [73, 142] on icon "up" at bounding box center [74, 143] width 3 height 3
click at [193, 146] on input "text" at bounding box center [192, 145] width 68 height 12
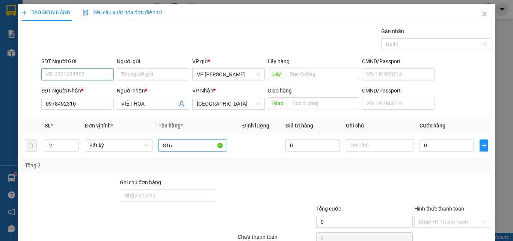
type input "816"
click at [71, 74] on input "SĐT Người Gửi" at bounding box center [77, 74] width 72 height 12
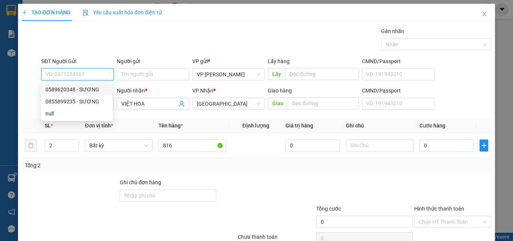
drag, startPoint x: 71, startPoint y: 87, endPoint x: 178, endPoint y: 117, distance: 111.6
click at [71, 87] on div "0589620348 - SƯƠNG" at bounding box center [76, 89] width 63 height 8
type input "0589620348"
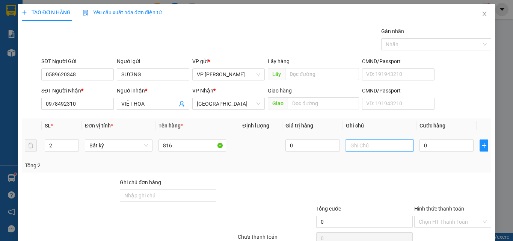
click at [351, 150] on input "text" at bounding box center [380, 145] width 68 height 12
click at [355, 143] on input "1 KI 1 THG - NHO" at bounding box center [380, 145] width 68 height 12
click at [437, 146] on input "0" at bounding box center [446, 145] width 54 height 12
click at [434, 204] on div "Hình thức thanh toán Chọn HT Thanh Toán" at bounding box center [452, 217] width 77 height 26
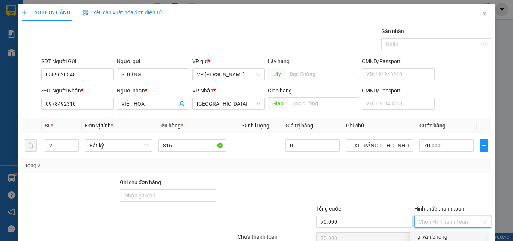
click at [434, 216] on input "Hình thức thanh toán" at bounding box center [450, 221] width 63 height 11
click at [433, 232] on div "Tại văn phòng" at bounding box center [447, 236] width 67 height 8
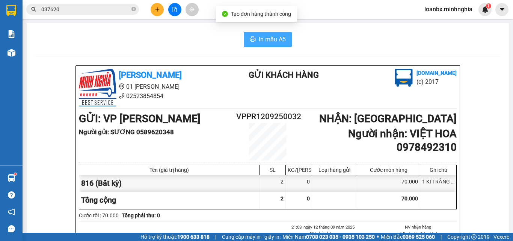
click at [274, 42] on span "In mẫu A5" at bounding box center [272, 39] width 27 height 9
click at [155, 8] on icon "plus" at bounding box center [157, 9] width 5 height 5
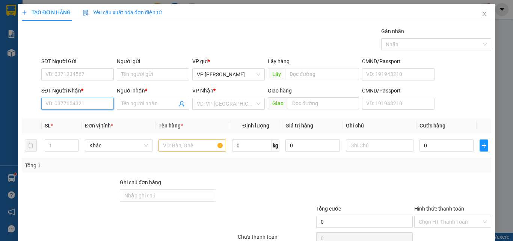
click at [62, 98] on input "SĐT Người Nhận *" at bounding box center [77, 104] width 72 height 12
click at [92, 121] on div "0937963395 - CHỊ YẾN" at bounding box center [76, 119] width 63 height 8
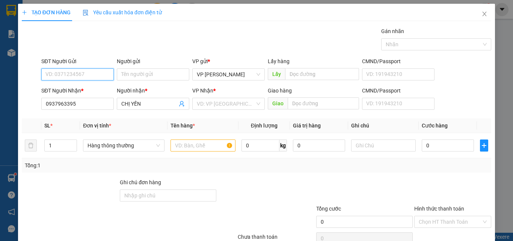
click at [93, 79] on input "SĐT Người Gửi" at bounding box center [77, 74] width 72 height 12
click at [191, 142] on input "text" at bounding box center [202, 145] width 65 height 12
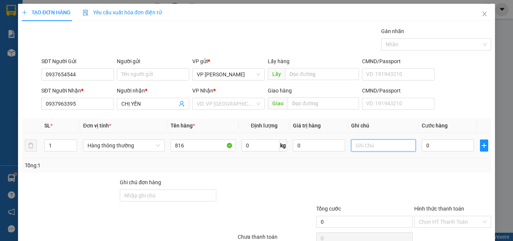
click at [357, 144] on input "text" at bounding box center [383, 145] width 65 height 12
paste input "1 THX - CÁ"
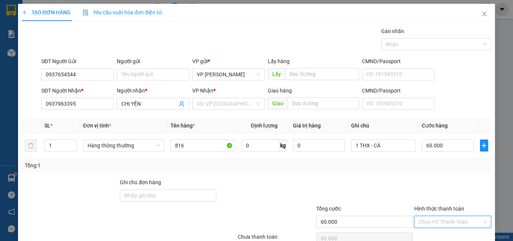
drag, startPoint x: 434, startPoint y: 188, endPoint x: 437, endPoint y: 194, distance: 7.2
click at [435, 192] on div "Transit Pickup Surcharge Ids Transit Deliver Surcharge Ids Transit Deliver Surc…" at bounding box center [256, 145] width 469 height 236
click at [437, 232] on div "Tại văn phòng" at bounding box center [447, 236] width 67 height 8
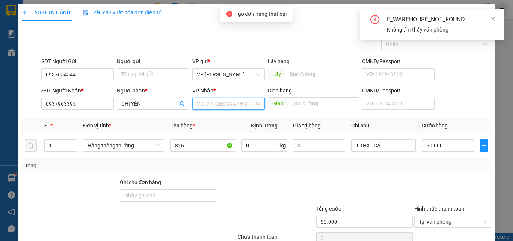
click at [217, 98] on input "search" at bounding box center [226, 103] width 58 height 11
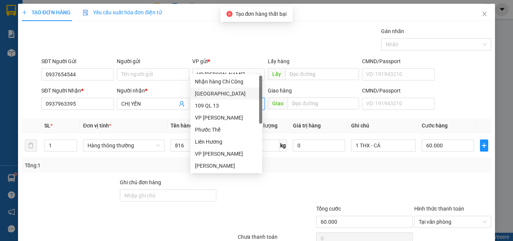
click at [210, 95] on div "[GEOGRAPHIC_DATA]" at bounding box center [226, 93] width 63 height 8
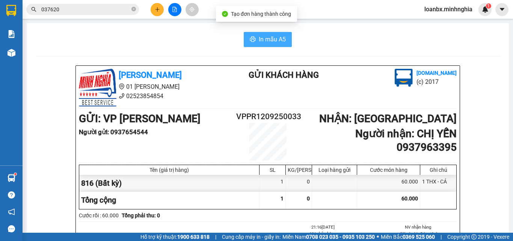
click at [271, 42] on span "In mẫu A5" at bounding box center [272, 39] width 27 height 9
